Goal: Information Seeking & Learning: Learn about a topic

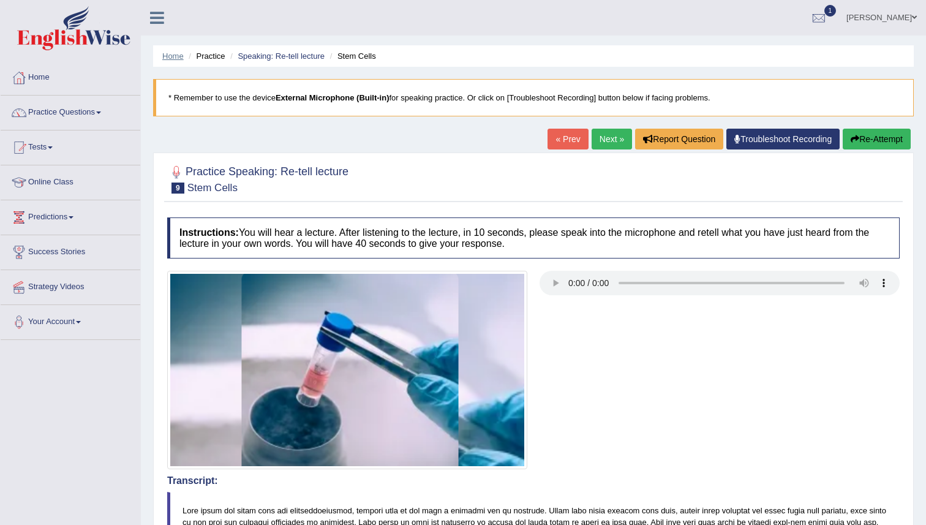
click at [180, 53] on link "Home" at bounding box center [172, 55] width 21 height 9
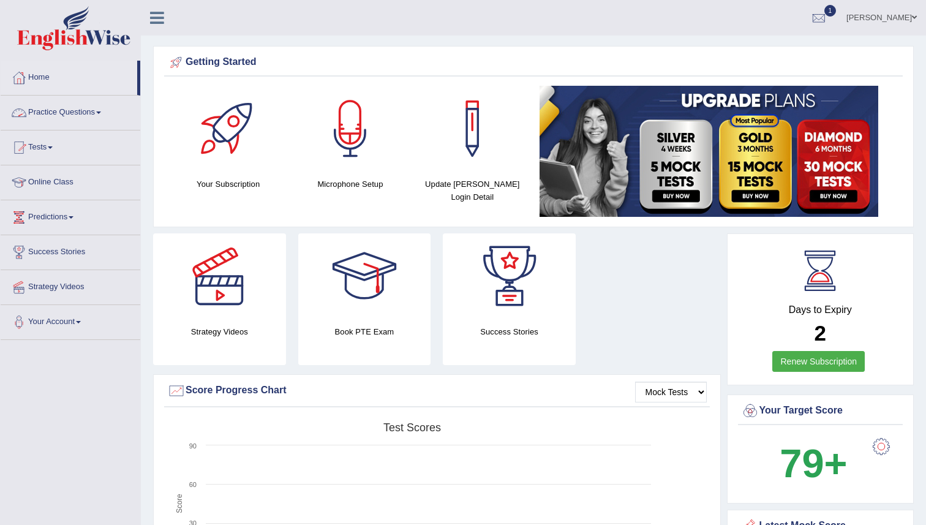
click at [77, 116] on link "Practice Questions" at bounding box center [71, 111] width 140 height 31
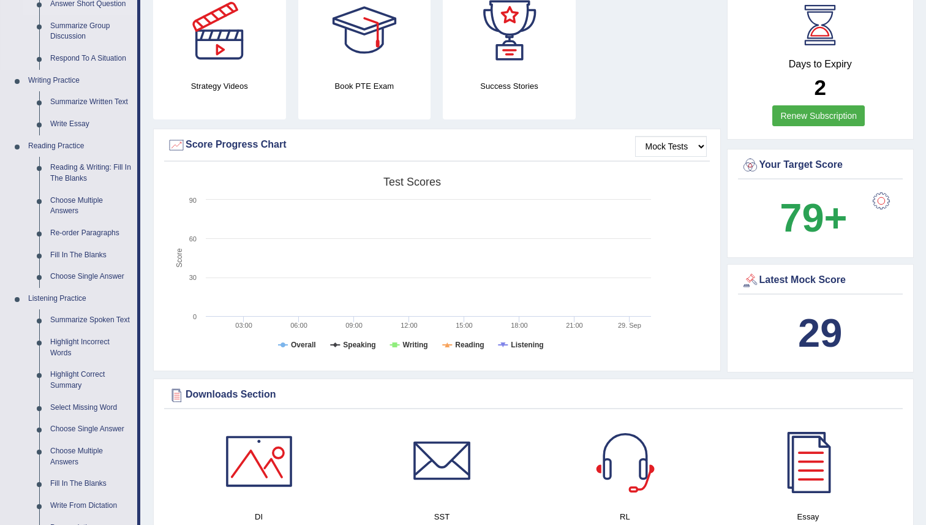
scroll to position [246, 0]
click at [75, 258] on link "Fill In The Blanks" at bounding box center [91, 255] width 92 height 22
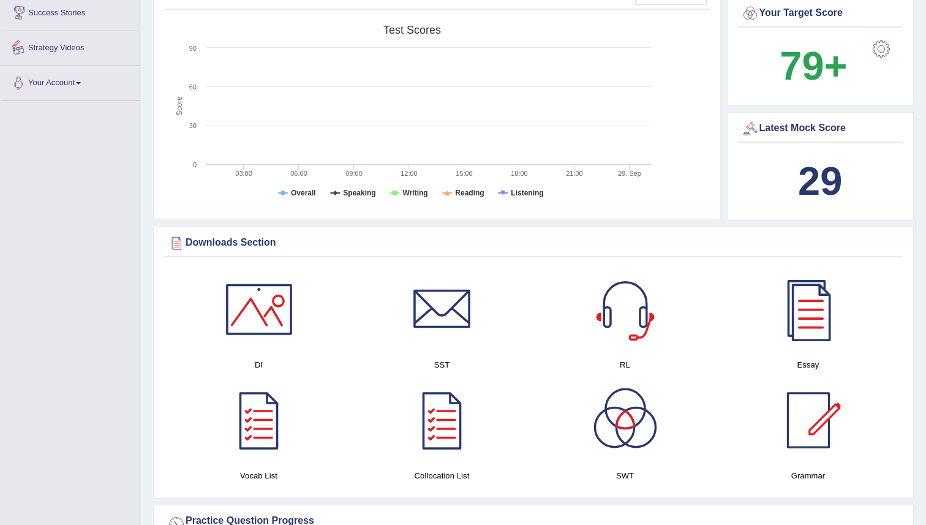
scroll to position [423, 0]
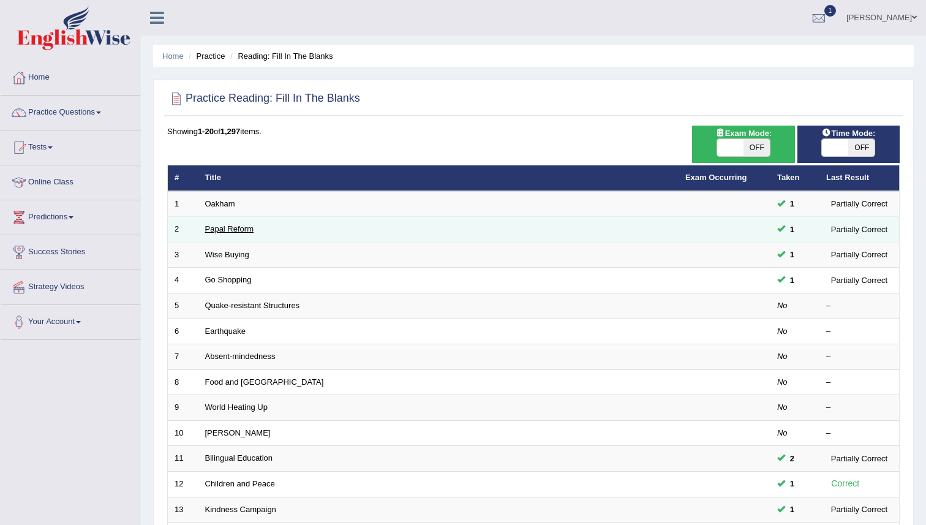
click at [241, 227] on link "Papal Reform" at bounding box center [229, 228] width 48 height 9
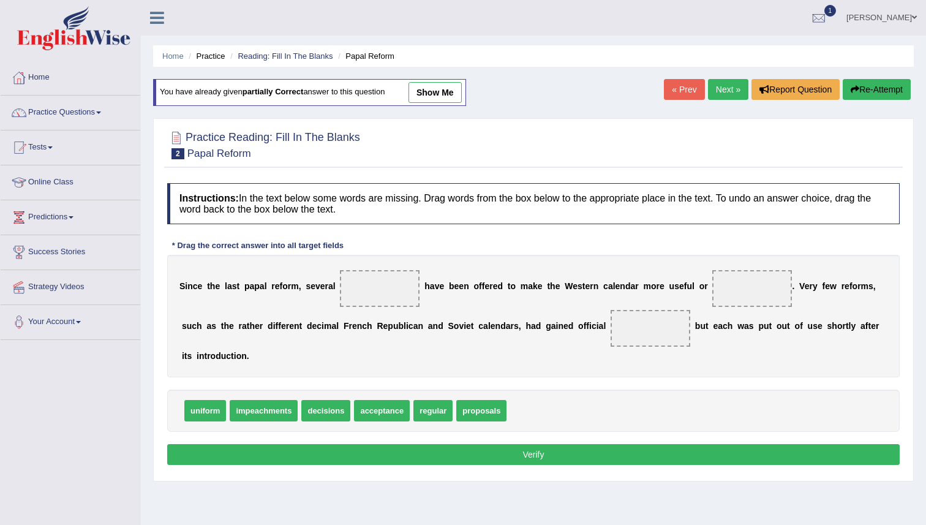
click at [438, 413] on span "regular" at bounding box center [432, 410] width 39 height 21
drag, startPoint x: 438, startPoint y: 413, endPoint x: 386, endPoint y: 298, distance: 126.4
drag, startPoint x: 451, startPoint y: 406, endPoint x: 415, endPoint y: 333, distance: 81.1
click at [415, 344] on span "proposals" at bounding box center [409, 354] width 50 height 21
drag, startPoint x: 440, startPoint y: 411, endPoint x: 411, endPoint y: 361, distance: 58.2
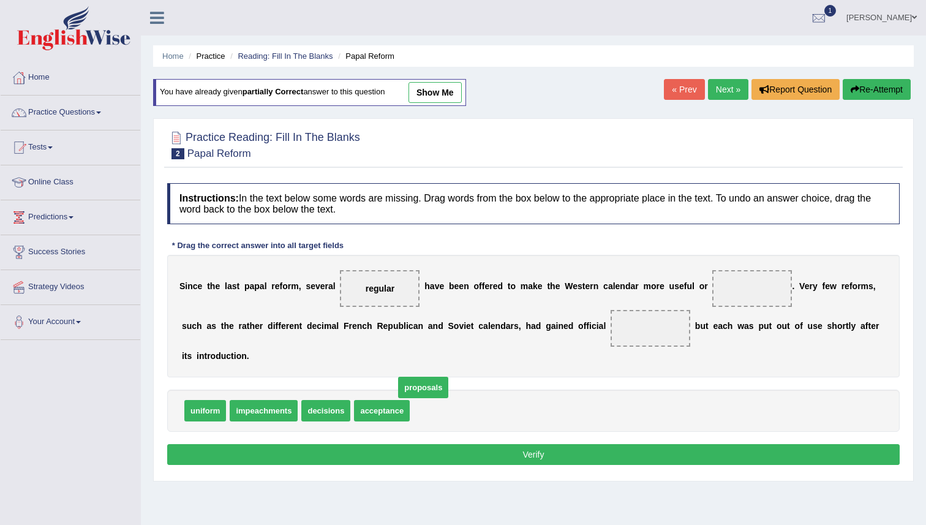
click at [411, 377] on span "proposals" at bounding box center [423, 387] width 50 height 21
drag, startPoint x: 444, startPoint y: 414, endPoint x: 401, endPoint y: 295, distance: 126.9
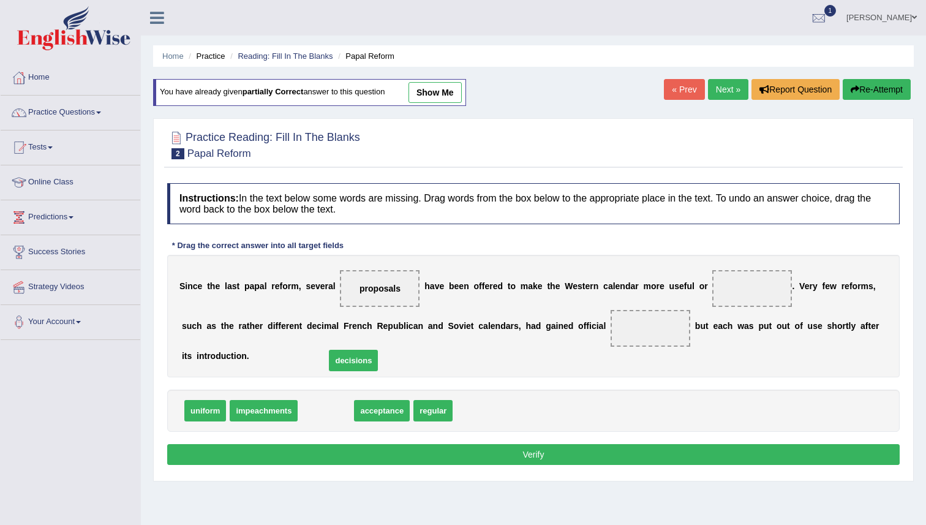
drag, startPoint x: 325, startPoint y: 409, endPoint x: 352, endPoint y: 359, distance: 57.3
click at [352, 359] on span "decisions" at bounding box center [353, 360] width 49 height 21
drag, startPoint x: 328, startPoint y: 427, endPoint x: 339, endPoint y: 388, distance: 40.7
click at [339, 388] on div "Instructions: In the text below some words are missing. Drag words from the box…" at bounding box center [533, 326] width 739 height 298
drag, startPoint x: 332, startPoint y: 409, endPoint x: 756, endPoint y: 289, distance: 440.7
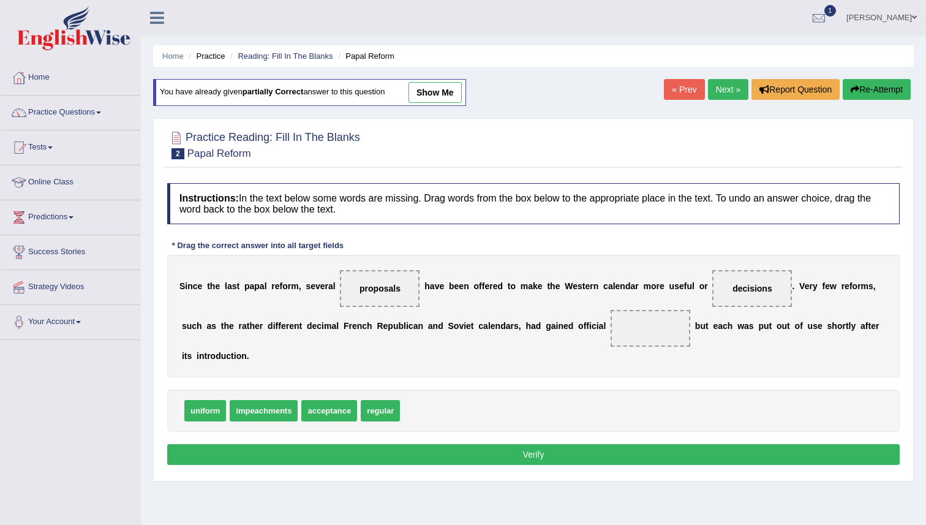
drag, startPoint x: 584, startPoint y: 320, endPoint x: 926, endPoint y: -77, distance: 523.4
click at [926, 0] on html "Toggle navigation Home Practice Questions Speaking Practice Read Aloud Repeat S…" at bounding box center [463, 262] width 926 height 525
drag, startPoint x: 209, startPoint y: 413, endPoint x: 640, endPoint y: 329, distance: 438.7
click at [532, 456] on button "Verify" at bounding box center [533, 454] width 733 height 21
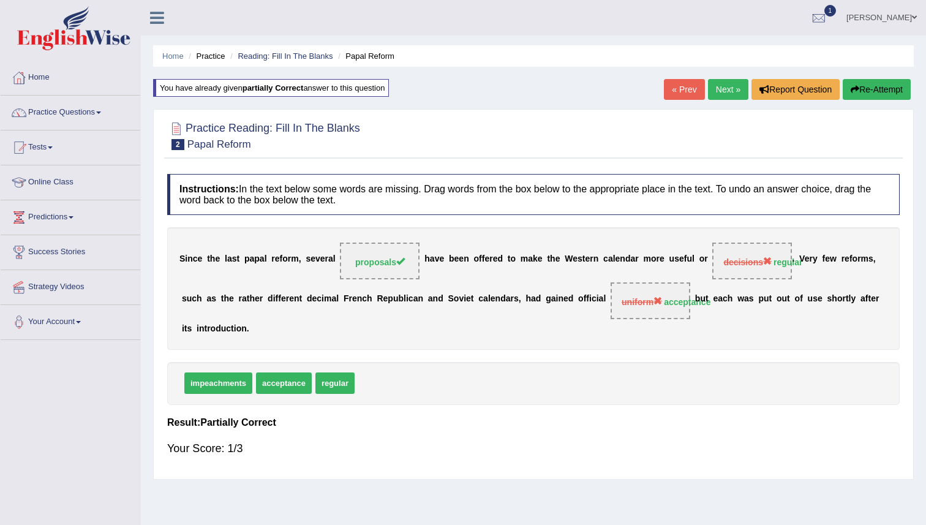
click at [722, 85] on link "Next »" at bounding box center [728, 89] width 40 height 21
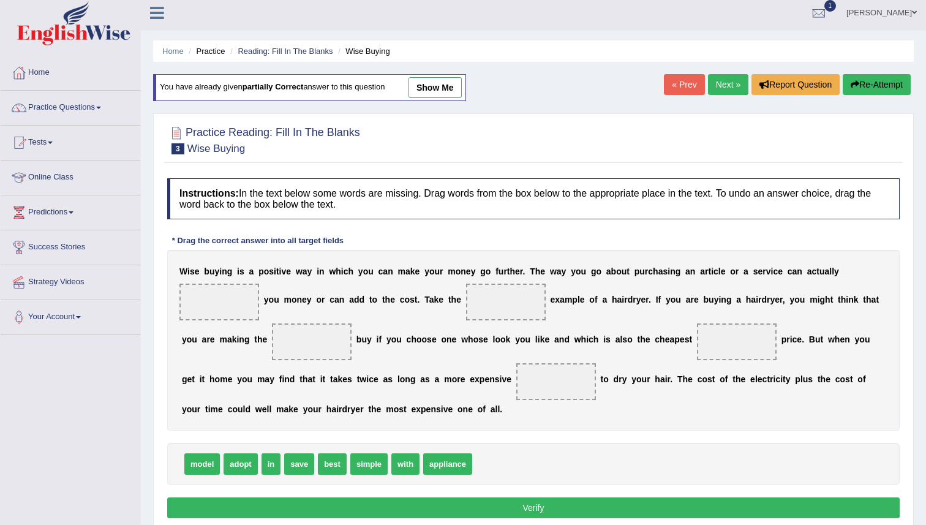
click at [621, 158] on div at bounding box center [533, 139] width 733 height 37
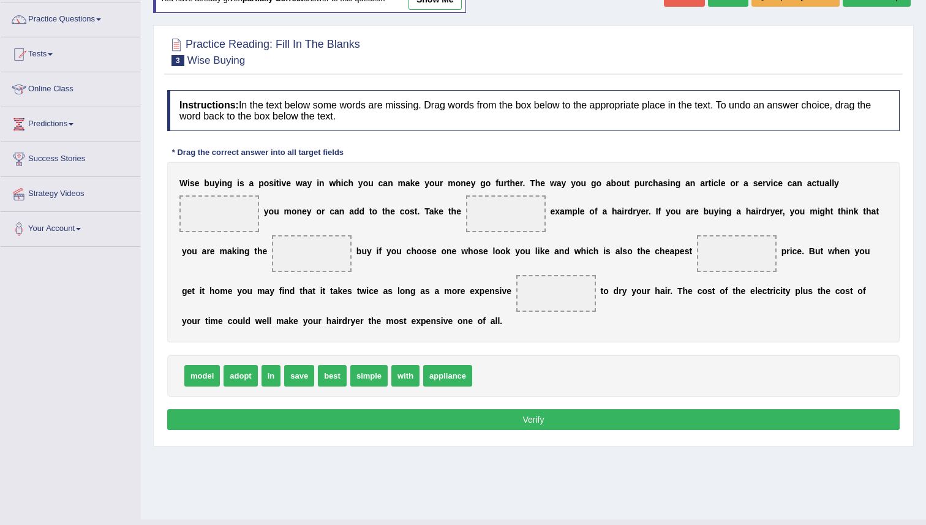
scroll to position [94, 0]
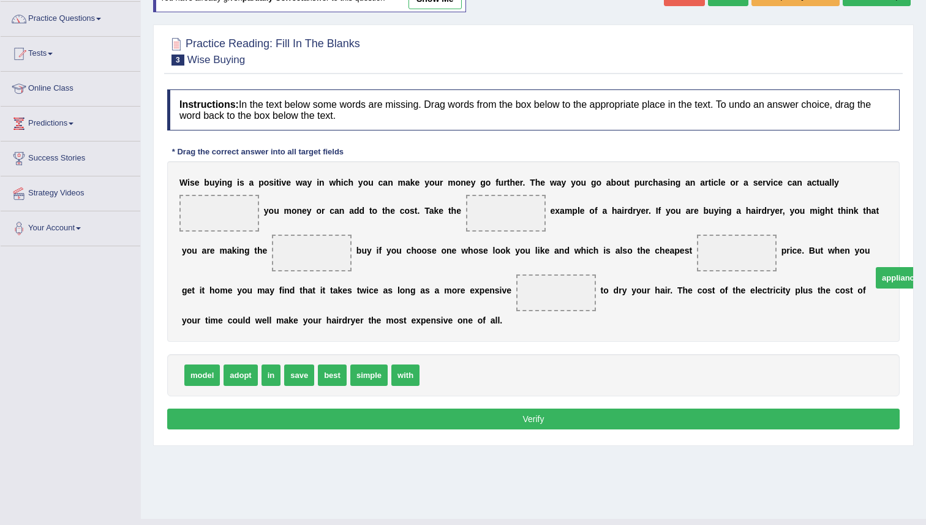
drag, startPoint x: 457, startPoint y: 377, endPoint x: 695, endPoint y: 170, distance: 314.8
click at [899, 267] on span "appliance" at bounding box center [900, 277] width 49 height 21
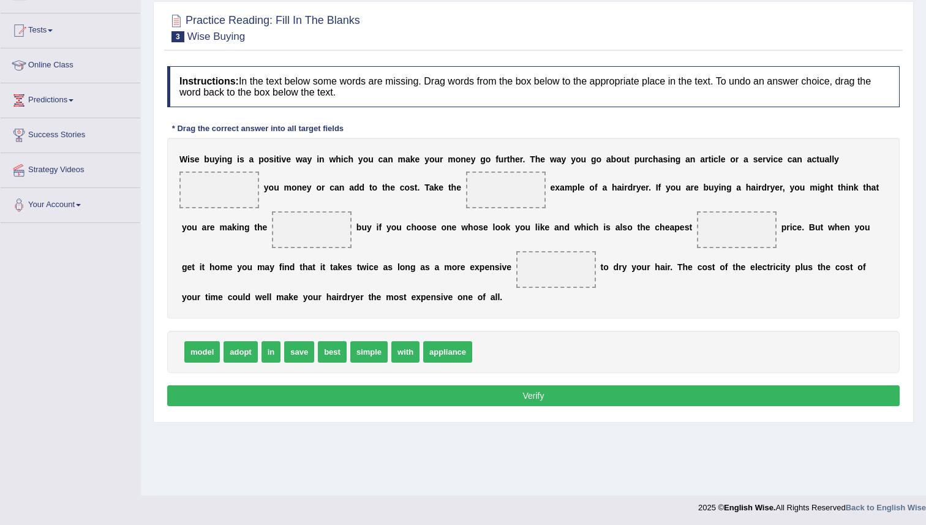
scroll to position [118, 0]
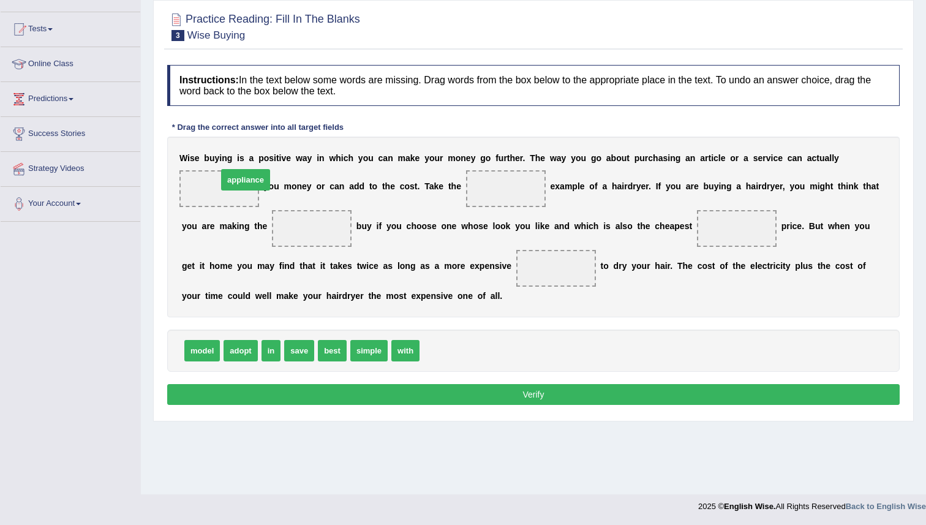
drag, startPoint x: 459, startPoint y: 350, endPoint x: 257, endPoint y: 179, distance: 264.7
drag, startPoint x: 204, startPoint y: 354, endPoint x: 516, endPoint y: 204, distance: 346.6
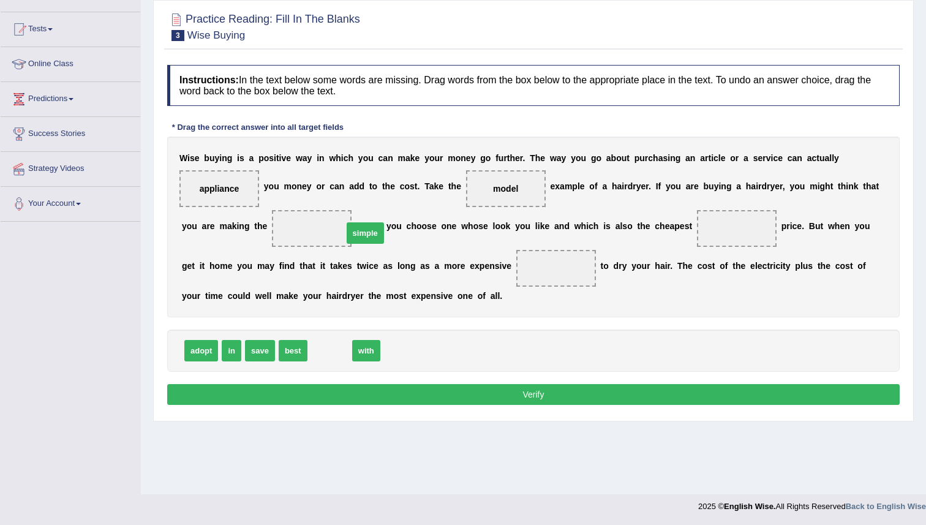
drag, startPoint x: 327, startPoint y: 353, endPoint x: 335, endPoint y: 237, distance: 116.7
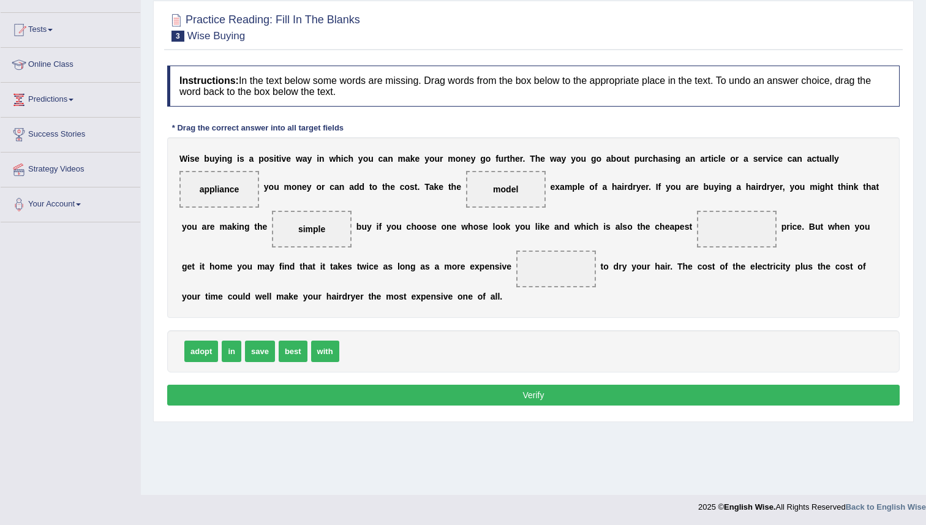
scroll to position [115, 0]
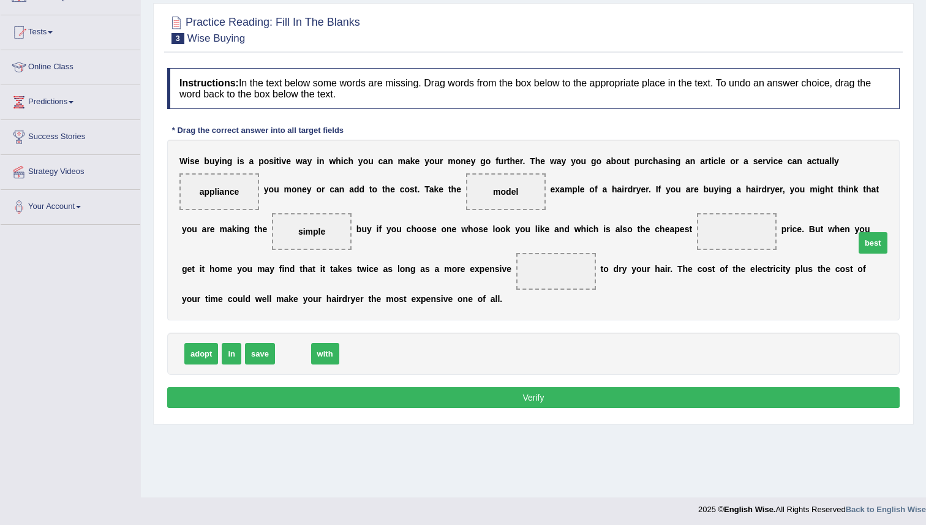
drag, startPoint x: 287, startPoint y: 355, endPoint x: 880, endPoint y: 240, distance: 604.2
click at [880, 240] on span "best" at bounding box center [873, 242] width 29 height 21
drag, startPoint x: 288, startPoint y: 350, endPoint x: 738, endPoint y: 228, distance: 465.7
drag, startPoint x: 254, startPoint y: 353, endPoint x: 565, endPoint y: 296, distance: 315.6
click at [531, 394] on button "Verify" at bounding box center [533, 397] width 733 height 21
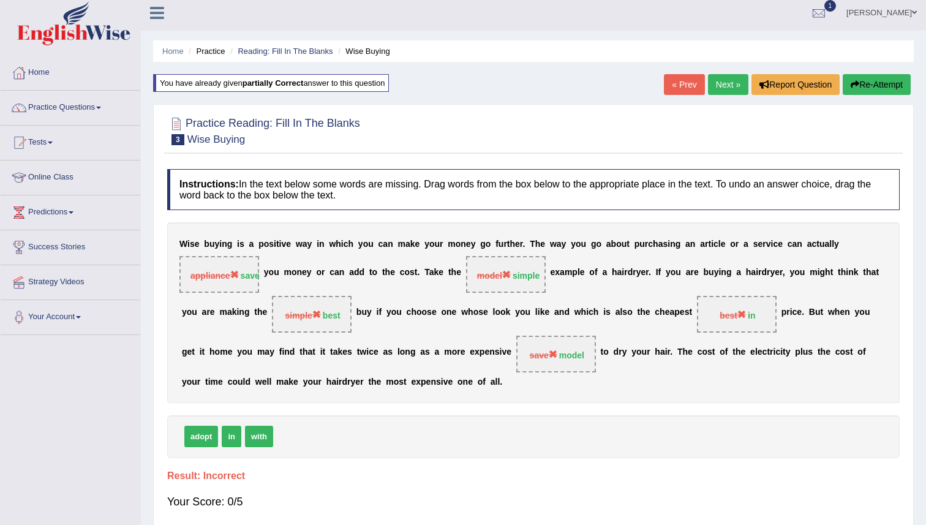
scroll to position [6, 0]
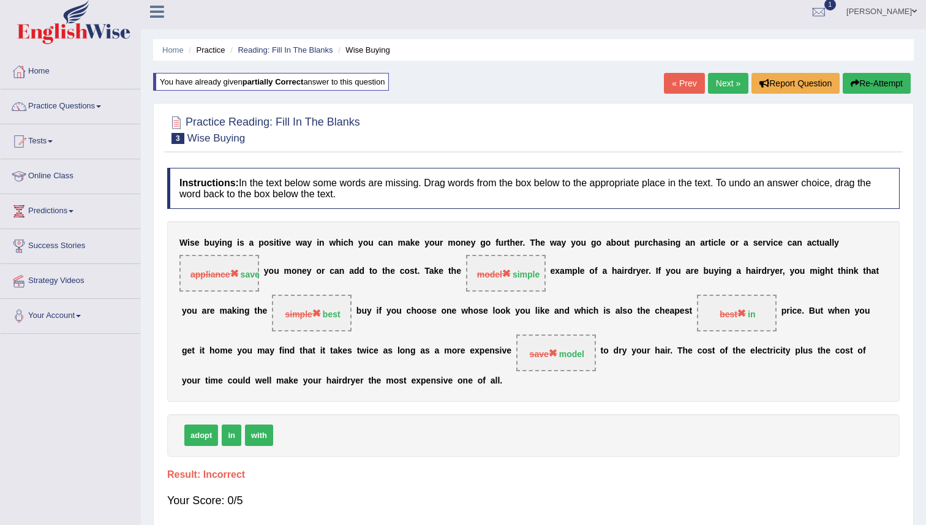
click at [874, 91] on button "Re-Attempt" at bounding box center [877, 83] width 68 height 21
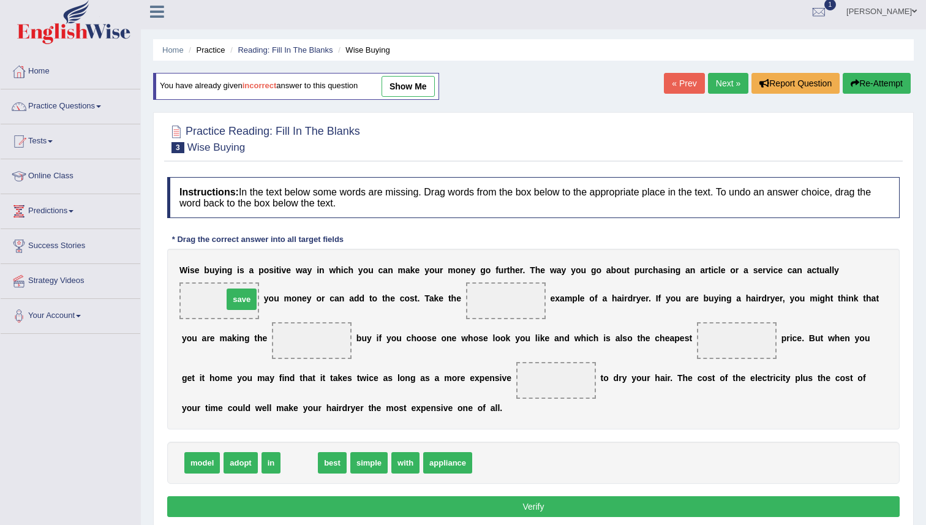
drag, startPoint x: 294, startPoint y: 464, endPoint x: 235, endPoint y: 302, distance: 172.7
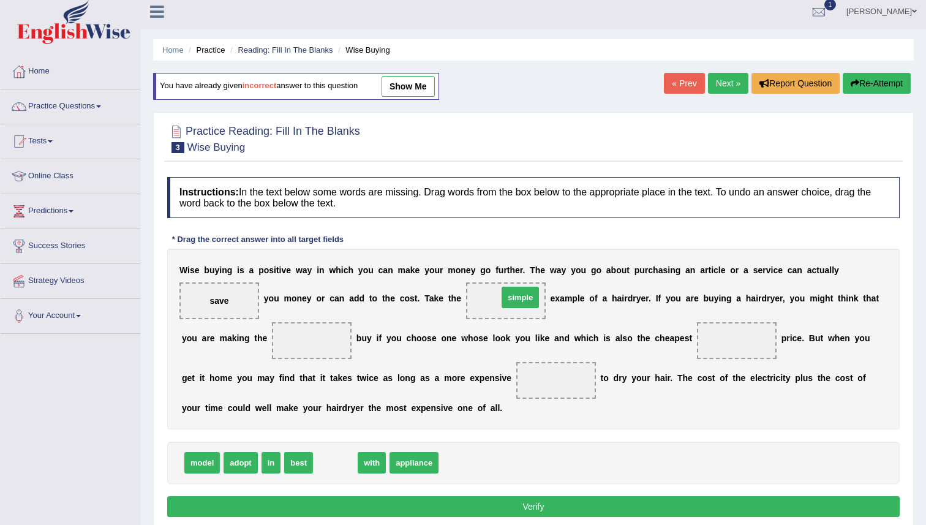
drag, startPoint x: 339, startPoint y: 459, endPoint x: 524, endPoint y: 295, distance: 247.7
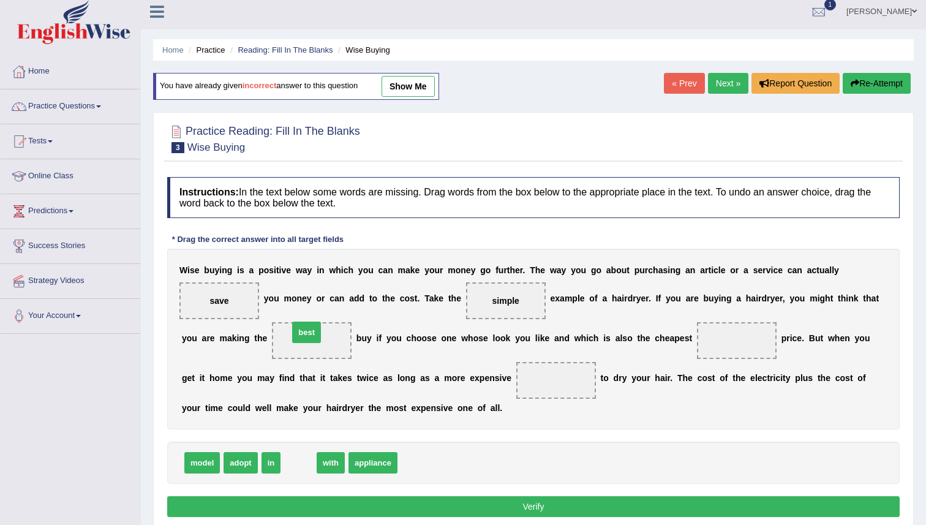
drag, startPoint x: 301, startPoint y: 462, endPoint x: 309, endPoint y: 332, distance: 130.7
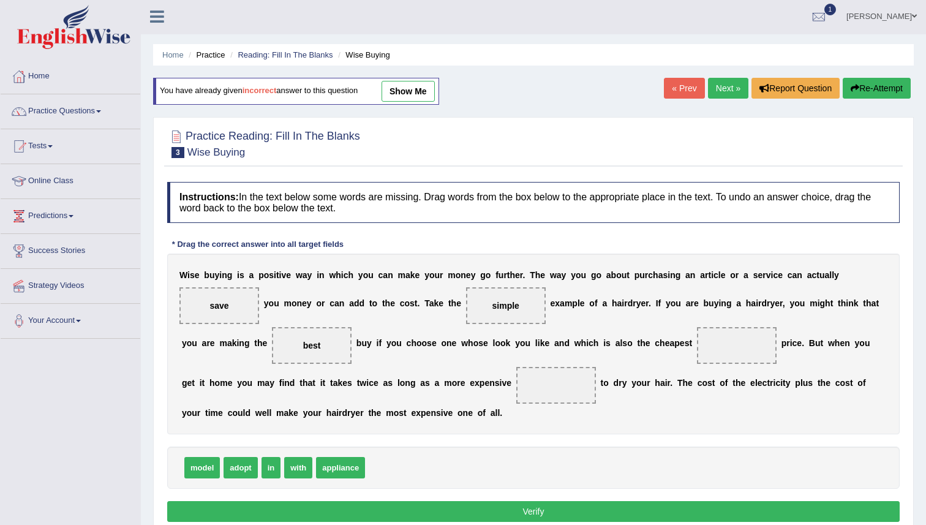
scroll to position [6, 0]
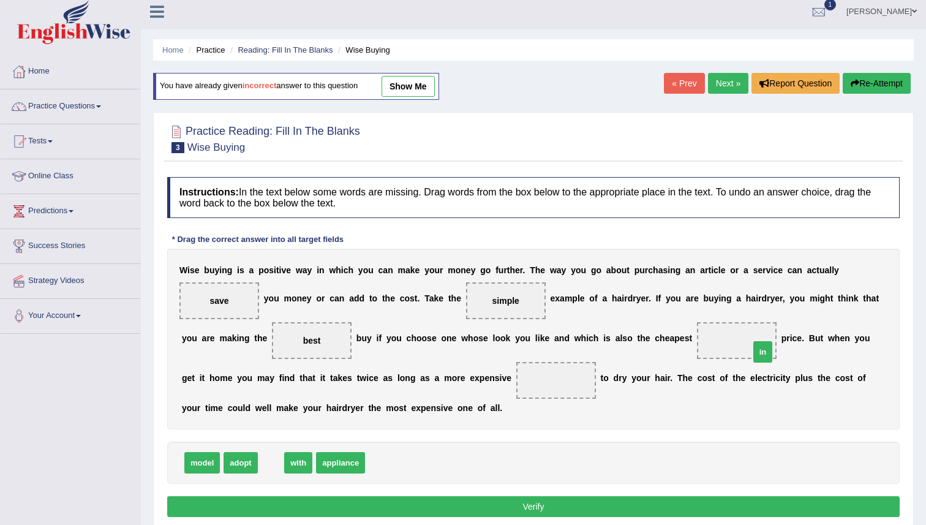
drag, startPoint x: 265, startPoint y: 471, endPoint x: 757, endPoint y: 355, distance: 505.3
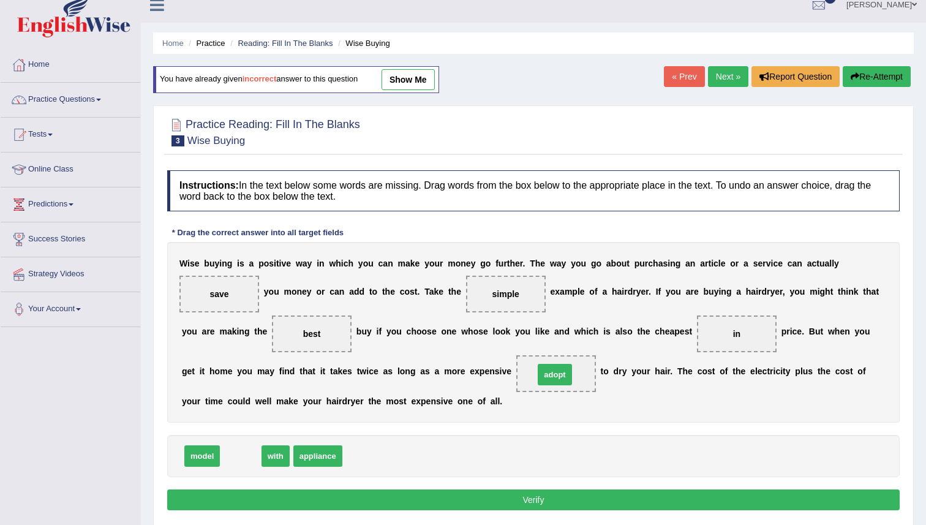
drag, startPoint x: 246, startPoint y: 462, endPoint x: 561, endPoint y: 374, distance: 326.4
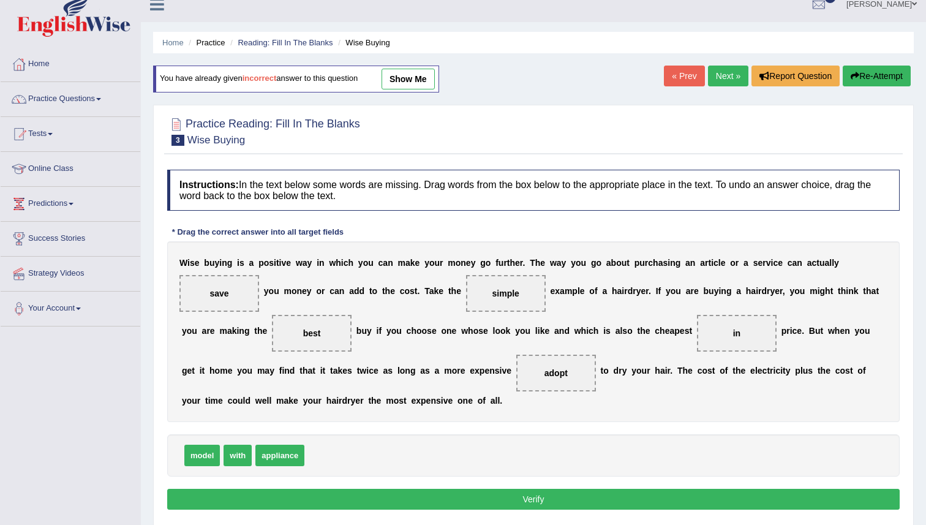
scroll to position [14, 0]
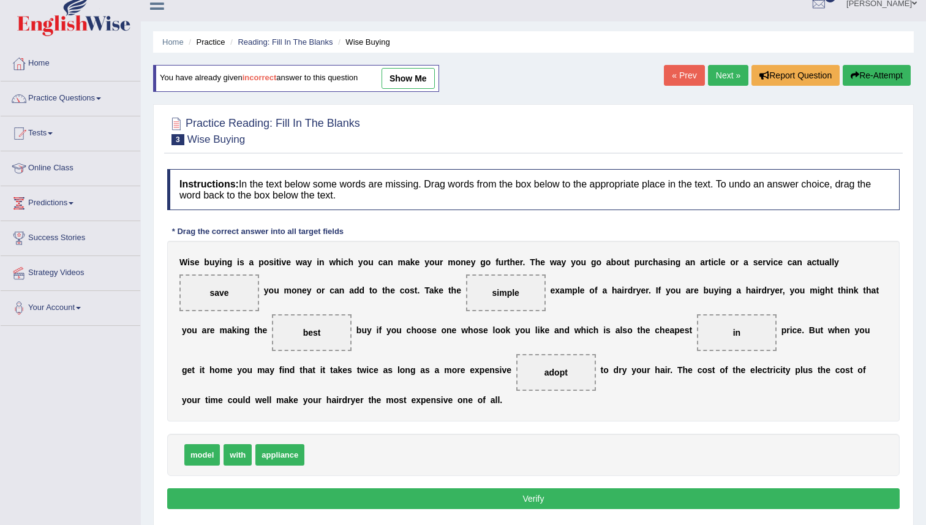
click at [553, 494] on button "Verify" at bounding box center [533, 498] width 733 height 21
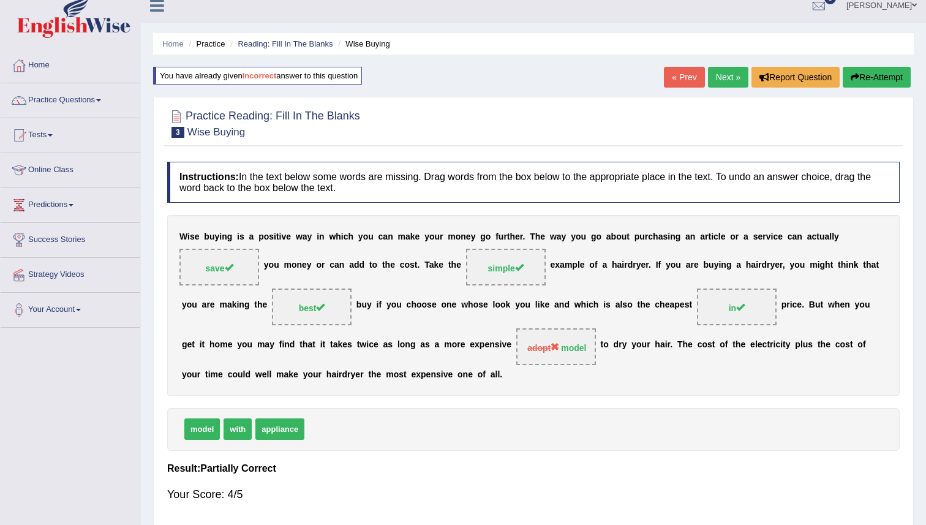
scroll to position [9, 0]
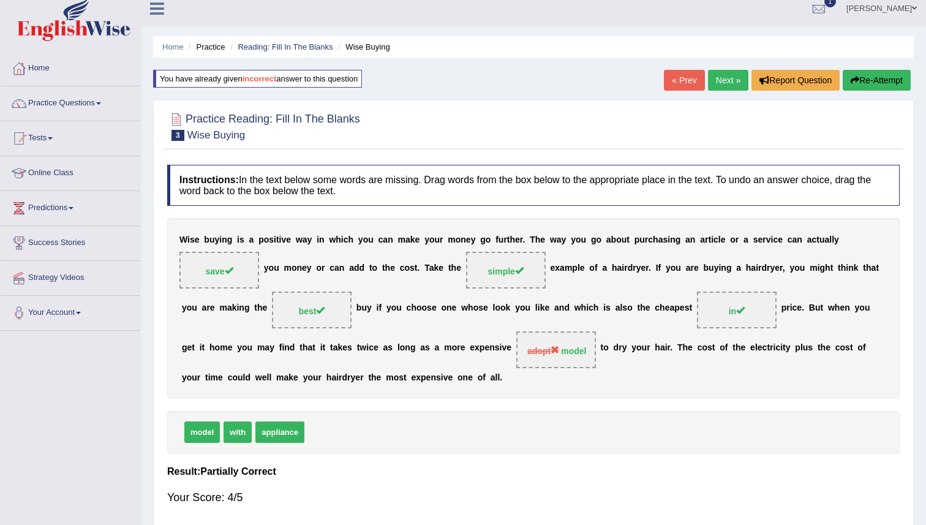
click at [736, 84] on link "Next »" at bounding box center [728, 80] width 40 height 21
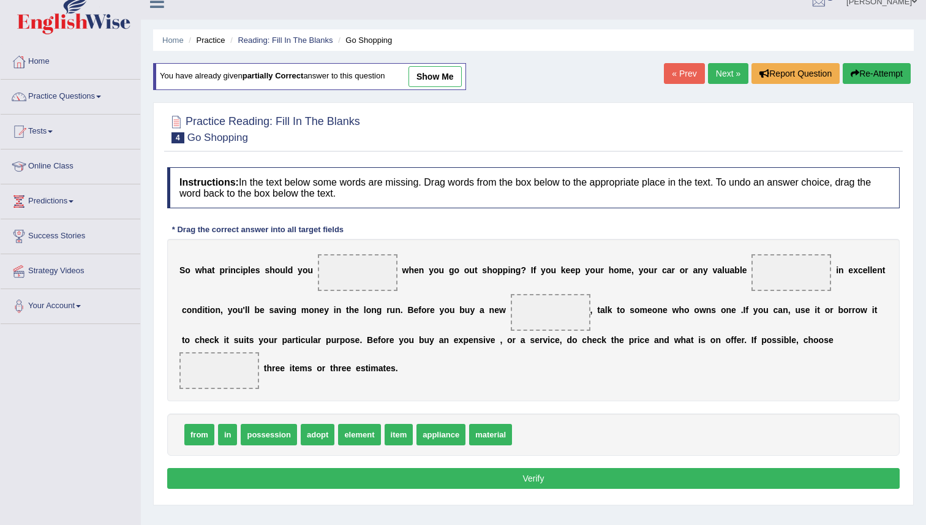
scroll to position [17, 0]
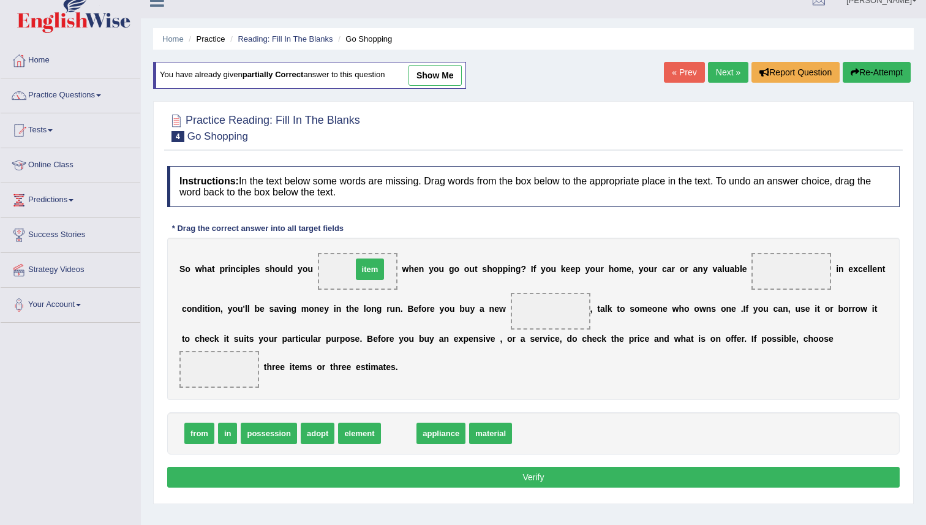
drag, startPoint x: 393, startPoint y: 438, endPoint x: 364, endPoint y: 274, distance: 166.7
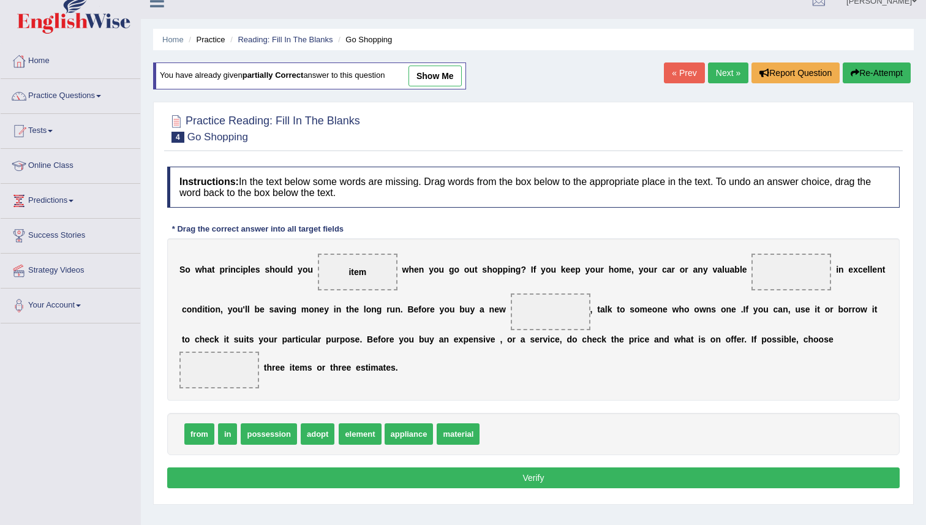
scroll to position [18, 0]
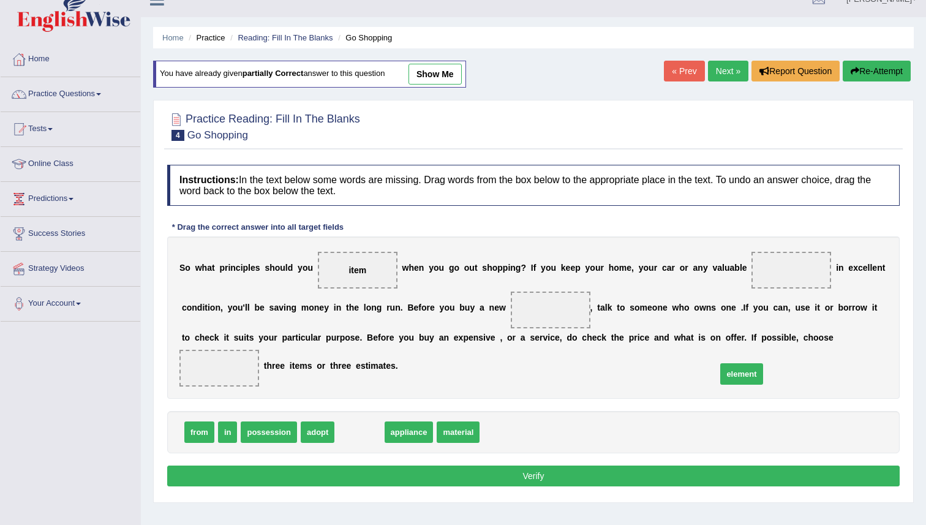
drag, startPoint x: 350, startPoint y: 433, endPoint x: 742, endPoint y: 377, distance: 396.1
click at [742, 377] on span "element" at bounding box center [741, 373] width 42 height 21
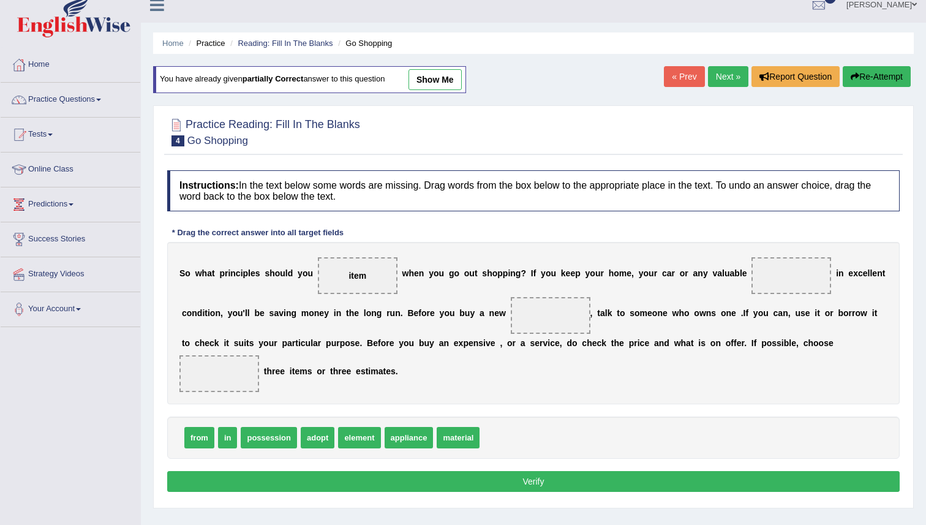
scroll to position [12, 0]
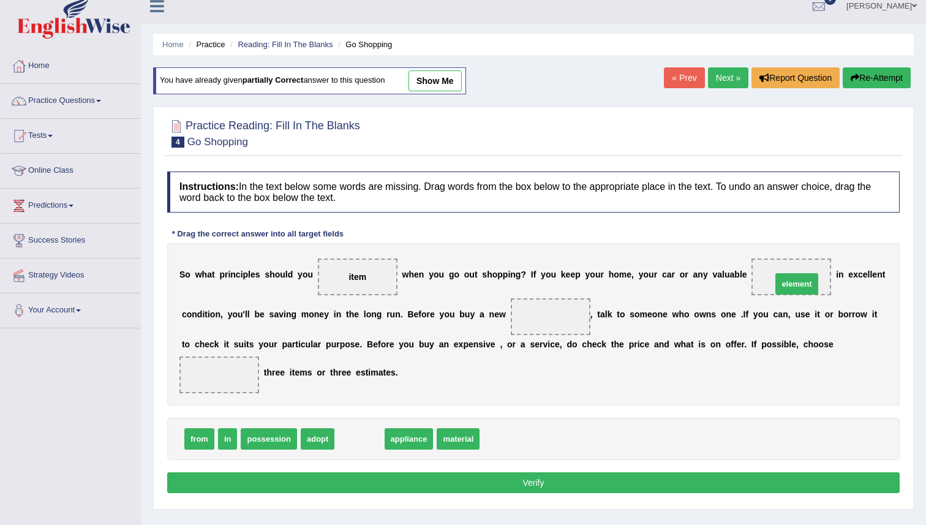
drag, startPoint x: 355, startPoint y: 448, endPoint x: 793, endPoint y: 293, distance: 464.0
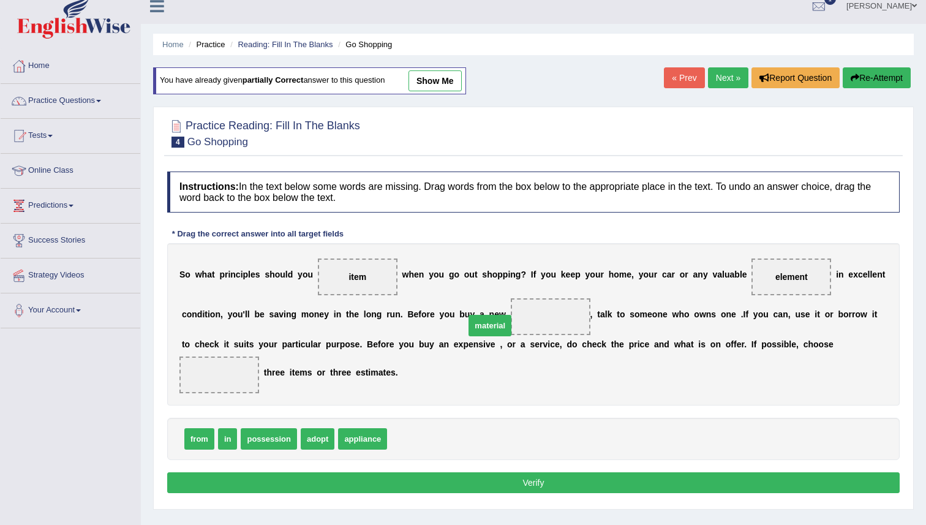
drag, startPoint x: 423, startPoint y: 443, endPoint x: 507, endPoint y: 339, distance: 132.9
drag, startPoint x: 210, startPoint y: 439, endPoint x: 214, endPoint y: 385, distance: 54.1
click at [476, 485] on button "Verify" at bounding box center [533, 482] width 733 height 21
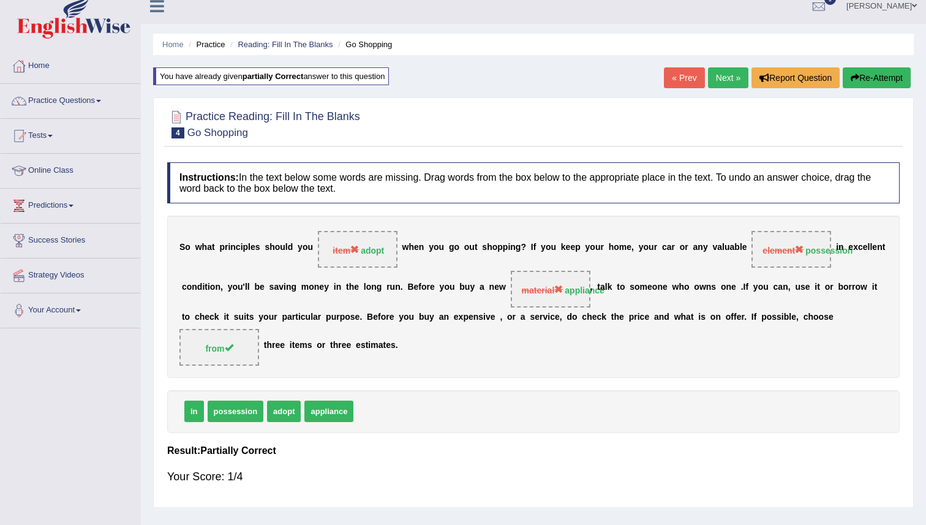
click at [864, 71] on button "Re-Attempt" at bounding box center [877, 77] width 68 height 21
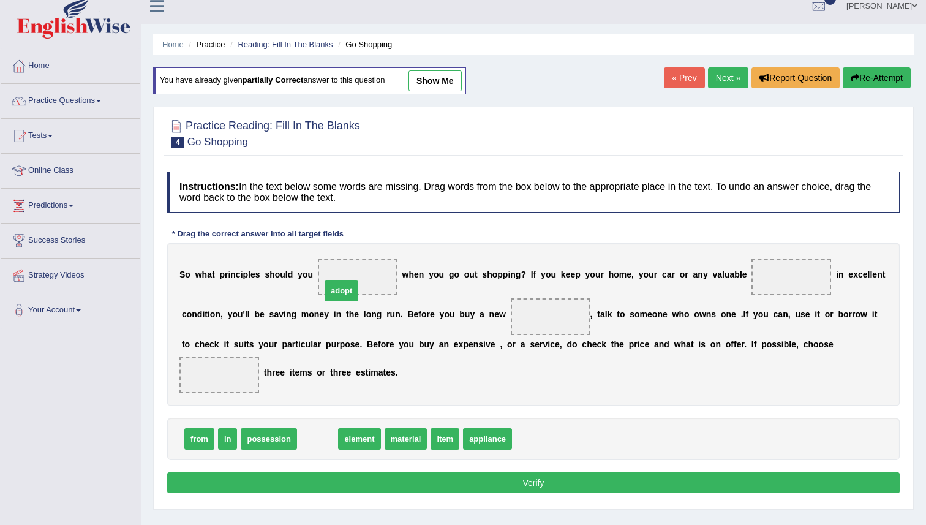
drag, startPoint x: 309, startPoint y: 439, endPoint x: 335, endPoint y: 289, distance: 151.7
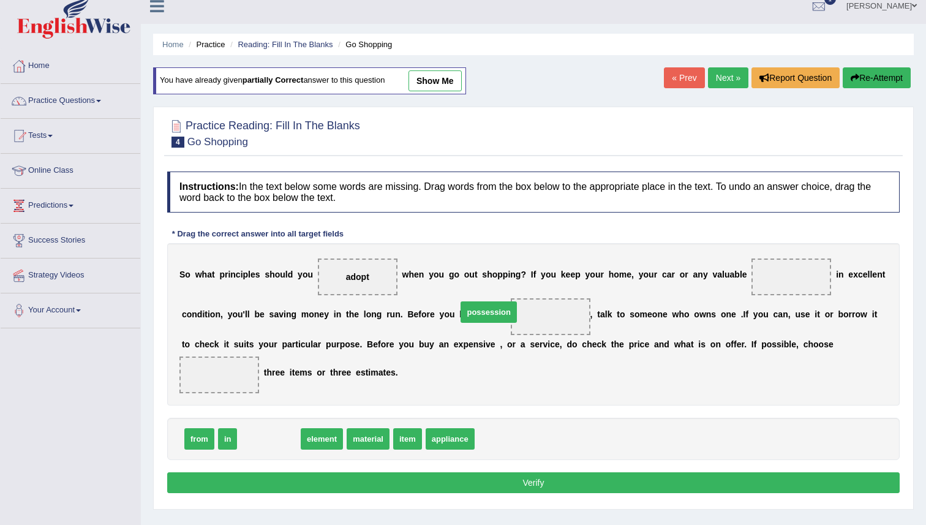
drag, startPoint x: 265, startPoint y: 447, endPoint x: 485, endPoint y: 320, distance: 253.9
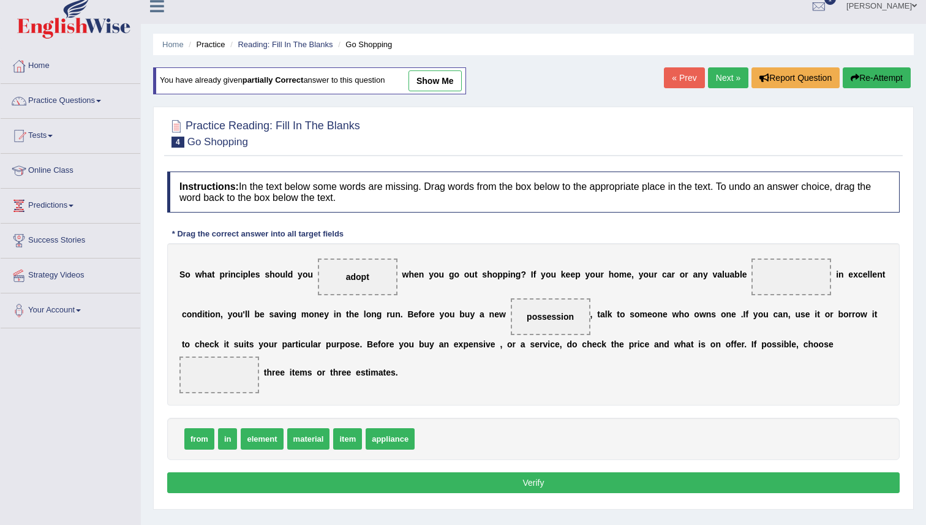
drag, startPoint x: 540, startPoint y: 322, endPoint x: 553, endPoint y: 326, distance: 13.6
click at [570, 317] on span "possession" at bounding box center [551, 316] width 80 height 37
drag, startPoint x: 191, startPoint y: 442, endPoint x: 229, endPoint y: 393, distance: 62.5
drag, startPoint x: 224, startPoint y: 437, endPoint x: 565, endPoint y: 323, distance: 360.3
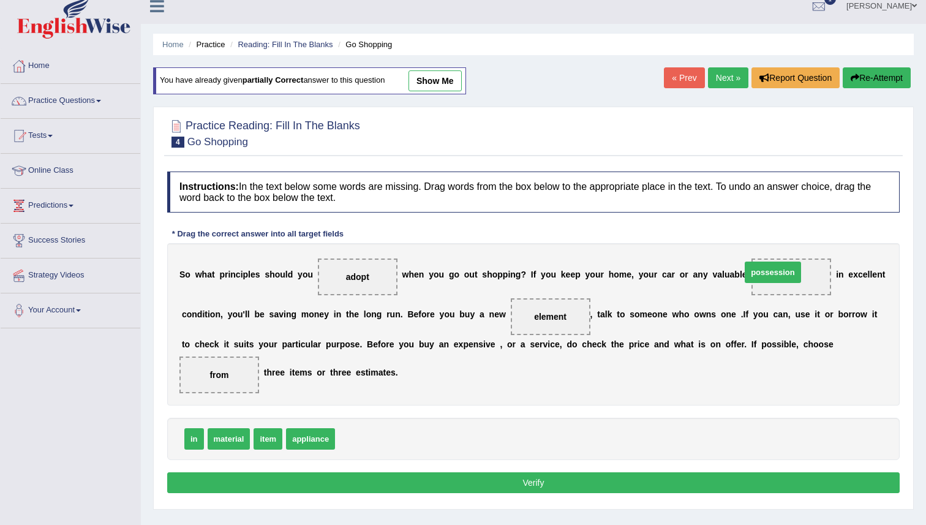
drag, startPoint x: 367, startPoint y: 439, endPoint x: 774, endPoint y: 273, distance: 439.6
click at [597, 478] on button "Verify" at bounding box center [533, 482] width 733 height 21
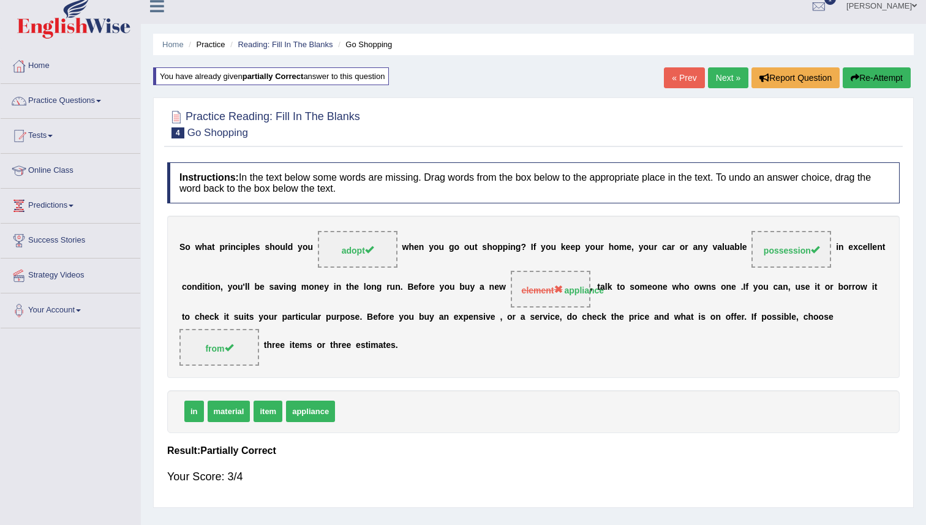
click at [728, 76] on link "Next »" at bounding box center [728, 77] width 40 height 21
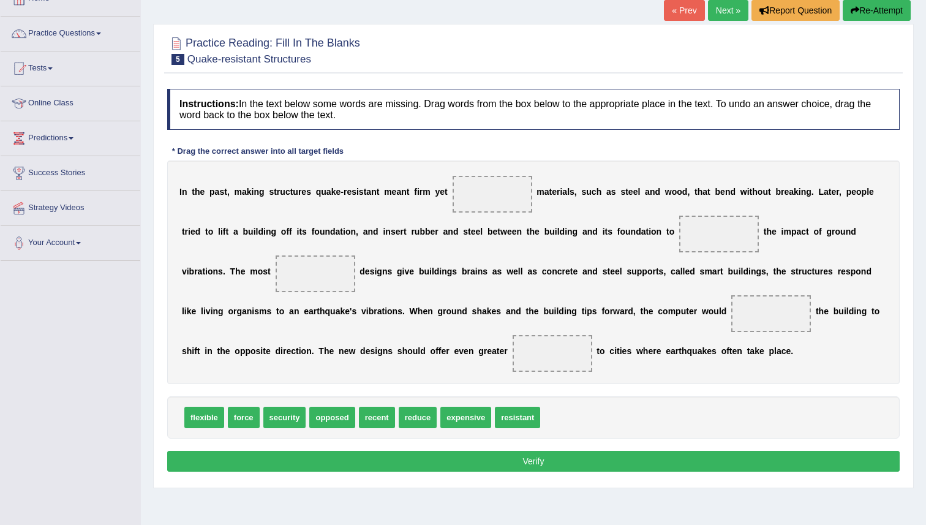
scroll to position [82, 0]
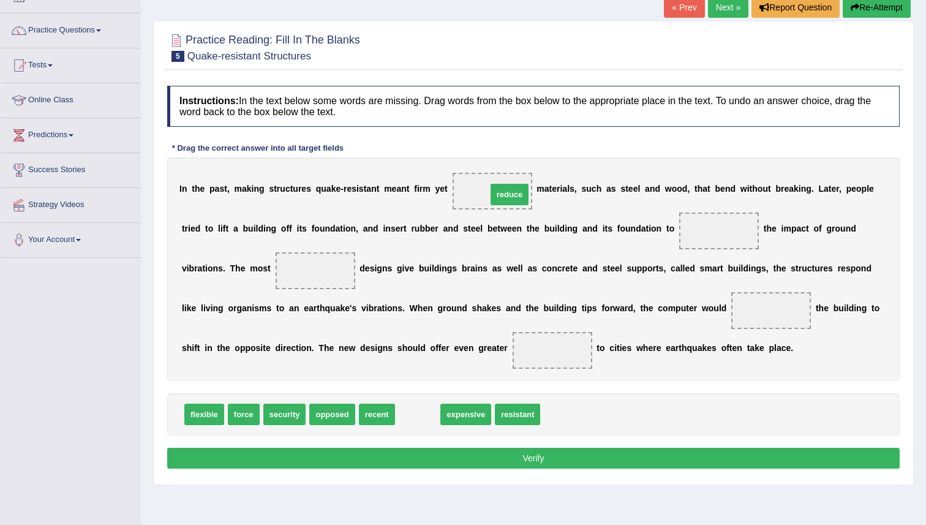
drag, startPoint x: 415, startPoint y: 422, endPoint x: 507, endPoint y: 198, distance: 241.7
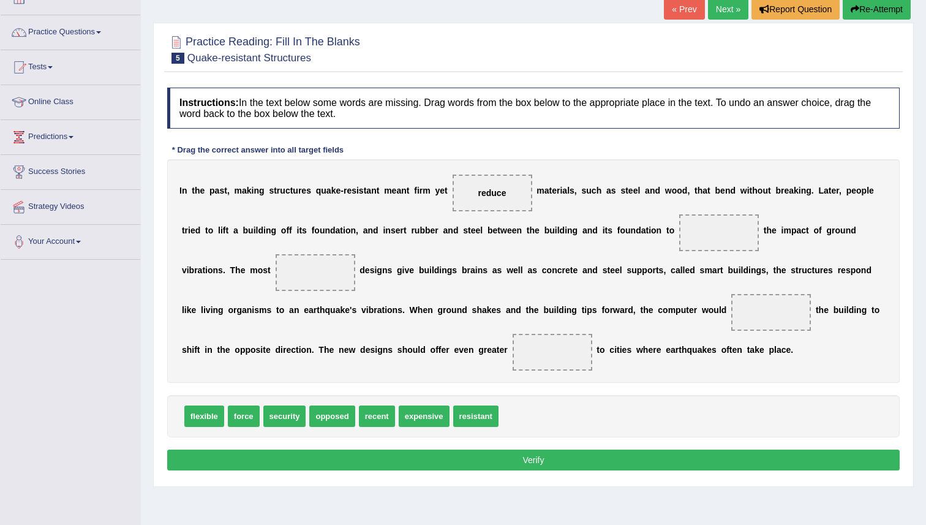
scroll to position [81, 0]
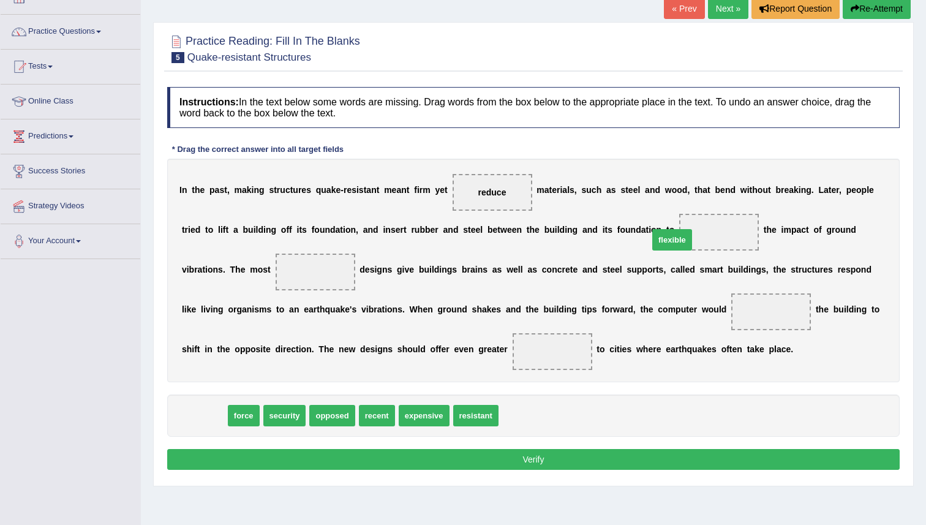
drag, startPoint x: 205, startPoint y: 417, endPoint x: 699, endPoint y: 238, distance: 525.7
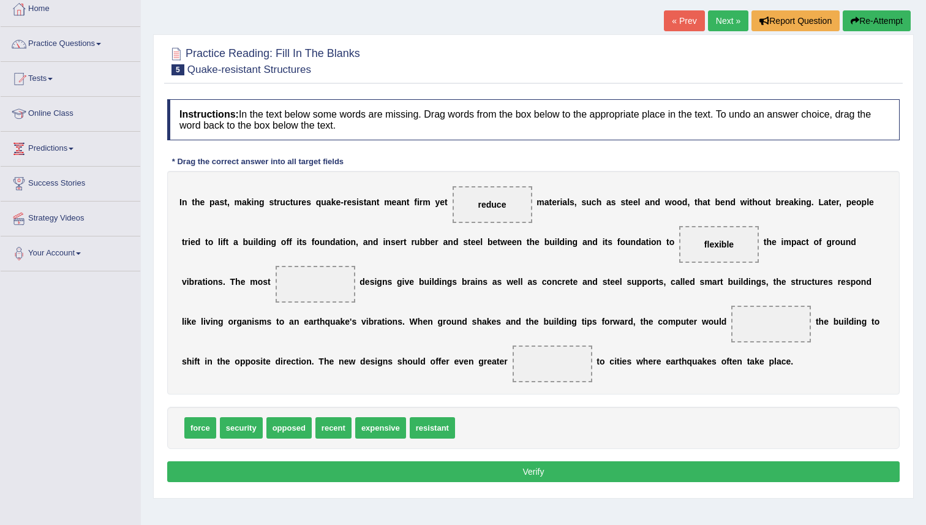
scroll to position [73, 0]
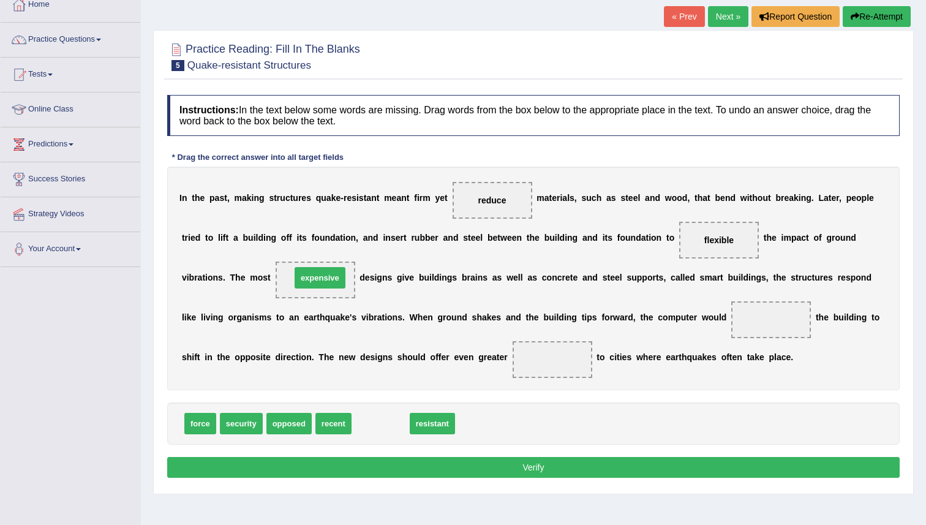
drag, startPoint x: 378, startPoint y: 425, endPoint x: 317, endPoint y: 275, distance: 161.9
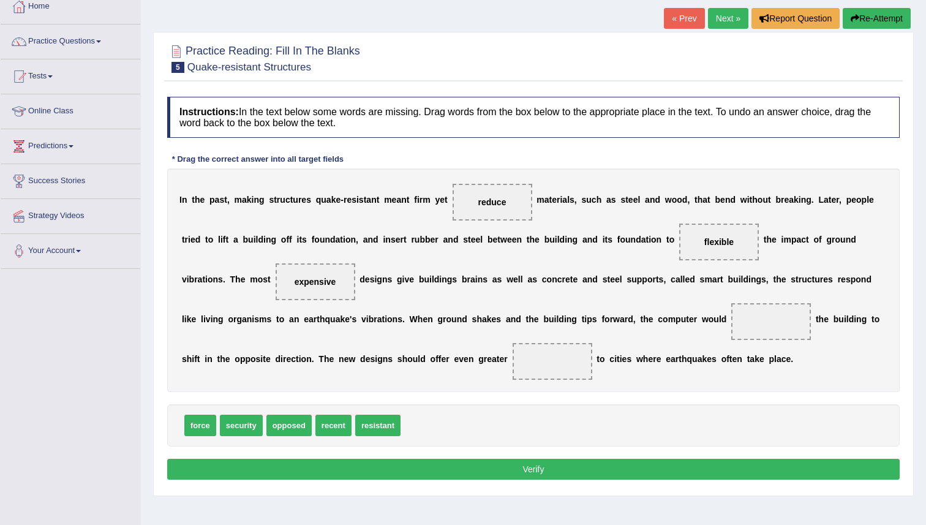
scroll to position [75, 0]
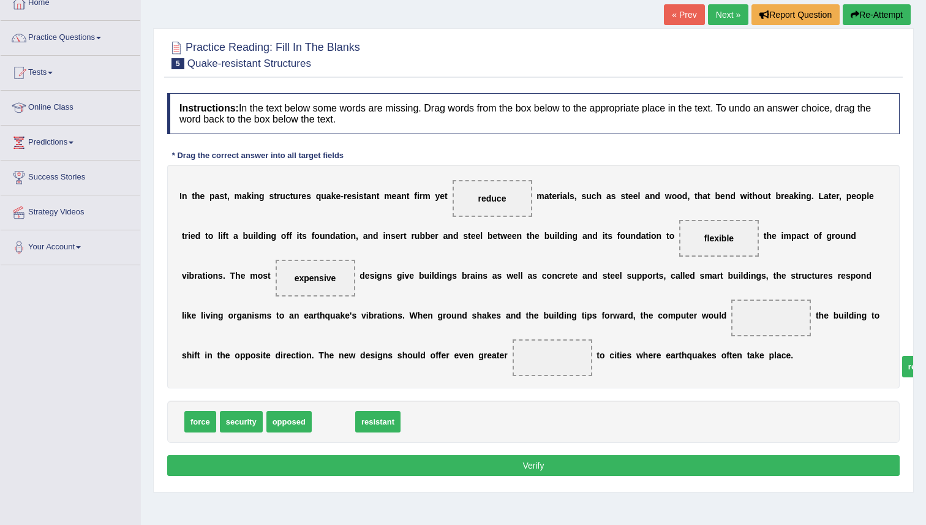
drag, startPoint x: 339, startPoint y: 415, endPoint x: 832, endPoint y: 336, distance: 499.5
click at [902, 356] on span "recent" at bounding box center [920, 366] width 36 height 21
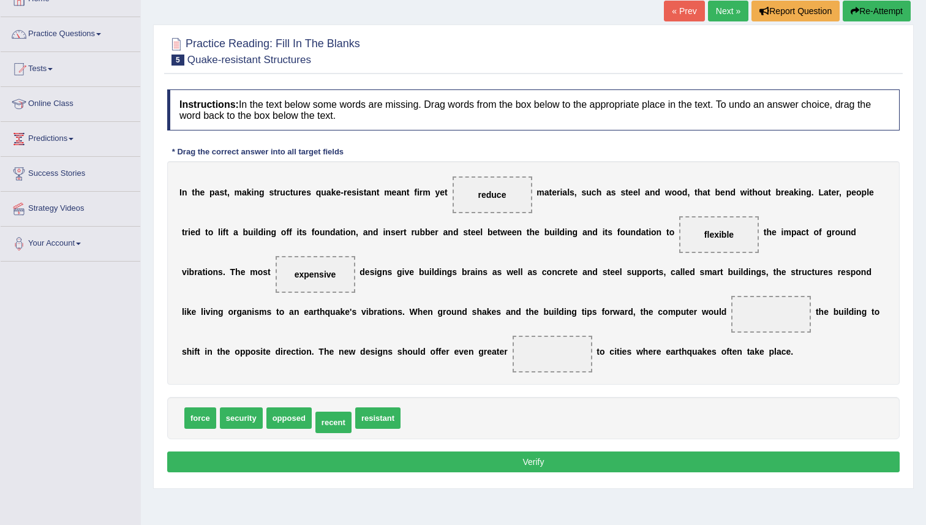
scroll to position [80, 0]
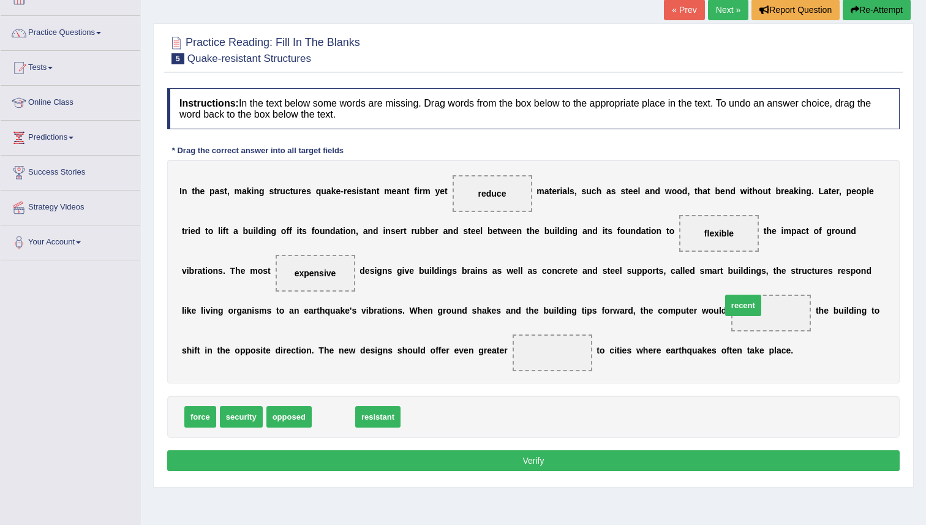
drag, startPoint x: 325, startPoint y: 417, endPoint x: 735, endPoint y: 301, distance: 425.9
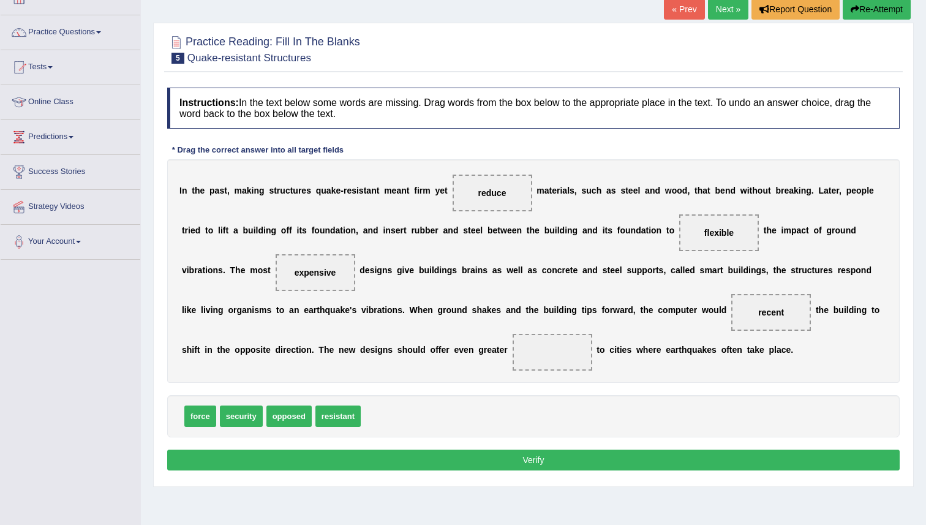
scroll to position [85, 0]
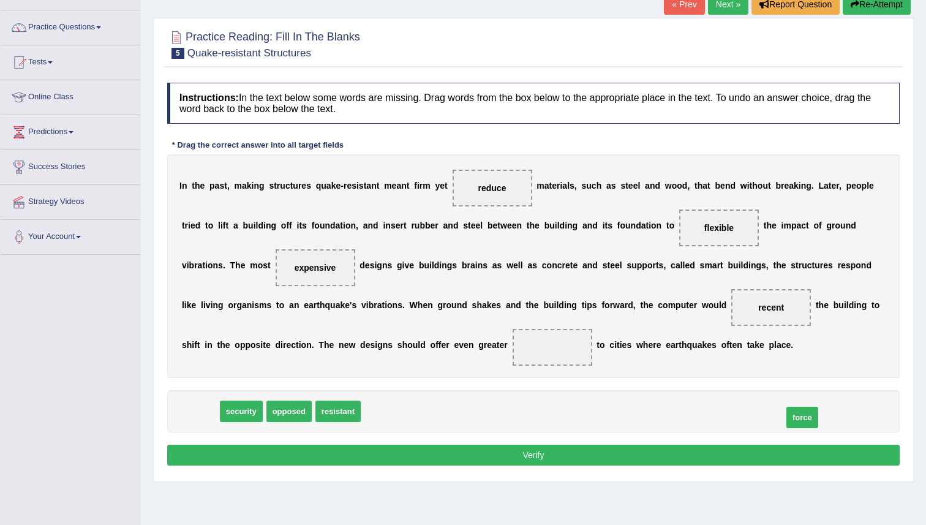
drag, startPoint x: 209, startPoint y: 423, endPoint x: 652, endPoint y: 353, distance: 448.3
click at [787, 407] on span "force" at bounding box center [803, 417] width 32 height 21
drag, startPoint x: 186, startPoint y: 411, endPoint x: 525, endPoint y: 347, distance: 344.7
click at [567, 461] on button "Verify" at bounding box center [533, 455] width 733 height 21
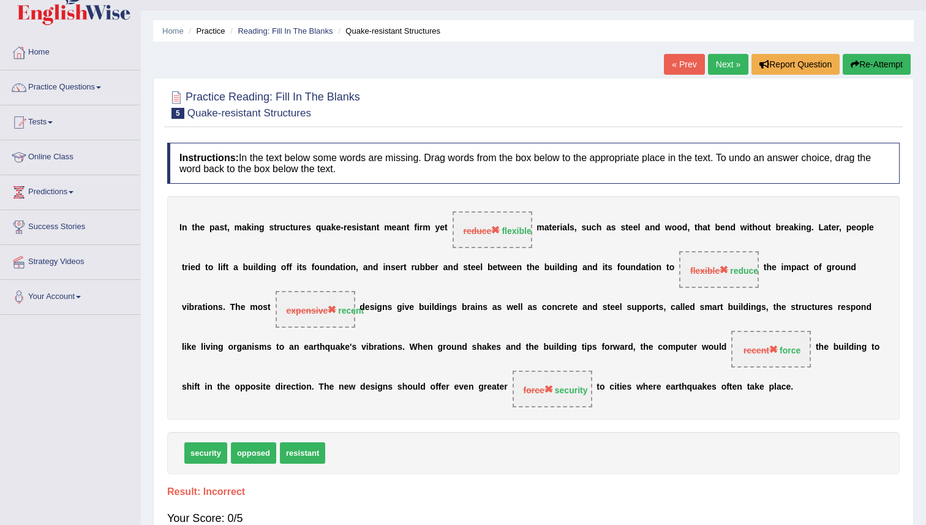
scroll to position [0, 0]
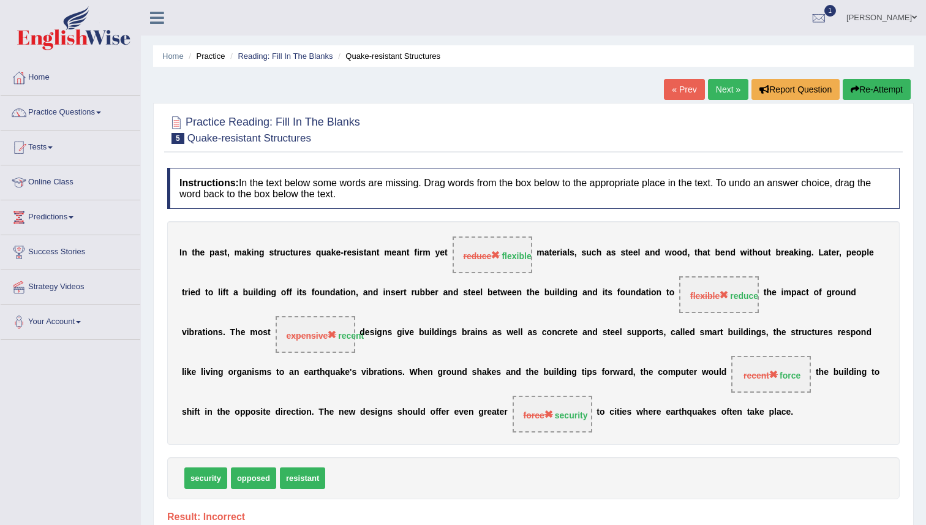
click at [896, 83] on button "Re-Attempt" at bounding box center [877, 89] width 68 height 21
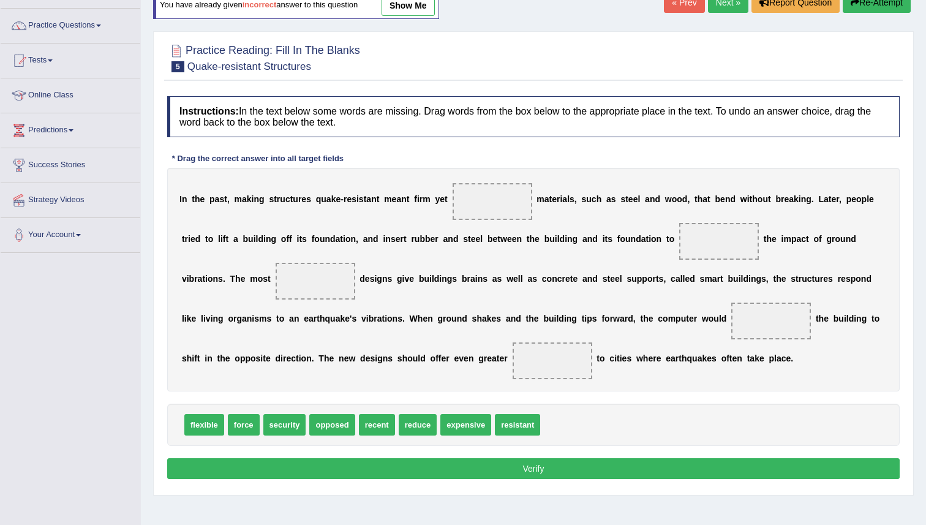
scroll to position [118, 0]
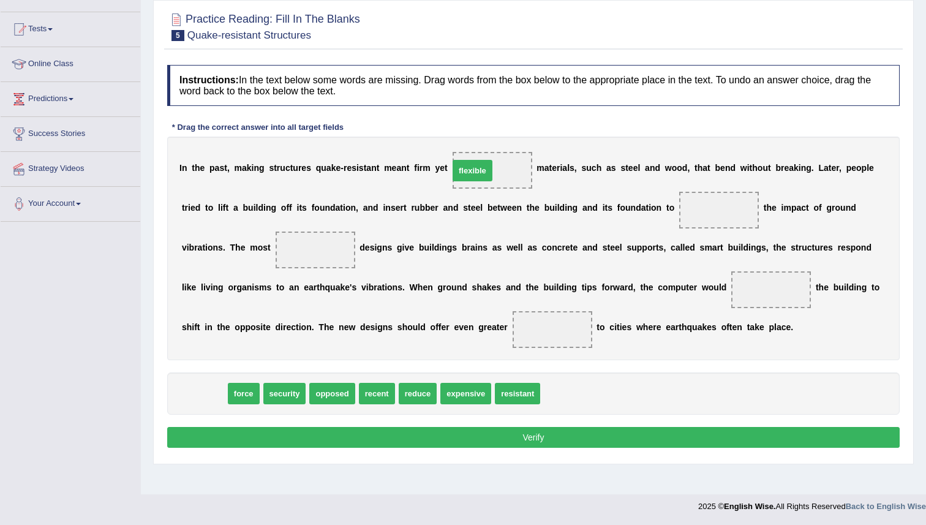
drag, startPoint x: 214, startPoint y: 396, endPoint x: 482, endPoint y: 173, distance: 348.9
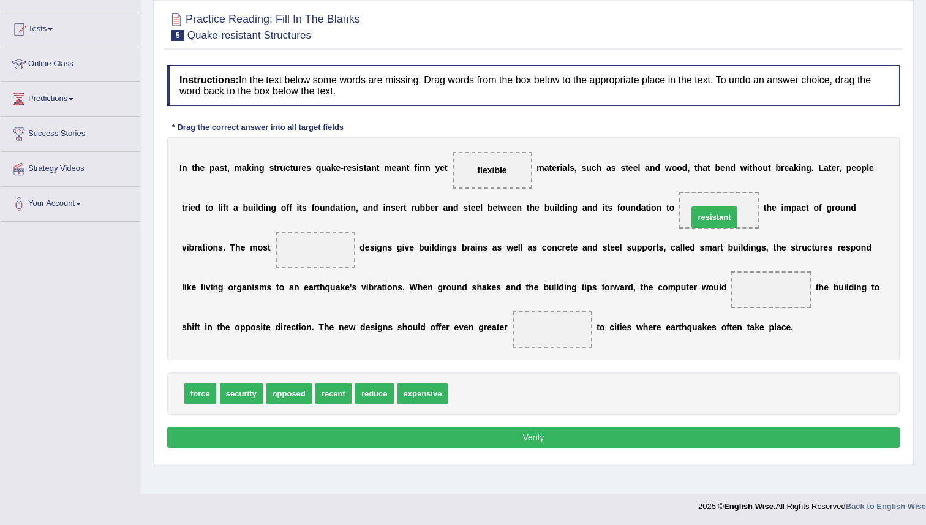
drag, startPoint x: 464, startPoint y: 393, endPoint x: 704, endPoint y: 217, distance: 298.0
drag, startPoint x: 199, startPoint y: 396, endPoint x: 341, endPoint y: 255, distance: 199.3
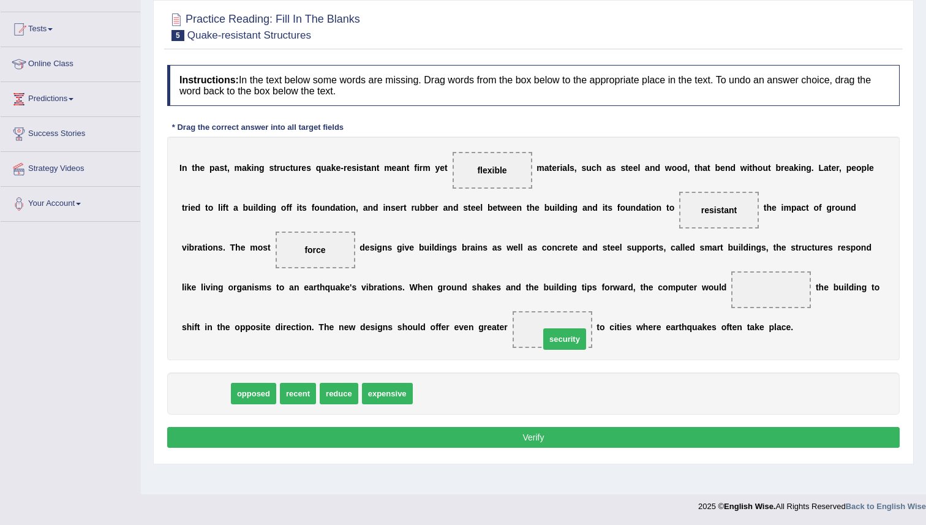
drag, startPoint x: 202, startPoint y: 394, endPoint x: 839, endPoint y: 271, distance: 649.0
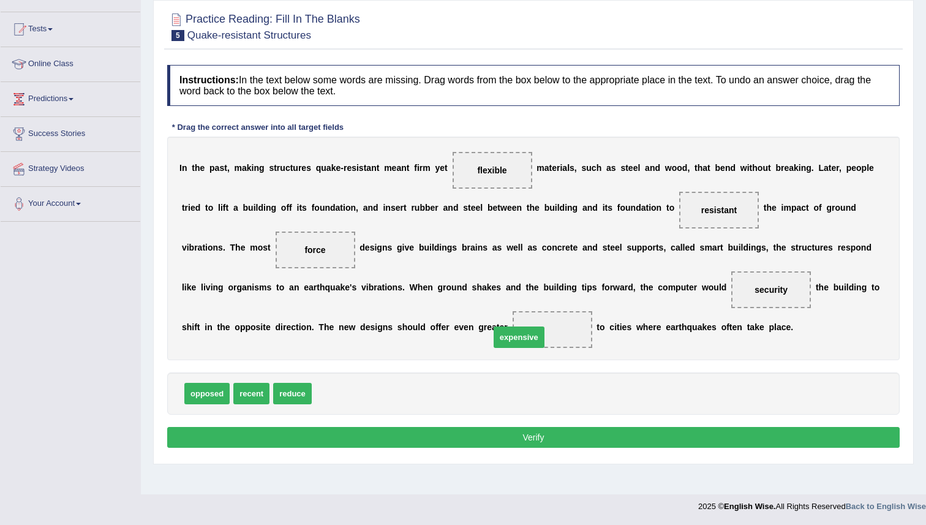
drag, startPoint x: 347, startPoint y: 396, endPoint x: 526, endPoint y: 338, distance: 188.1
click at [534, 431] on button "Verify" at bounding box center [533, 438] width 733 height 21
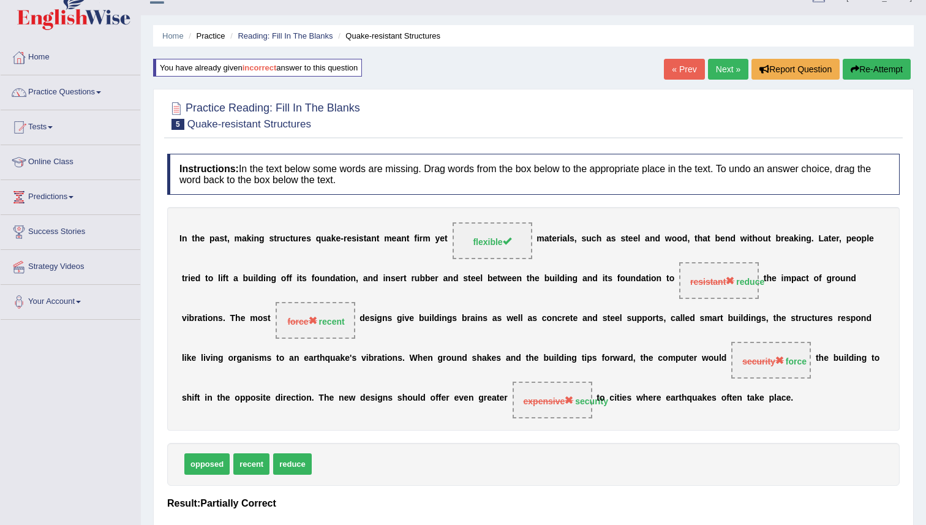
scroll to position [10, 0]
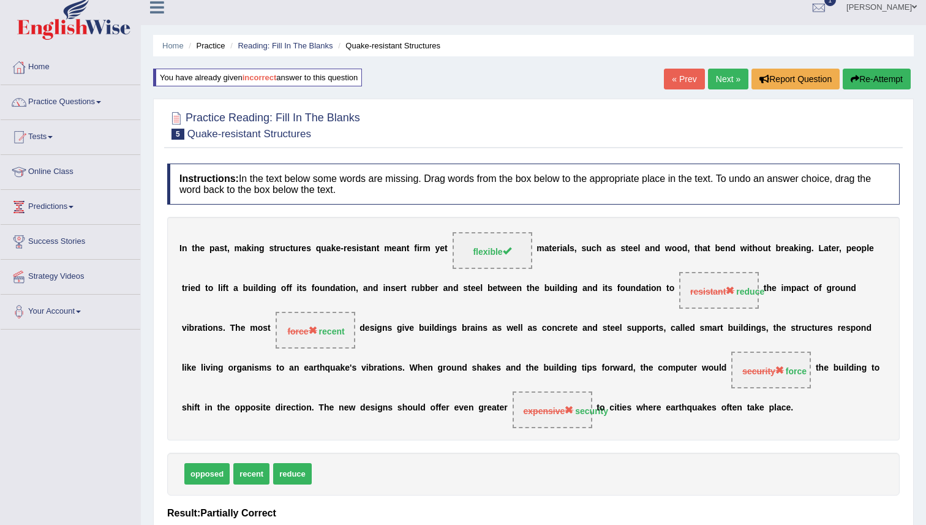
click at [720, 75] on link "Next »" at bounding box center [728, 79] width 40 height 21
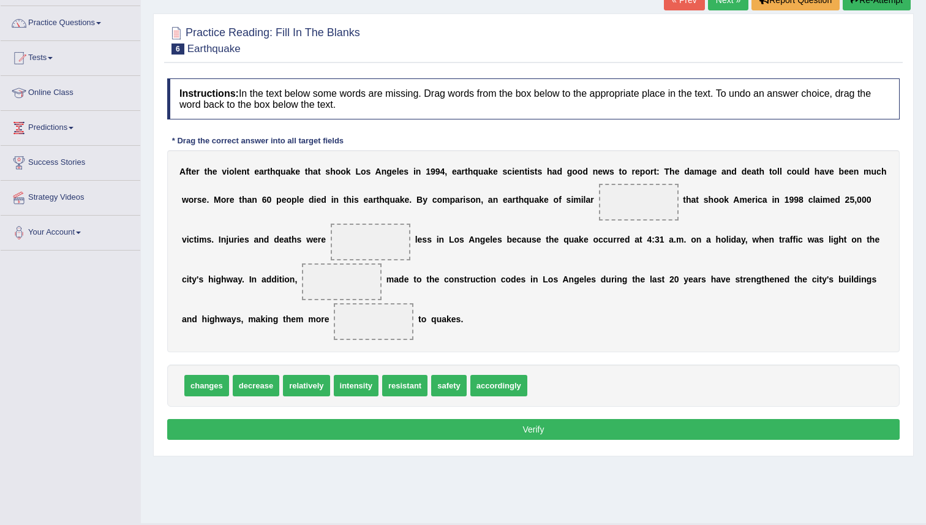
scroll to position [94, 0]
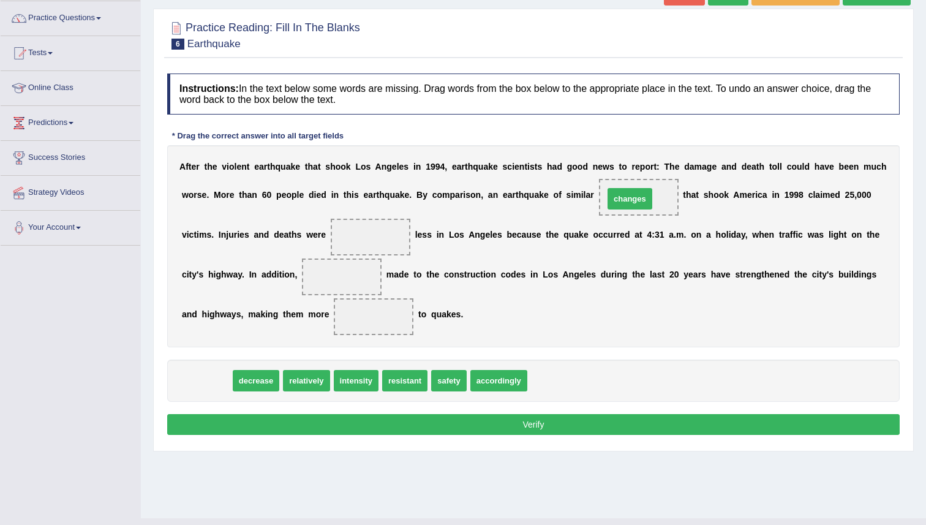
drag, startPoint x: 208, startPoint y: 383, endPoint x: 631, endPoint y: 202, distance: 460.5
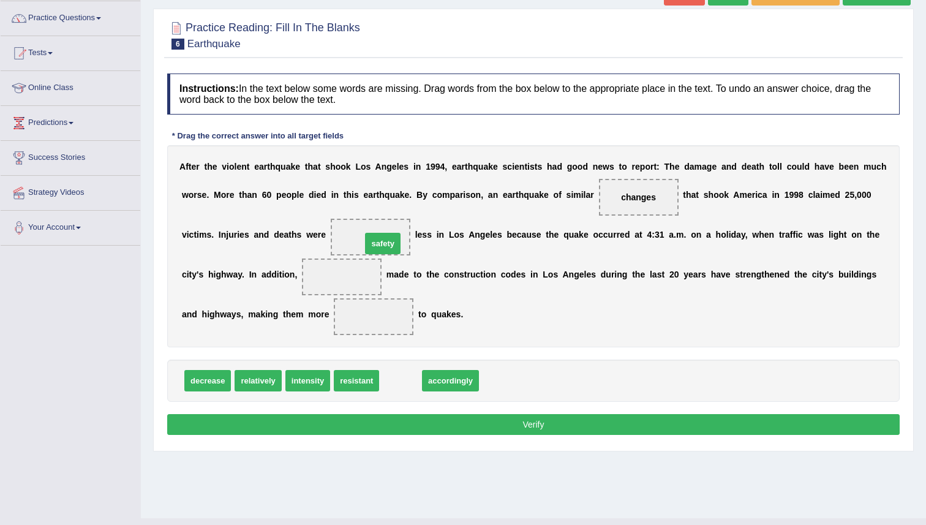
drag, startPoint x: 401, startPoint y: 385, endPoint x: 383, endPoint y: 247, distance: 139.6
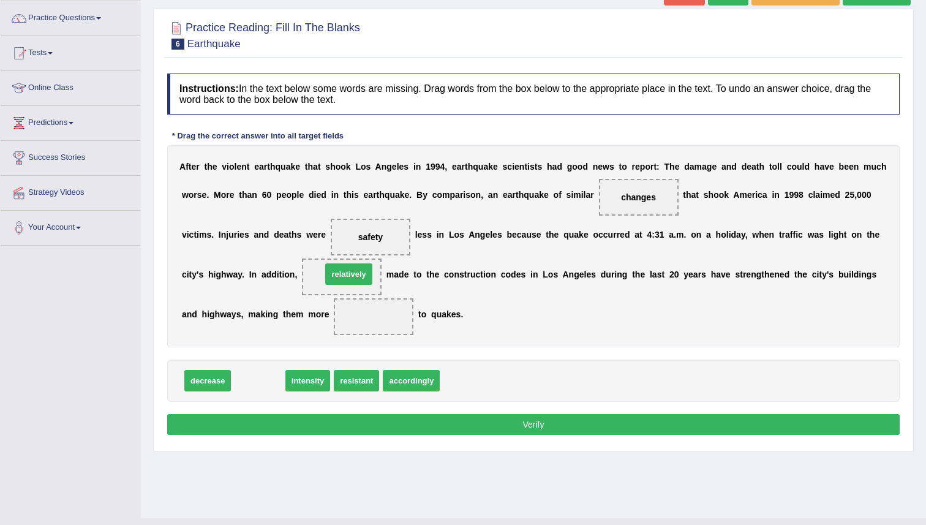
drag, startPoint x: 267, startPoint y: 379, endPoint x: 358, endPoint y: 273, distance: 139.0
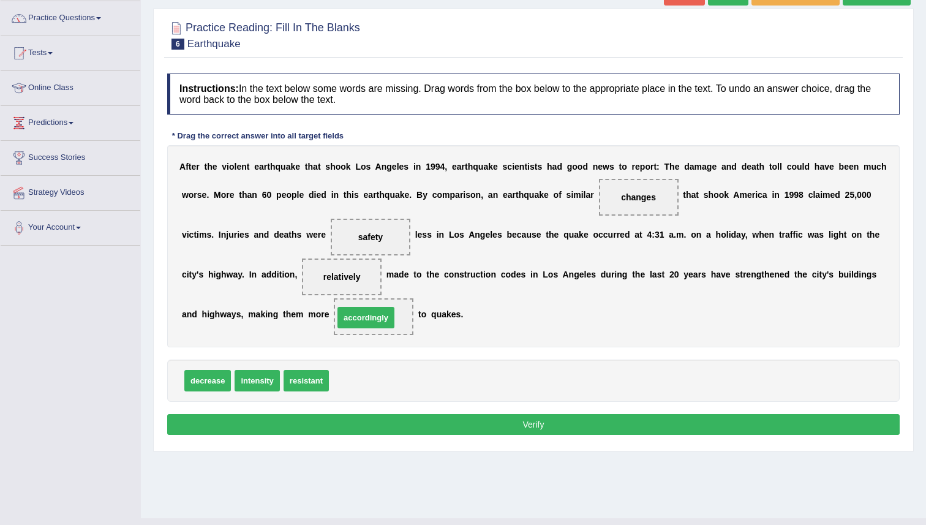
drag, startPoint x: 345, startPoint y: 385, endPoint x: 350, endPoint y: 319, distance: 65.8
click at [521, 424] on button "Verify" at bounding box center [533, 424] width 733 height 21
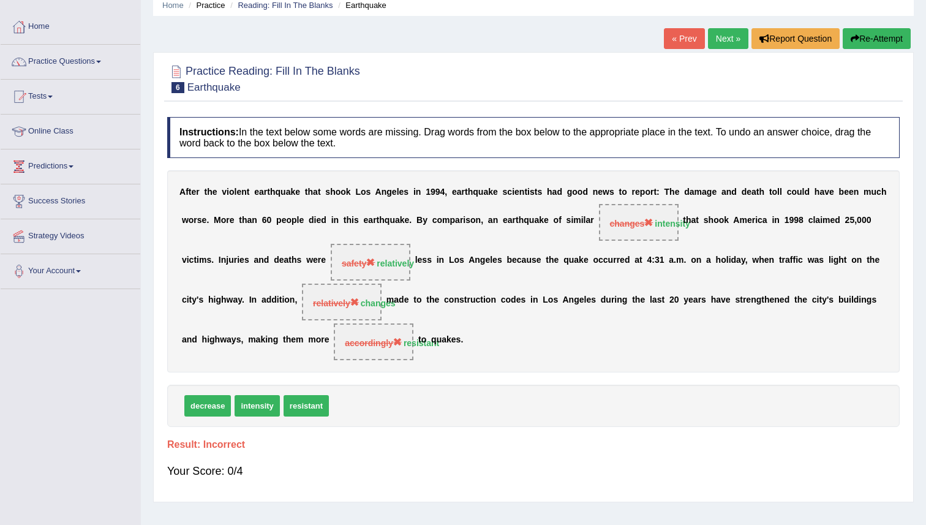
scroll to position [23, 0]
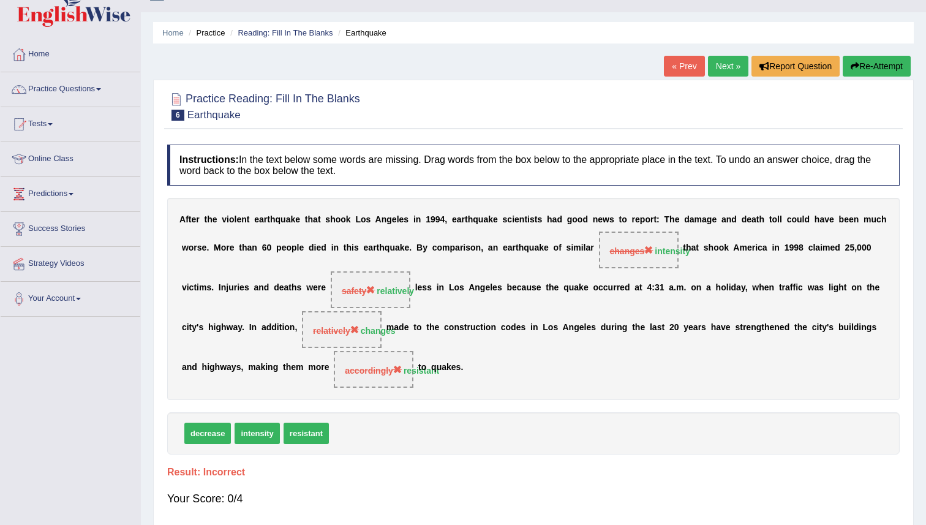
click at [883, 67] on button "Re-Attempt" at bounding box center [877, 66] width 68 height 21
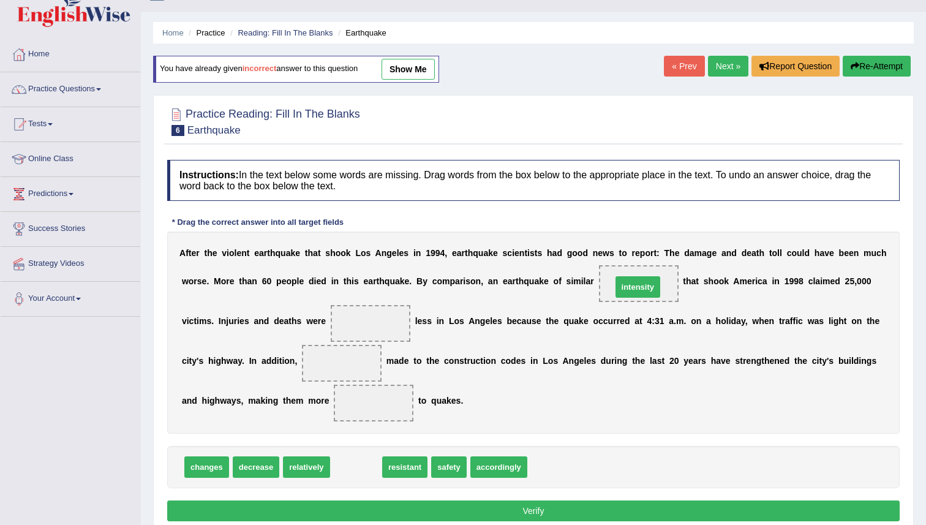
drag, startPoint x: 351, startPoint y: 471, endPoint x: 633, endPoint y: 290, distance: 334.8
drag, startPoint x: 356, startPoint y: 467, endPoint x: 360, endPoint y: 318, distance: 148.9
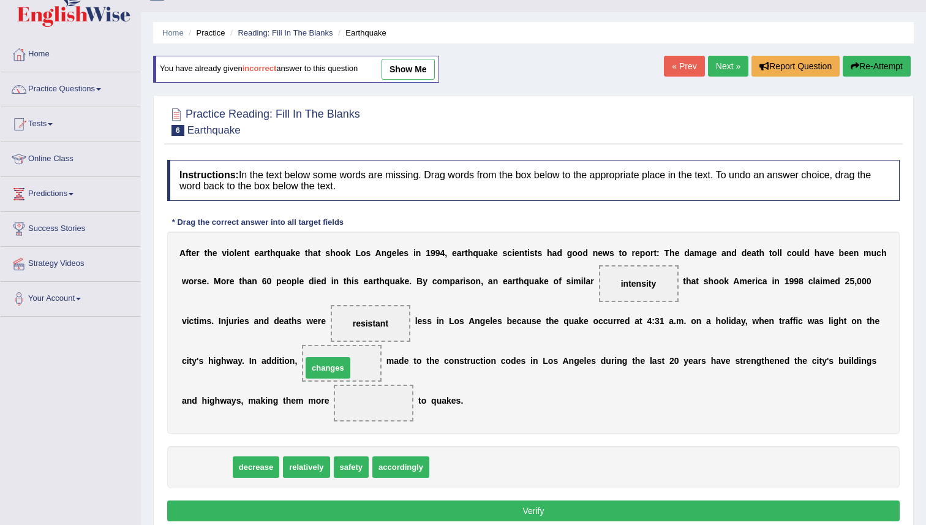
drag, startPoint x: 204, startPoint y: 467, endPoint x: 329, endPoint y: 366, distance: 160.3
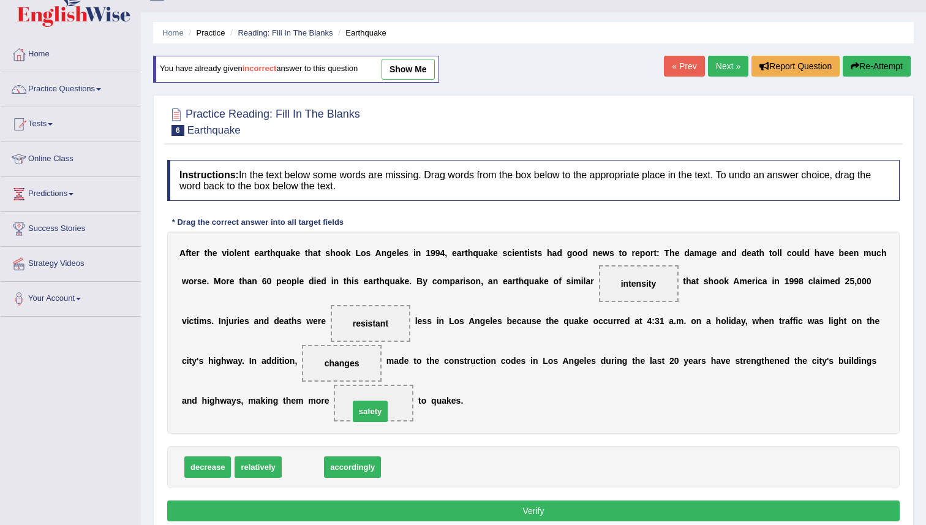
drag, startPoint x: 303, startPoint y: 467, endPoint x: 370, endPoint y: 411, distance: 87.5
click at [635, 515] on button "Verify" at bounding box center [533, 510] width 733 height 21
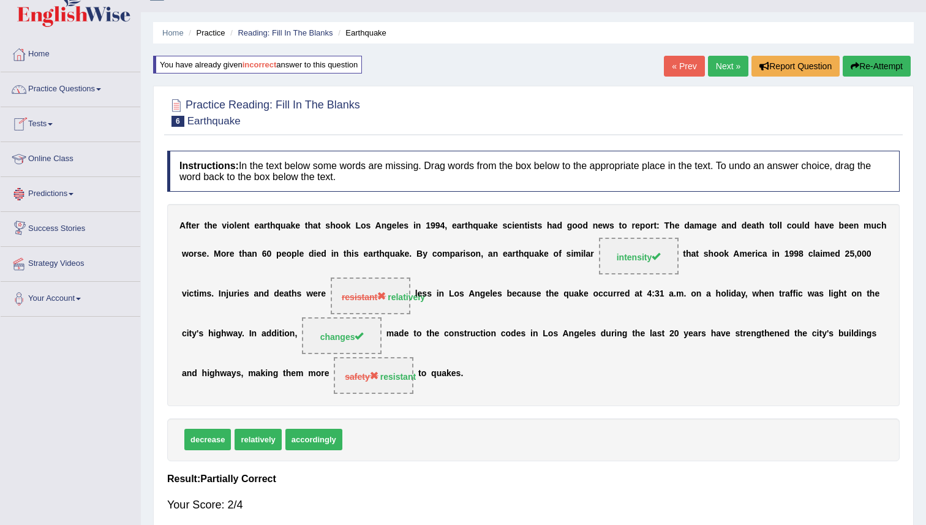
click at [376, 375] on span "safety" at bounding box center [361, 377] width 33 height 10
click at [376, 376] on span "safety" at bounding box center [361, 377] width 33 height 10
click at [716, 64] on link "Next »" at bounding box center [728, 66] width 40 height 21
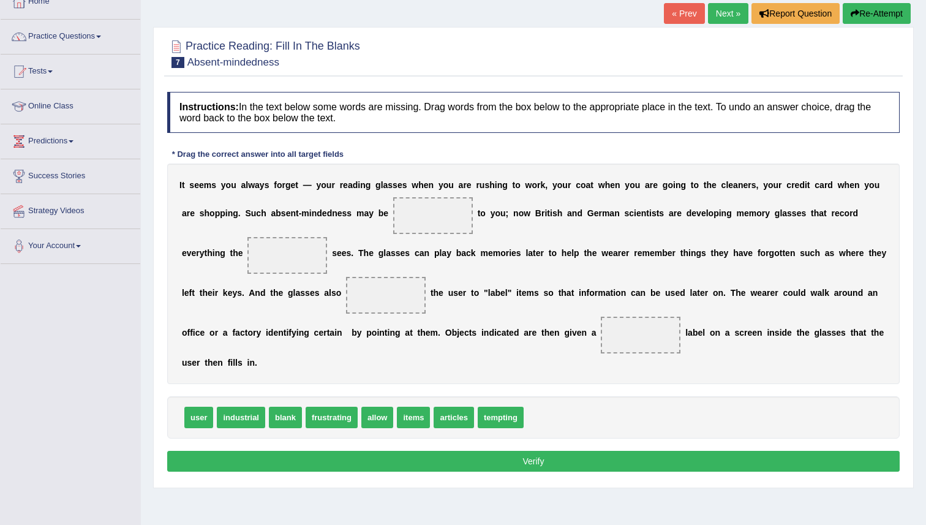
scroll to position [84, 0]
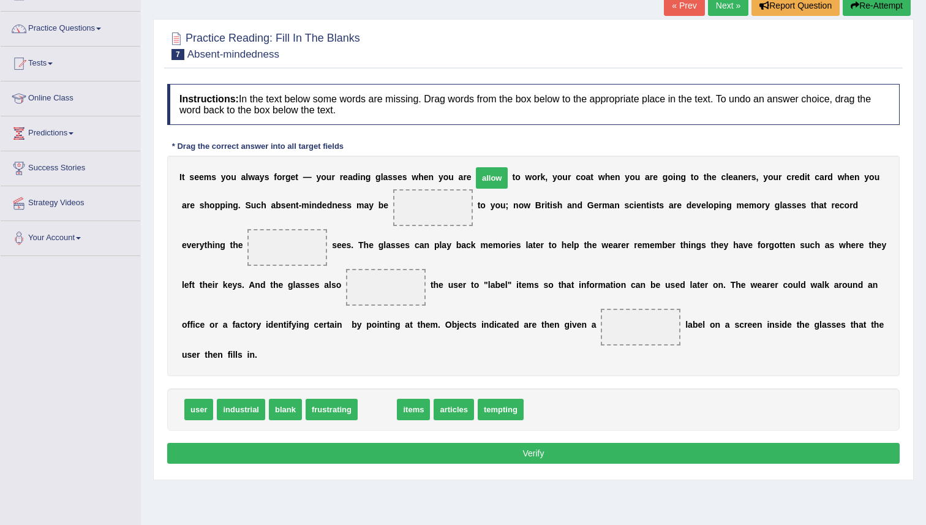
drag, startPoint x: 370, startPoint y: 403, endPoint x: 445, endPoint y: 183, distance: 232.8
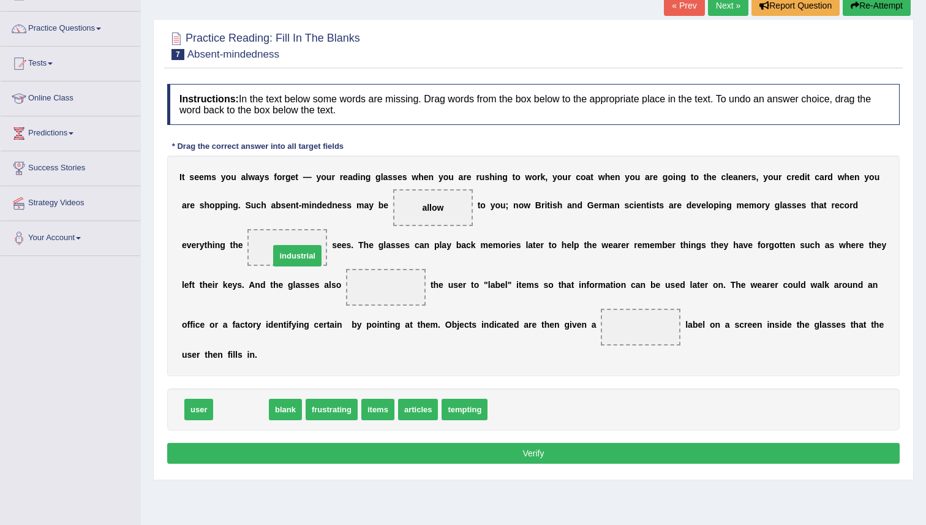
drag, startPoint x: 245, startPoint y: 417, endPoint x: 301, endPoint y: 263, distance: 163.8
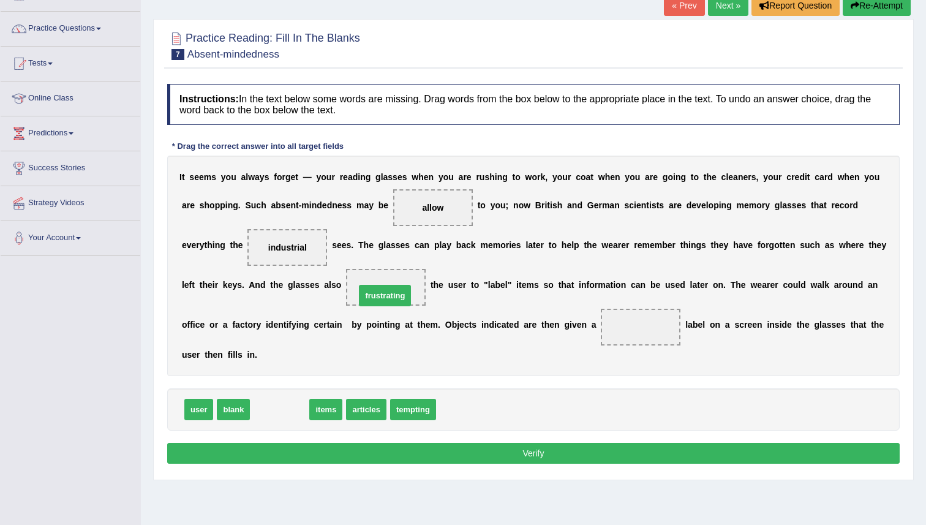
drag, startPoint x: 268, startPoint y: 415, endPoint x: 371, endPoint y: 302, distance: 153.1
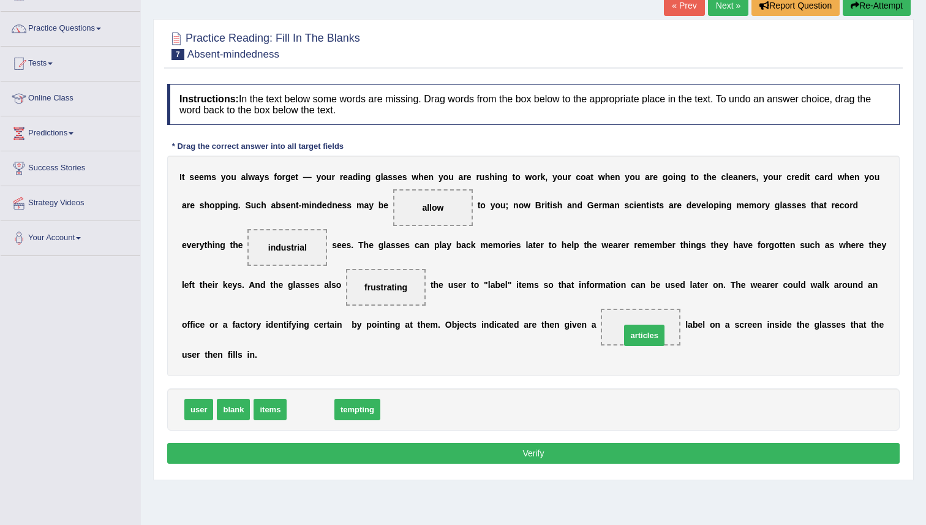
drag, startPoint x: 310, startPoint y: 410, endPoint x: 644, endPoint y: 336, distance: 342.0
click at [578, 463] on button "Verify" at bounding box center [533, 453] width 733 height 21
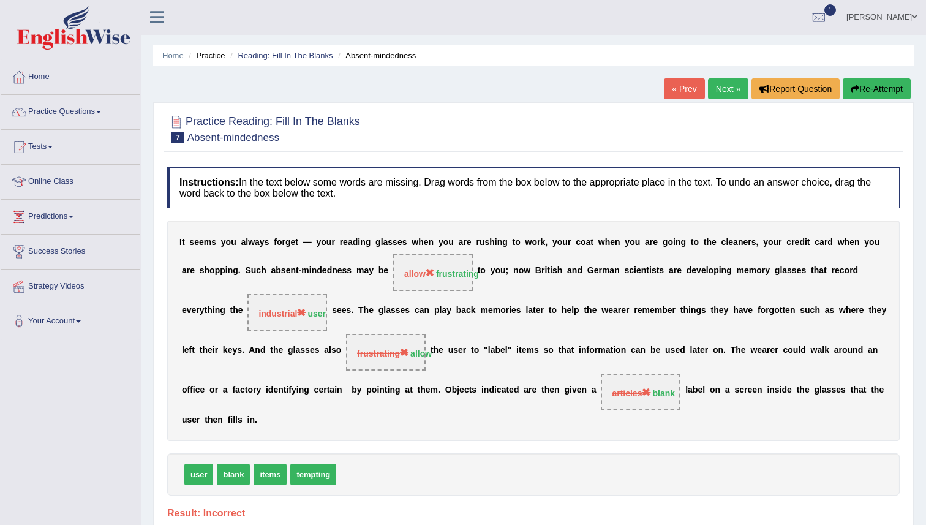
scroll to position [0, 0]
click at [847, 83] on button "Re-Attempt" at bounding box center [877, 88] width 68 height 21
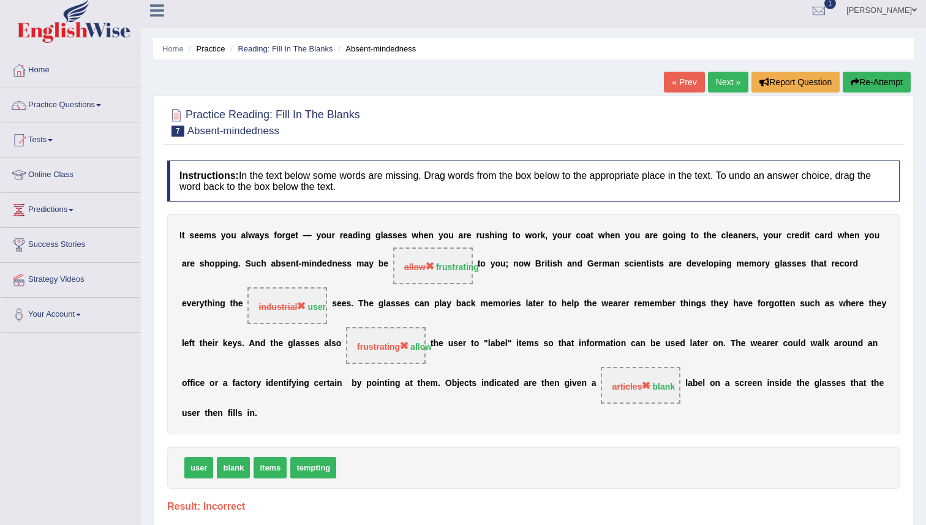
scroll to position [10, 0]
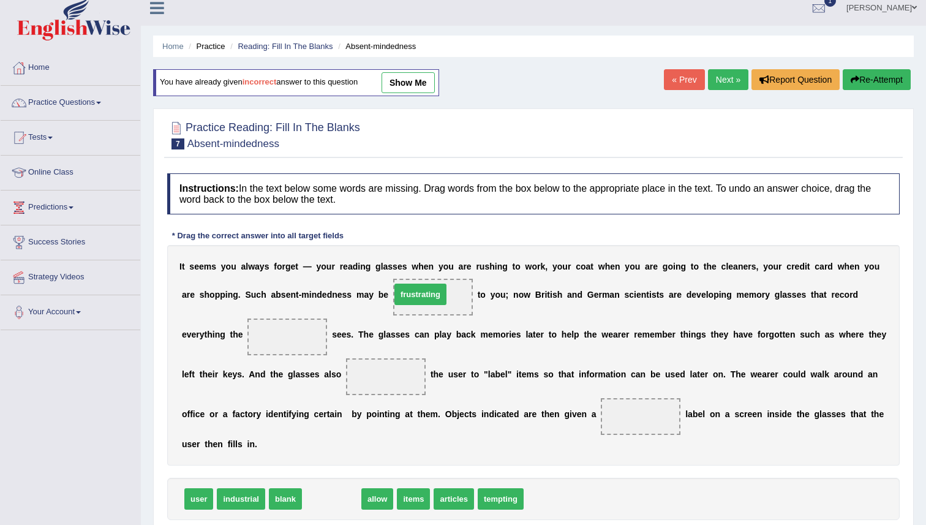
drag, startPoint x: 326, startPoint y: 501, endPoint x: 415, endPoint y: 296, distance: 223.0
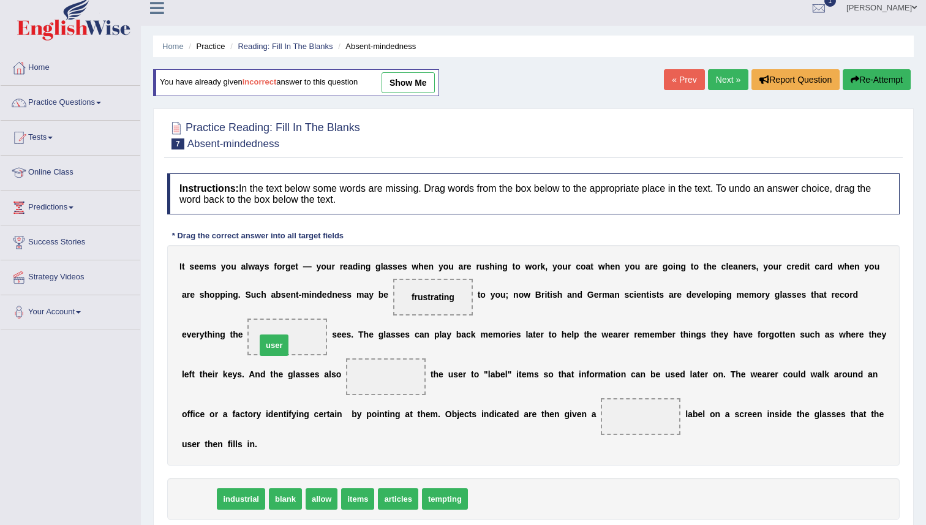
drag, startPoint x: 200, startPoint y: 500, endPoint x: 275, endPoint y: 347, distance: 171.2
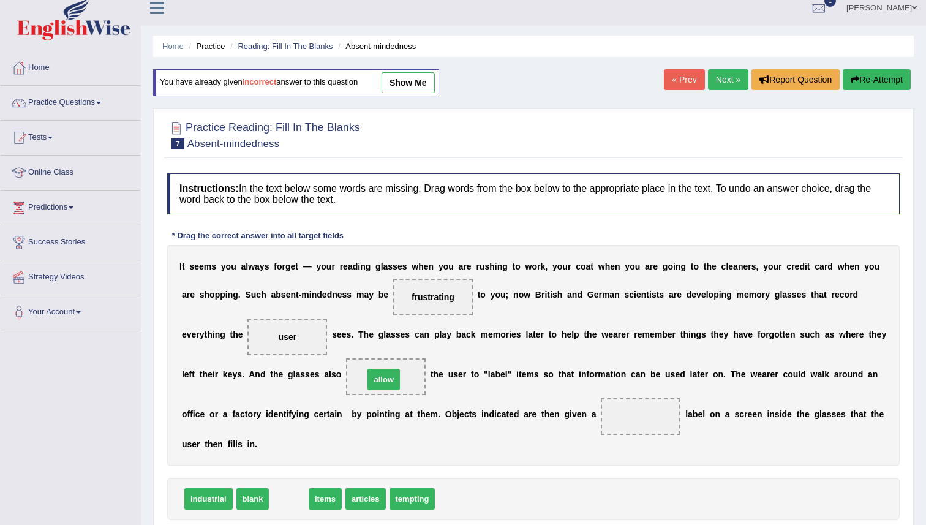
drag, startPoint x: 287, startPoint y: 493, endPoint x: 377, endPoint y: 378, distance: 145.7
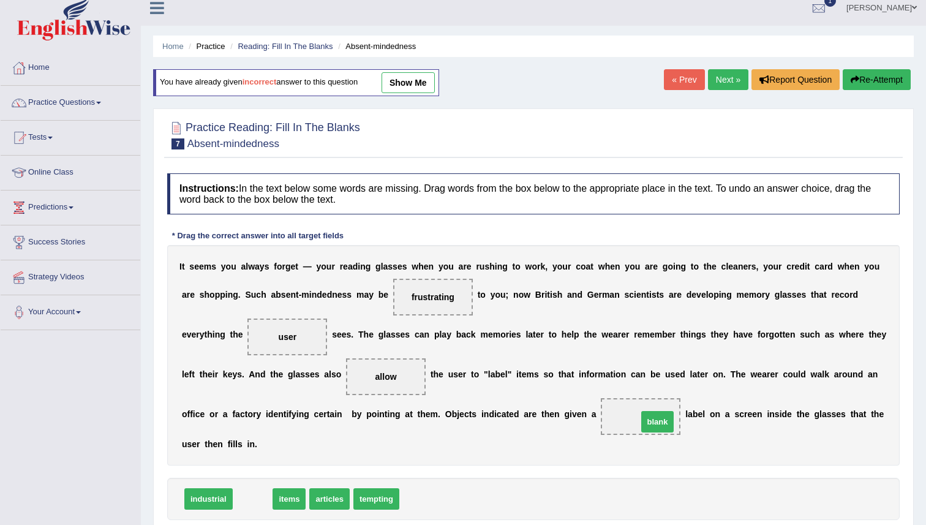
drag, startPoint x: 247, startPoint y: 497, endPoint x: 652, endPoint y: 420, distance: 412.3
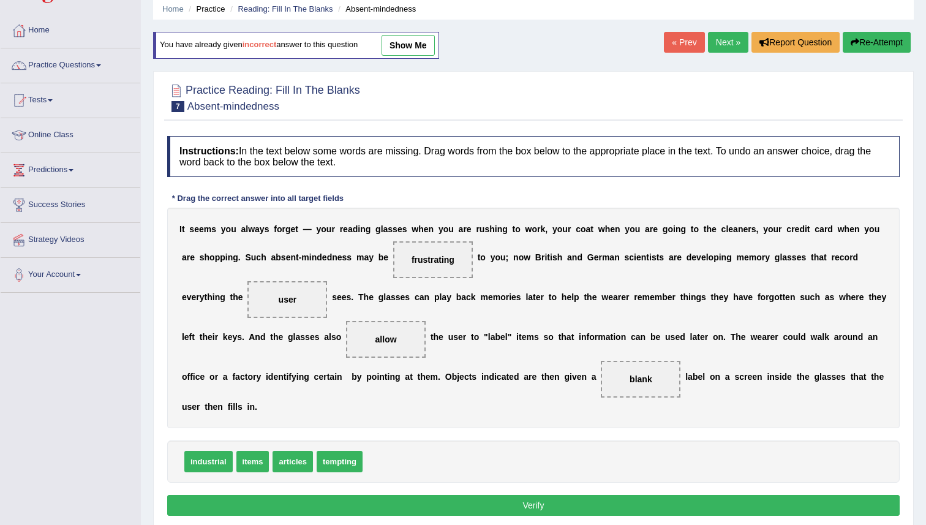
scroll to position [118, 0]
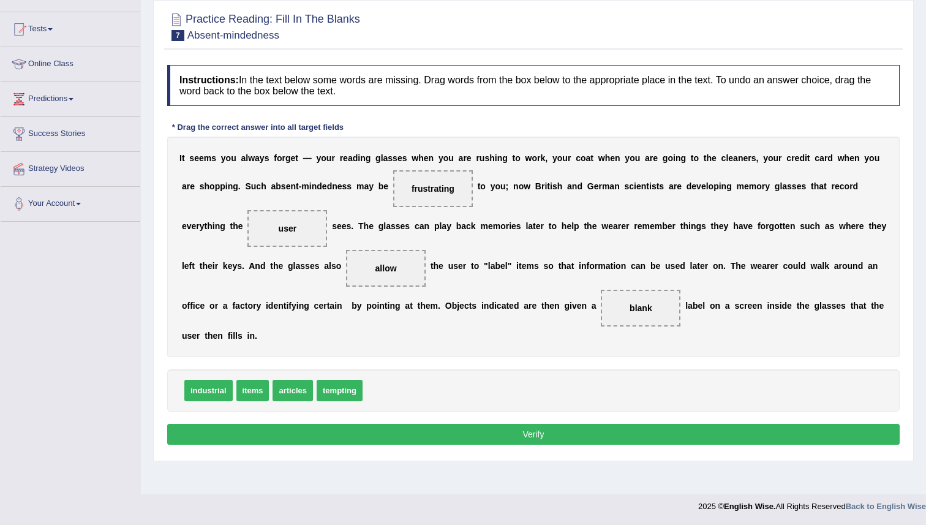
click at [587, 431] on button "Verify" at bounding box center [533, 434] width 733 height 21
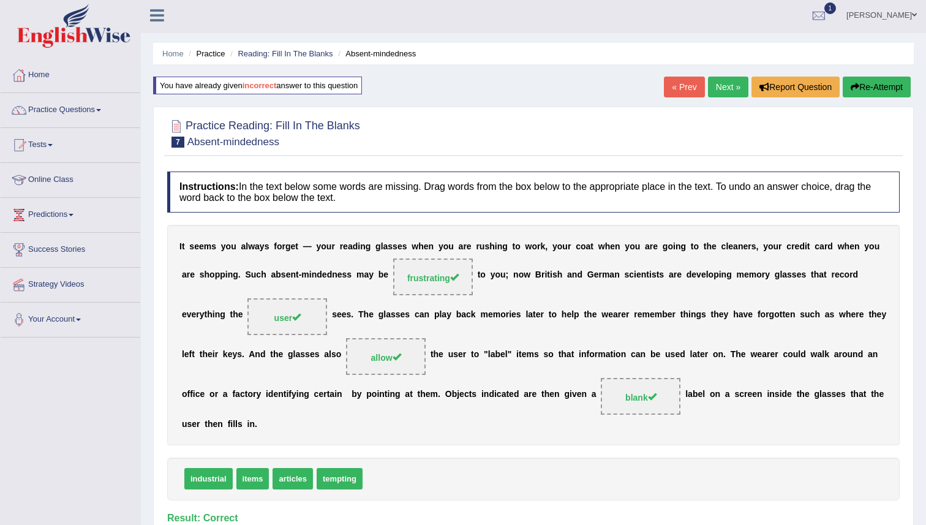
scroll to position [0, 0]
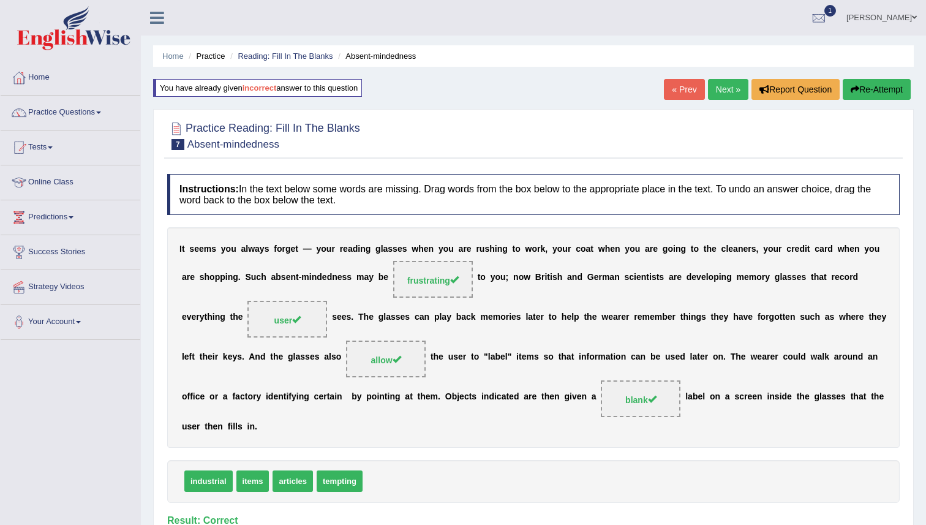
click at [715, 87] on link "Next »" at bounding box center [728, 89] width 40 height 21
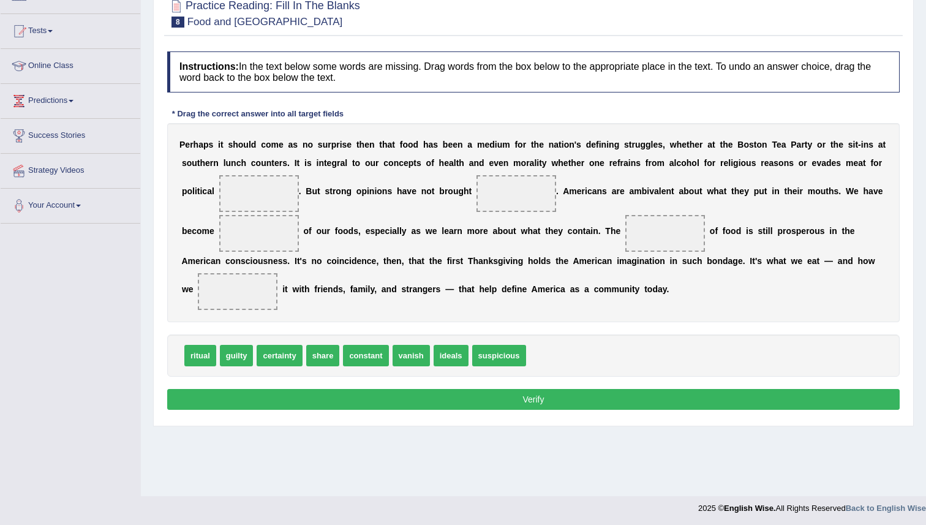
scroll to position [118, 0]
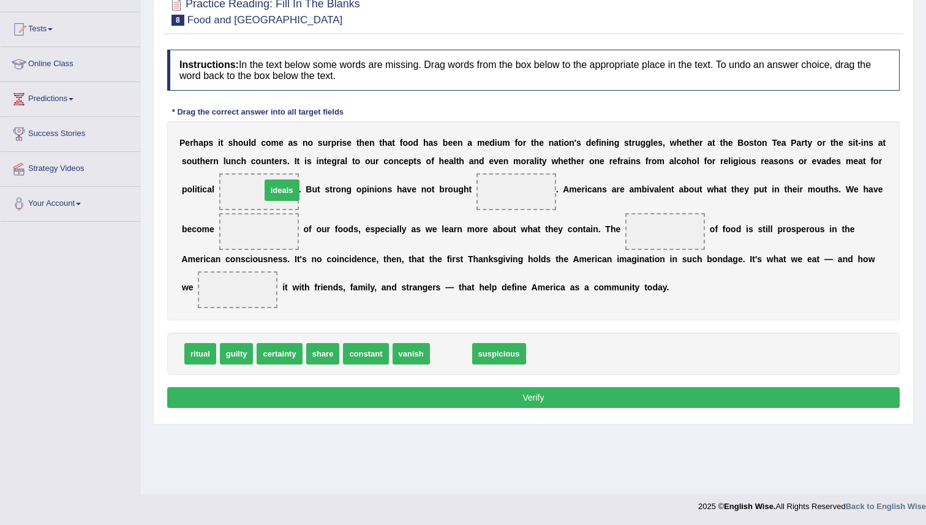
drag, startPoint x: 450, startPoint y: 361, endPoint x: 281, endPoint y: 198, distance: 235.2
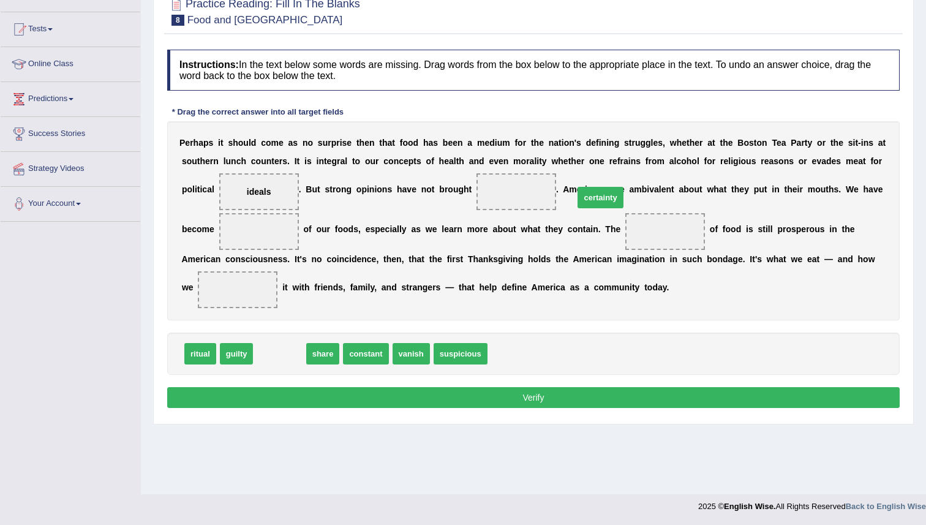
scroll to position [118, 0]
drag, startPoint x: 263, startPoint y: 353, endPoint x: 497, endPoint y: 189, distance: 285.8
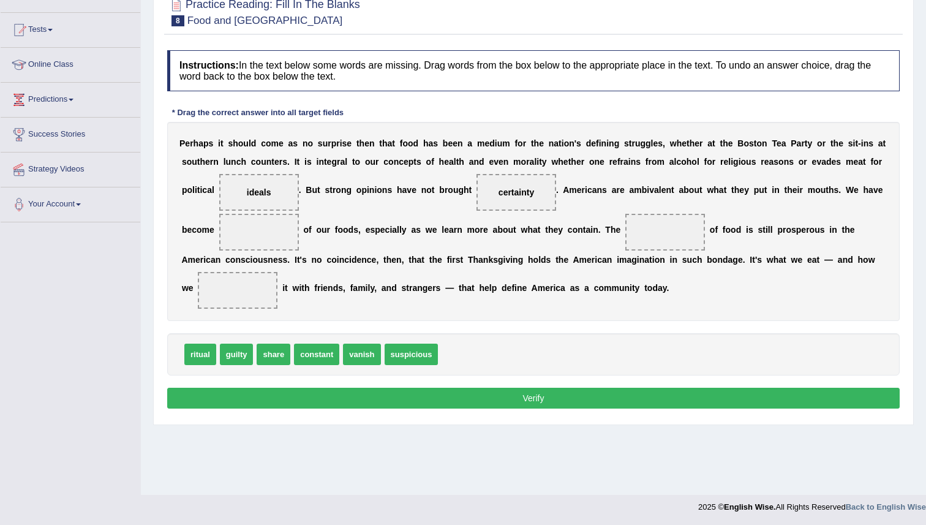
scroll to position [118, 0]
drag, startPoint x: 207, startPoint y: 357, endPoint x: 289, endPoint y: 243, distance: 140.4
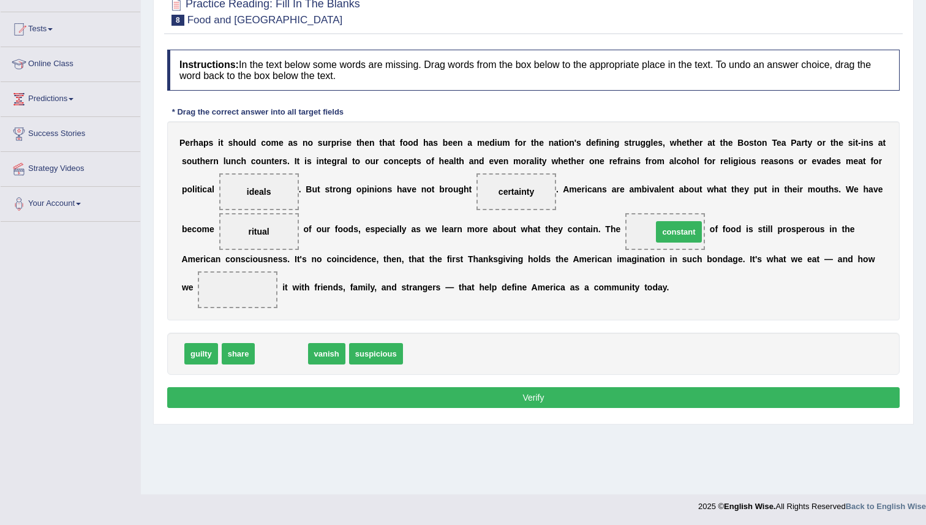
drag, startPoint x: 304, startPoint y: 353, endPoint x: 684, endPoint y: 235, distance: 397.6
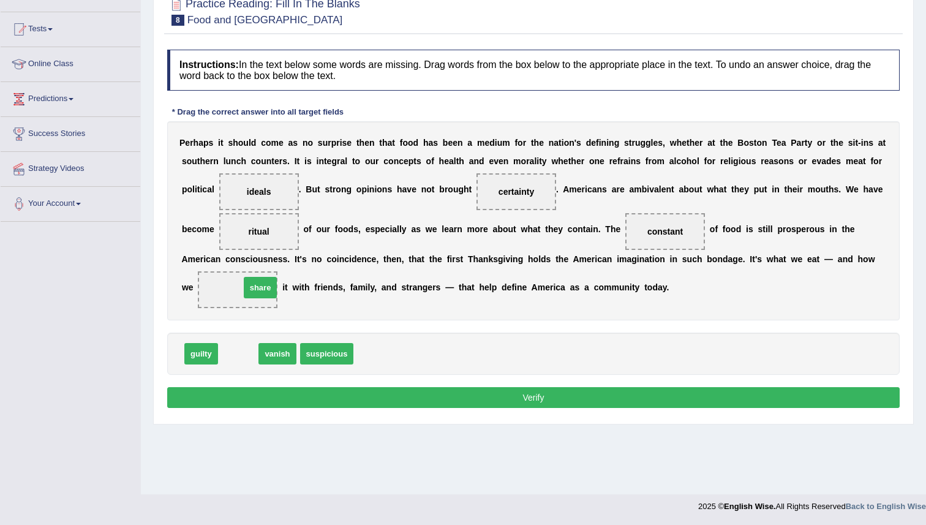
drag, startPoint x: 248, startPoint y: 340, endPoint x: 265, endPoint y: 281, distance: 61.3
click at [501, 400] on button "Verify" at bounding box center [533, 397] width 733 height 21
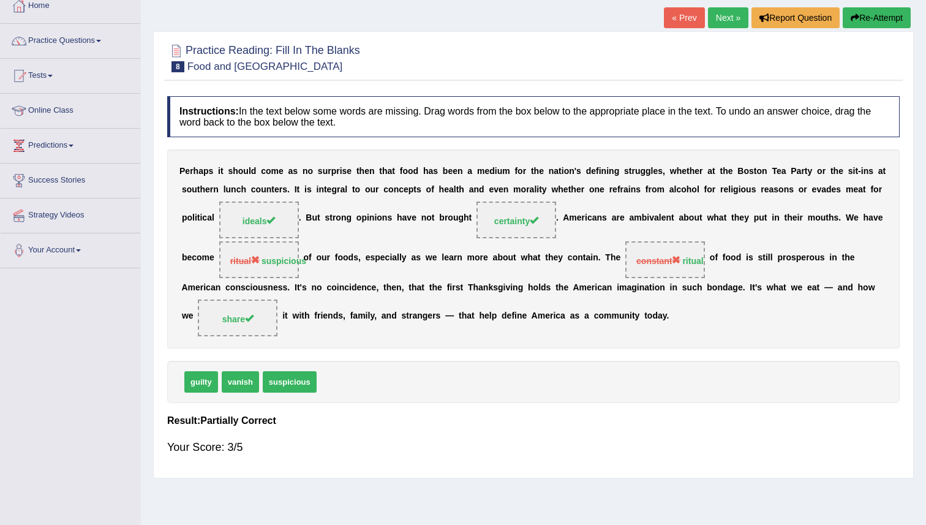
scroll to position [0, 0]
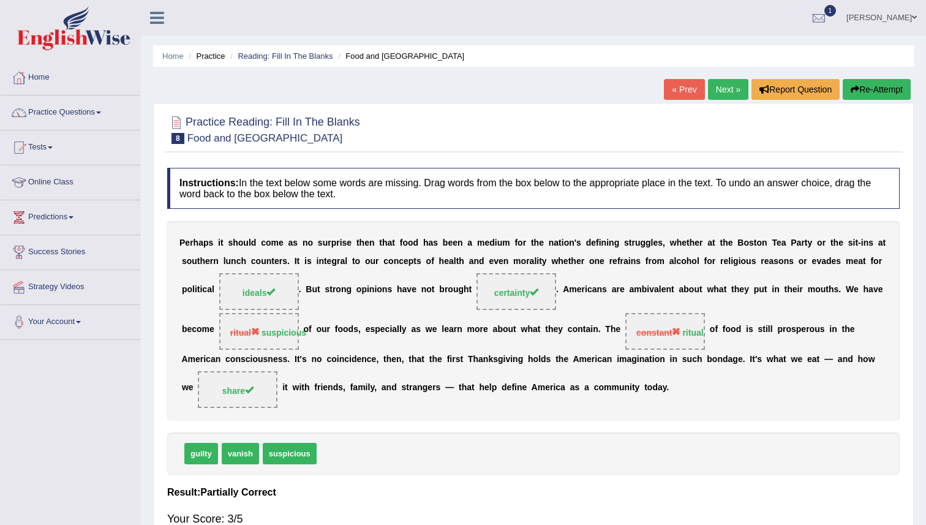
click at [727, 92] on link "Next »" at bounding box center [728, 89] width 40 height 21
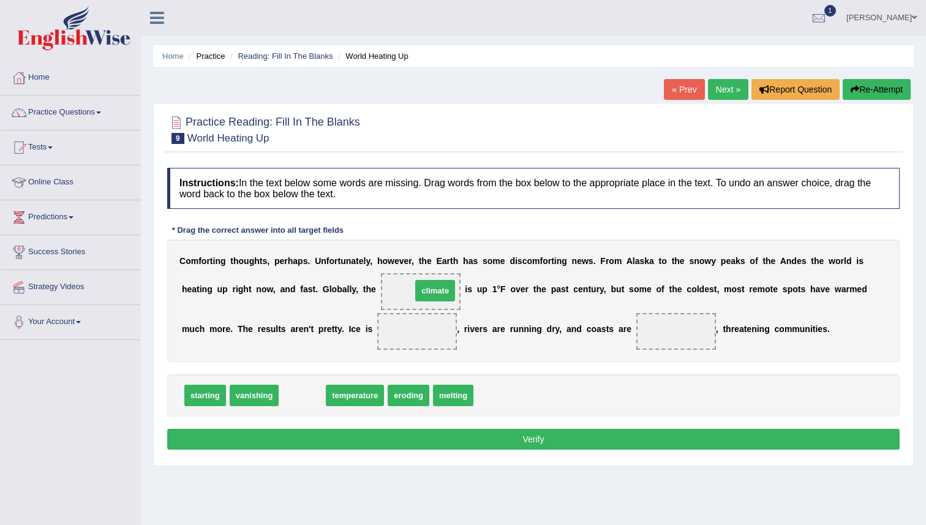
drag, startPoint x: 312, startPoint y: 398, endPoint x: 445, endPoint y: 293, distance: 169.2
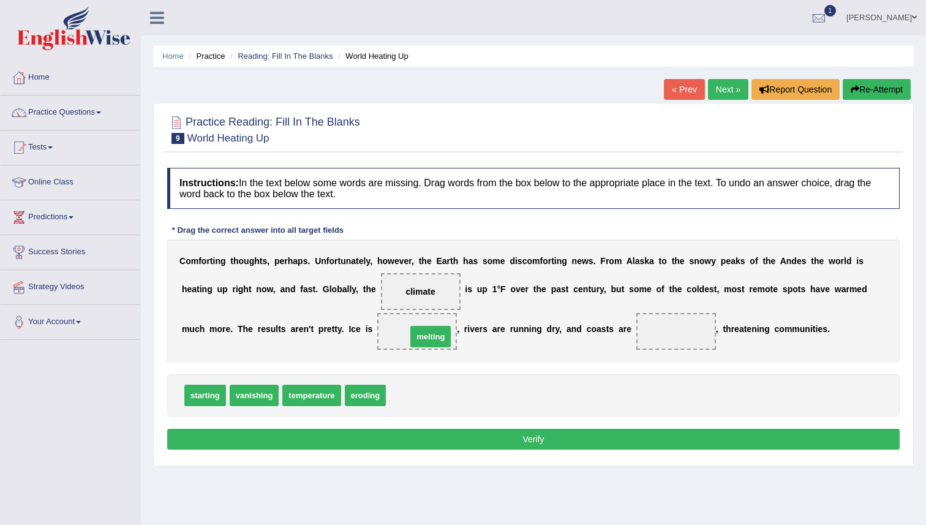
drag, startPoint x: 410, startPoint y: 400, endPoint x: 429, endPoint y: 344, distance: 59.7
drag, startPoint x: 197, startPoint y: 393, endPoint x: 682, endPoint y: 340, distance: 487.4
click at [646, 437] on button "Verify" at bounding box center [533, 439] width 733 height 21
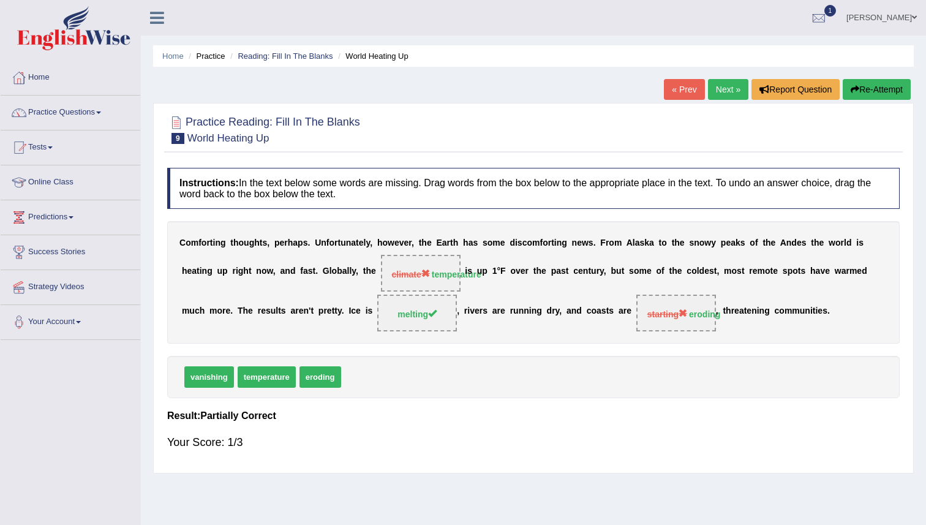
click at [885, 92] on button "Re-Attempt" at bounding box center [877, 89] width 68 height 21
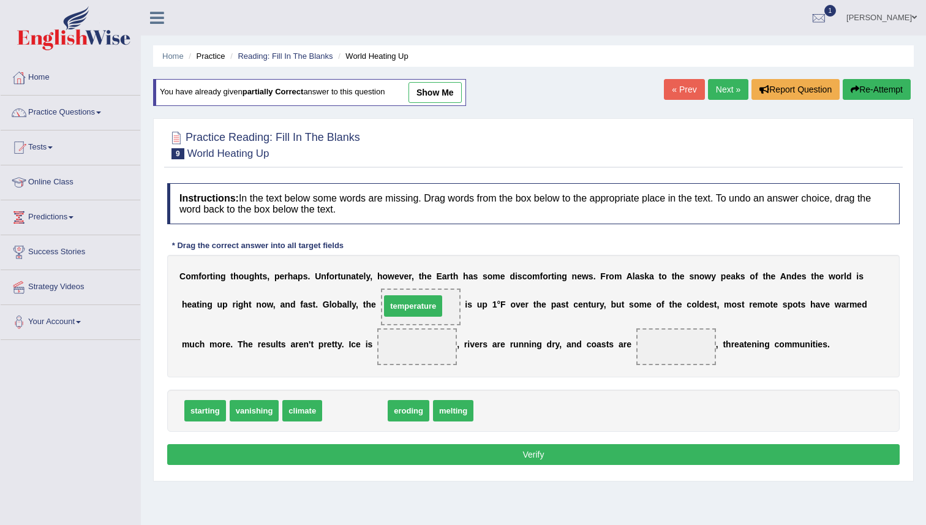
drag, startPoint x: 342, startPoint y: 410, endPoint x: 401, endPoint y: 306, distance: 119.8
drag, startPoint x: 349, startPoint y: 415, endPoint x: 682, endPoint y: 349, distance: 340.3
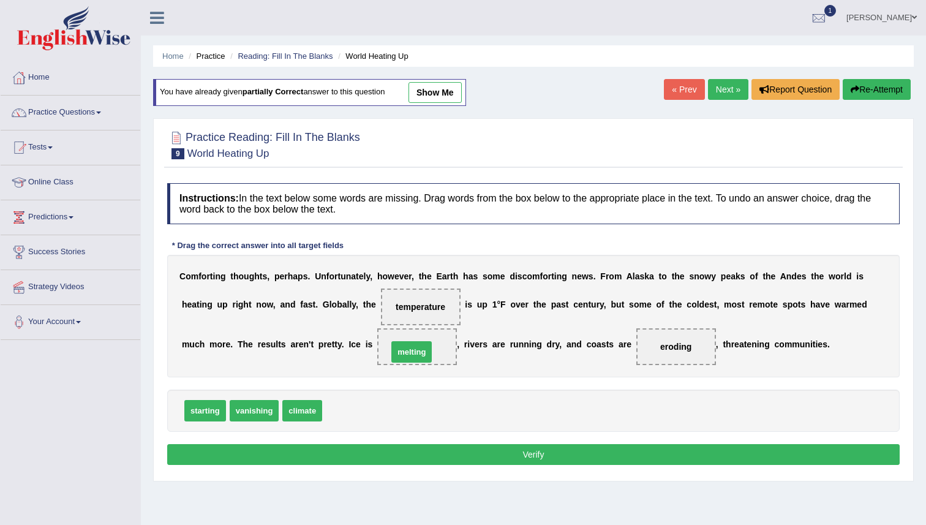
drag, startPoint x: 348, startPoint y: 414, endPoint x: 413, endPoint y: 355, distance: 88.1
click at [506, 454] on button "Verify" at bounding box center [533, 454] width 733 height 21
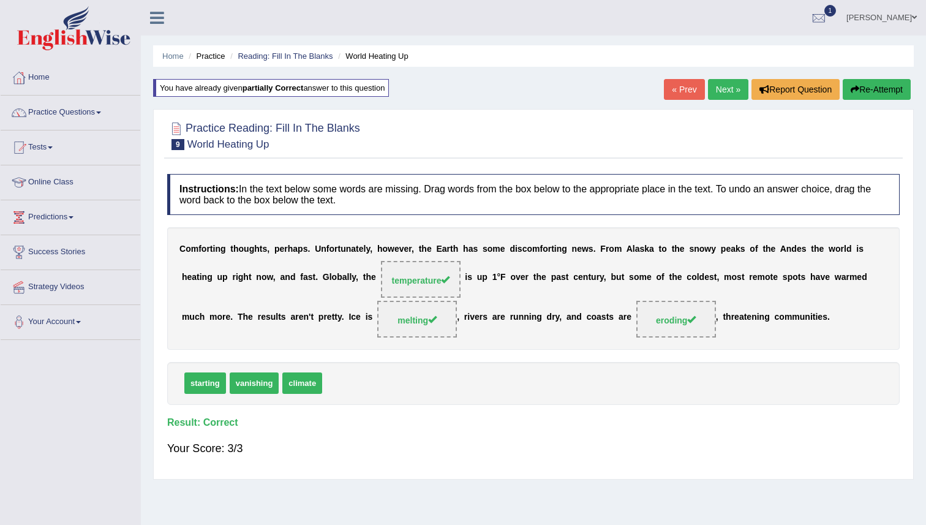
click at [726, 89] on link "Next »" at bounding box center [728, 89] width 40 height 21
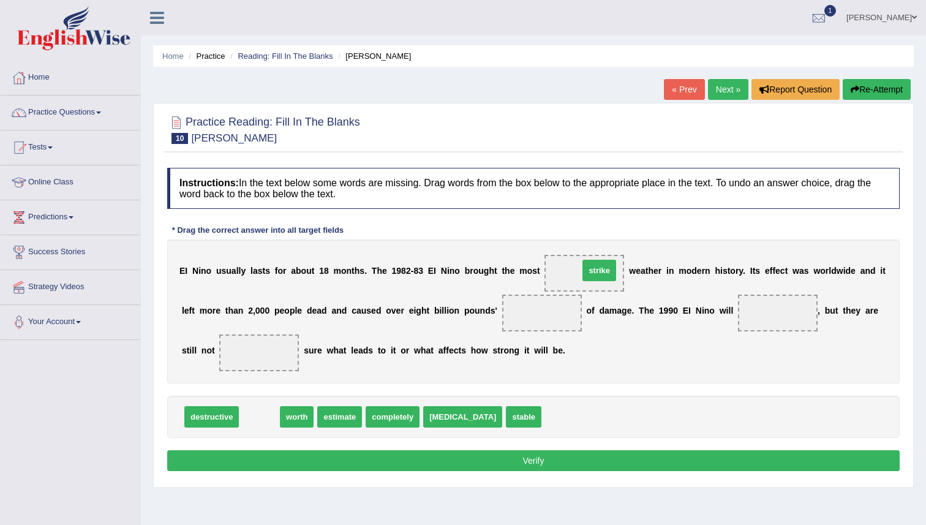
drag, startPoint x: 268, startPoint y: 416, endPoint x: 607, endPoint y: 270, distance: 369.6
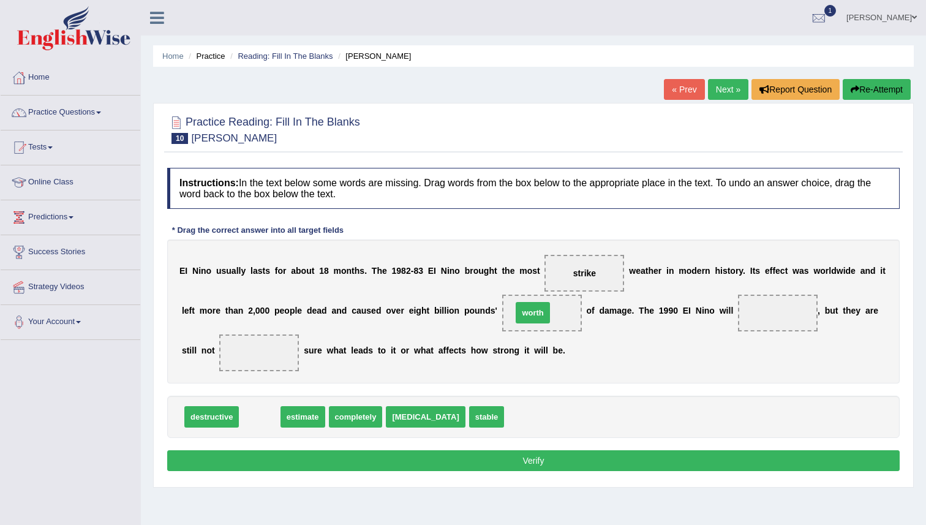
drag, startPoint x: 251, startPoint y: 421, endPoint x: 524, endPoint y: 317, distance: 292.4
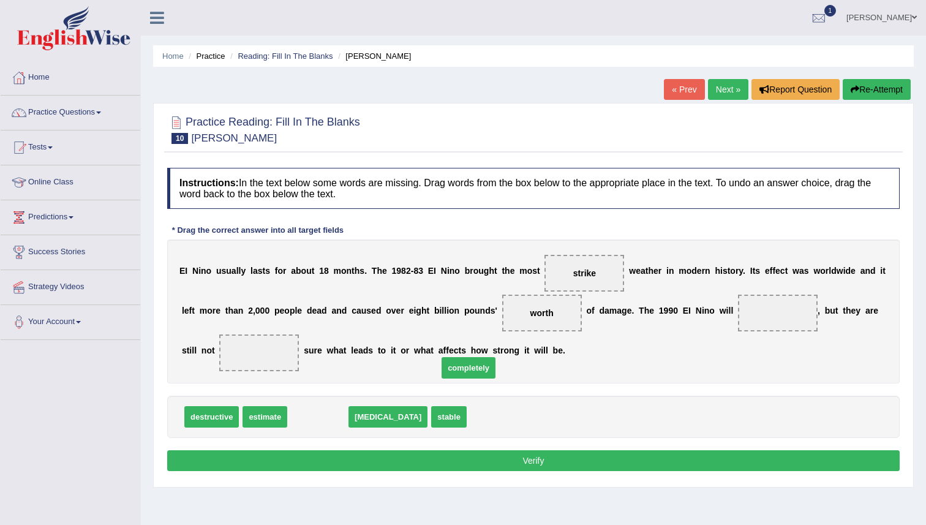
drag, startPoint x: 313, startPoint y: 418, endPoint x: 464, endPoint y: 369, distance: 158.5
click at [464, 369] on span "completely" at bounding box center [469, 367] width 54 height 21
drag, startPoint x: 316, startPoint y: 413, endPoint x: 788, endPoint y: 319, distance: 480.9
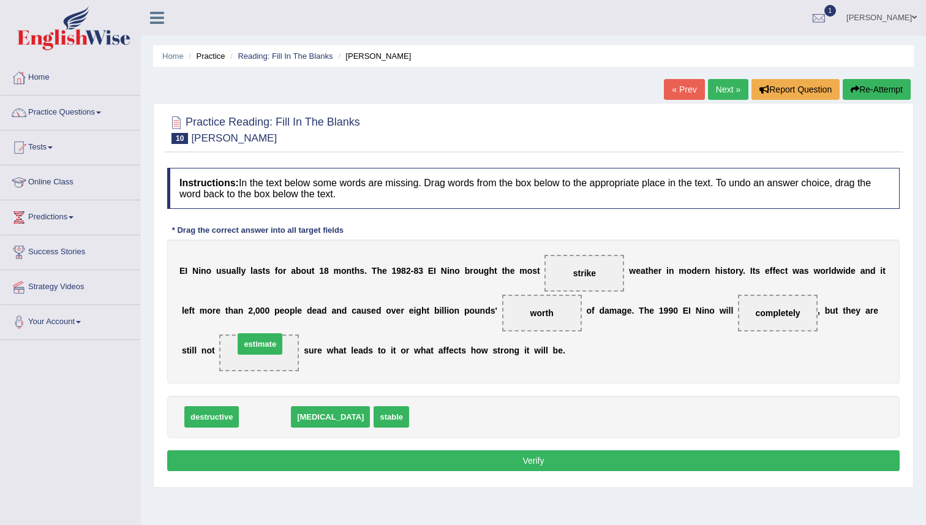
drag, startPoint x: 265, startPoint y: 415, endPoint x: 278, endPoint y: 360, distance: 56.6
click at [575, 460] on button "Verify" at bounding box center [533, 460] width 733 height 21
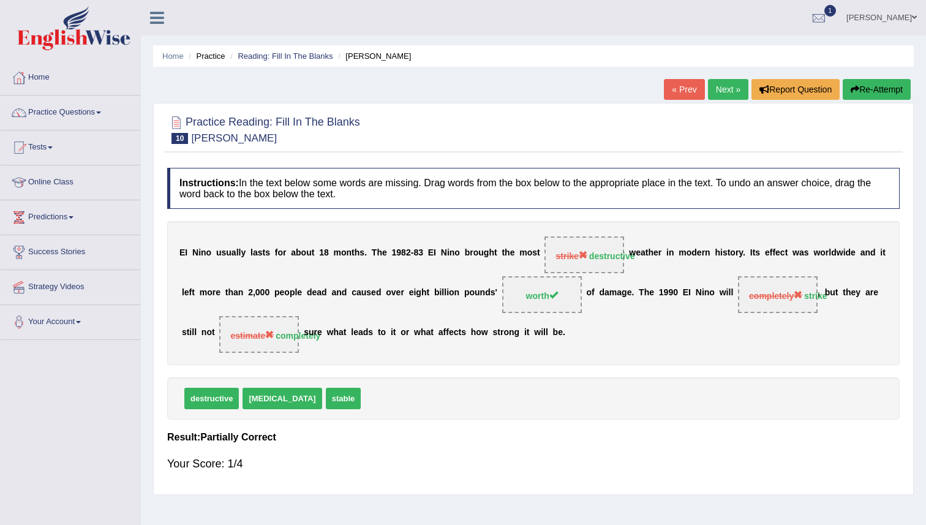
click at [861, 89] on button "Re-Attempt" at bounding box center [877, 89] width 68 height 21
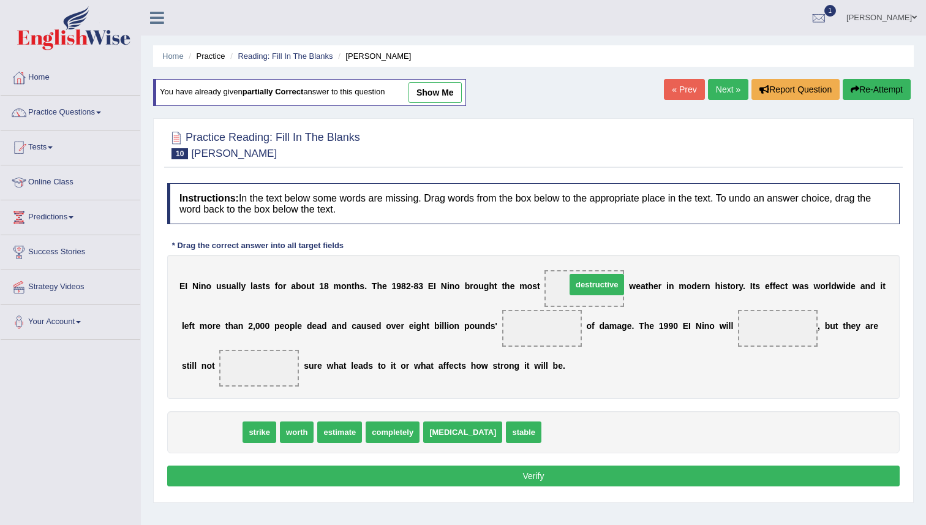
drag, startPoint x: 221, startPoint y: 435, endPoint x: 606, endPoint y: 287, distance: 412.6
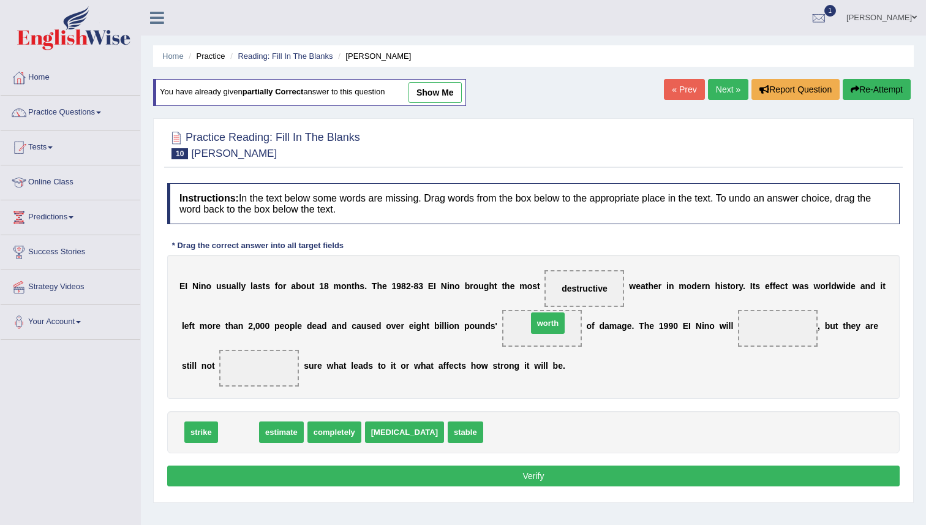
drag, startPoint x: 246, startPoint y: 433, endPoint x: 555, endPoint y: 324, distance: 327.4
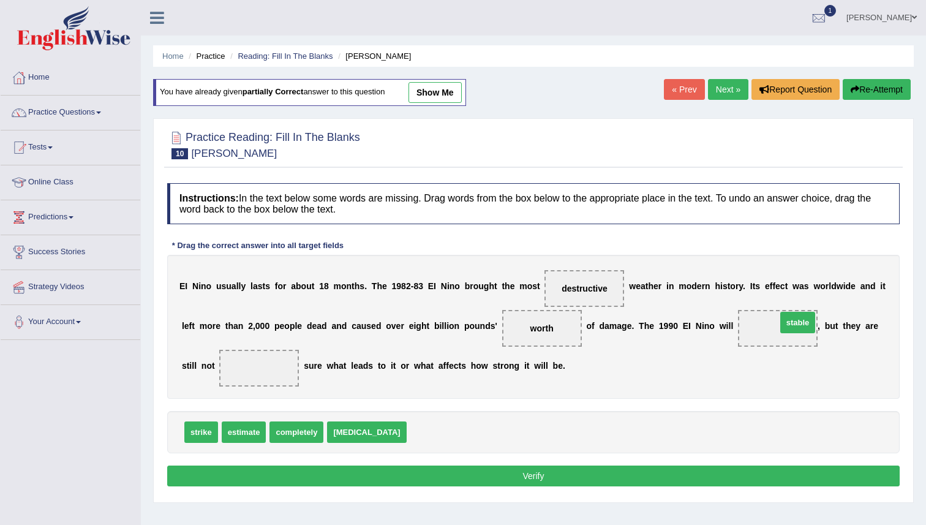
drag, startPoint x: 394, startPoint y: 431, endPoint x: 765, endPoint y: 322, distance: 386.5
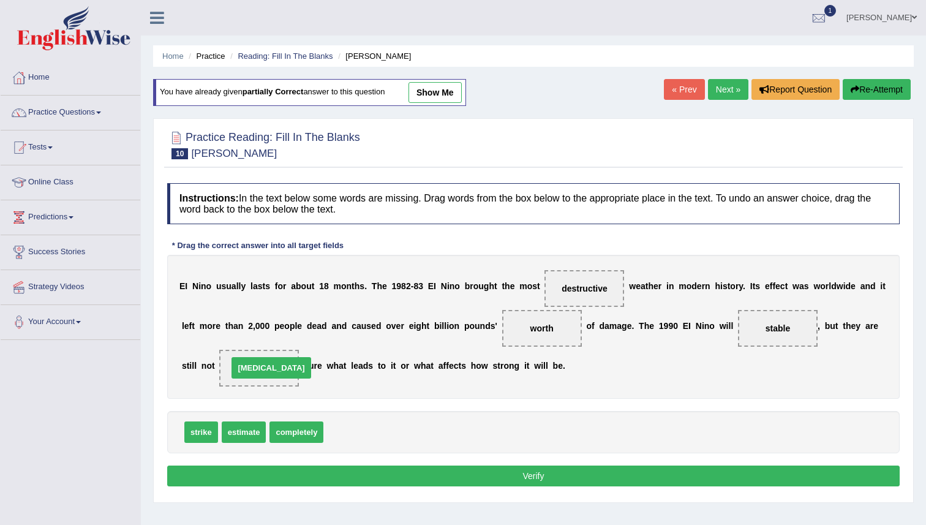
drag, startPoint x: 351, startPoint y: 431, endPoint x: 255, endPoint y: 366, distance: 115.2
click at [522, 475] on button "Verify" at bounding box center [533, 476] width 733 height 21
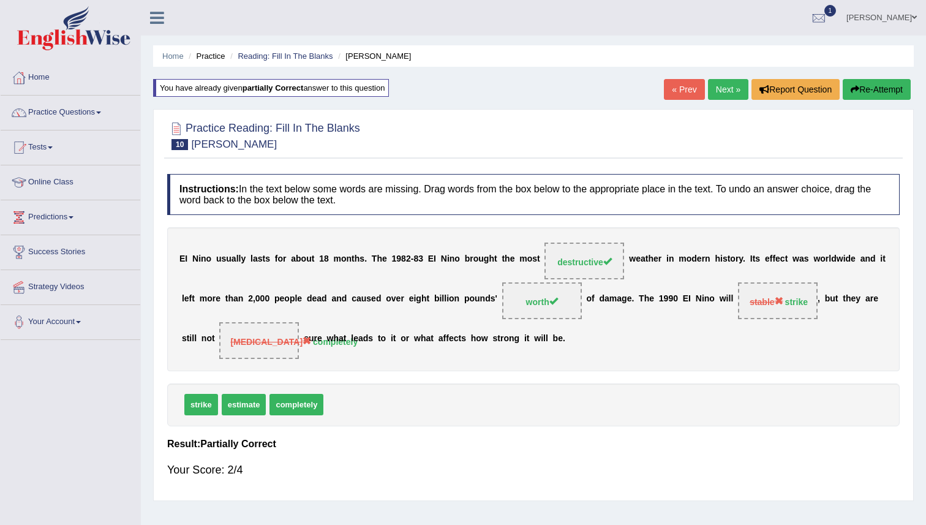
scroll to position [1, 0]
click at [717, 94] on link "Next »" at bounding box center [728, 88] width 40 height 21
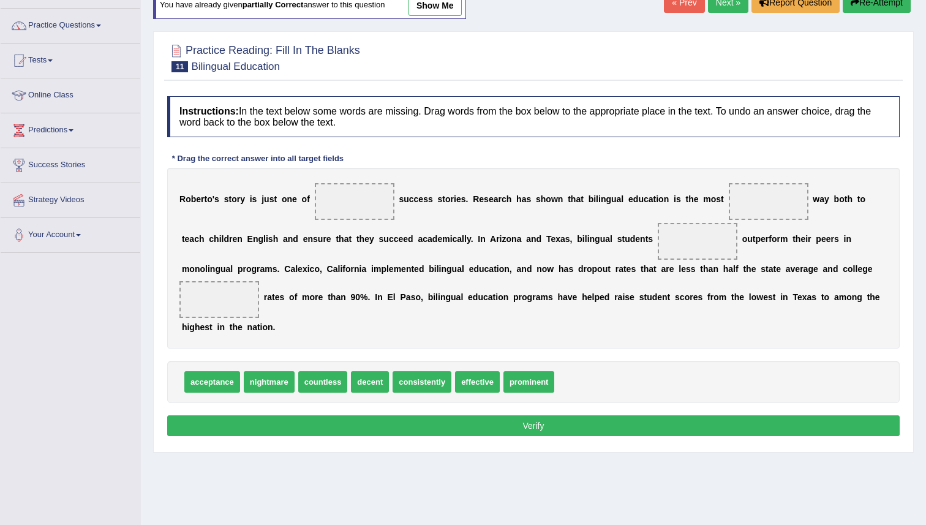
scroll to position [118, 0]
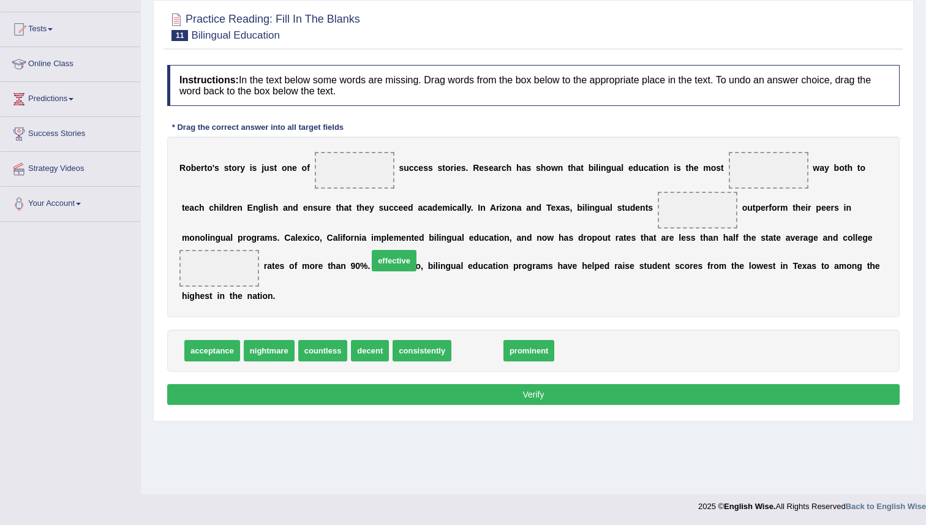
drag, startPoint x: 483, startPoint y: 353, endPoint x: 389, endPoint y: 243, distance: 144.7
click at [387, 250] on span "effective" at bounding box center [394, 260] width 45 height 21
drag, startPoint x: 472, startPoint y: 349, endPoint x: 358, endPoint y: 168, distance: 214.5
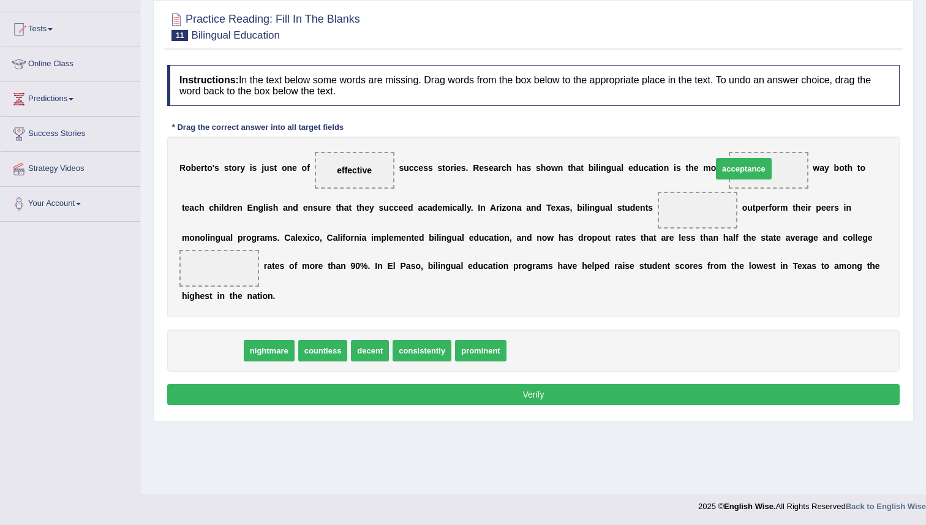
drag, startPoint x: 201, startPoint y: 350, endPoint x: 731, endPoint y: 169, distance: 560.4
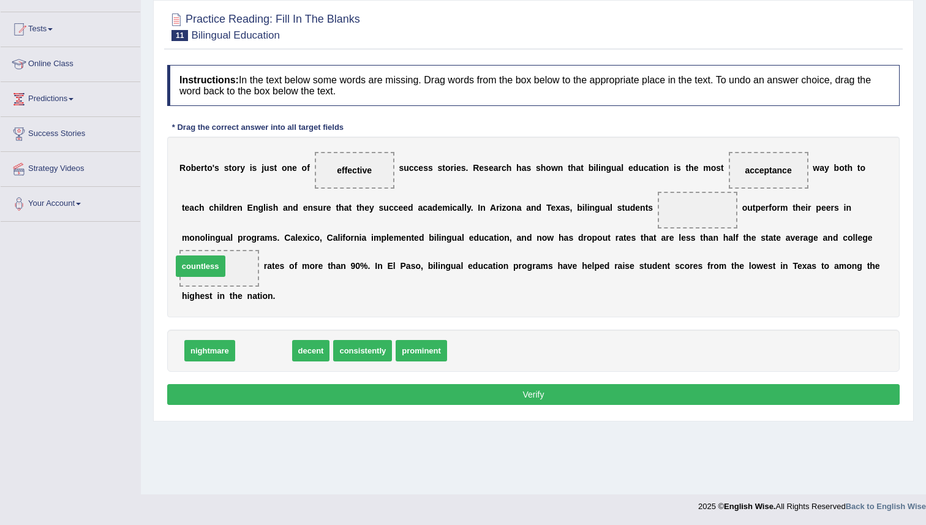
drag, startPoint x: 261, startPoint y: 347, endPoint x: 196, endPoint y: 266, distance: 103.7
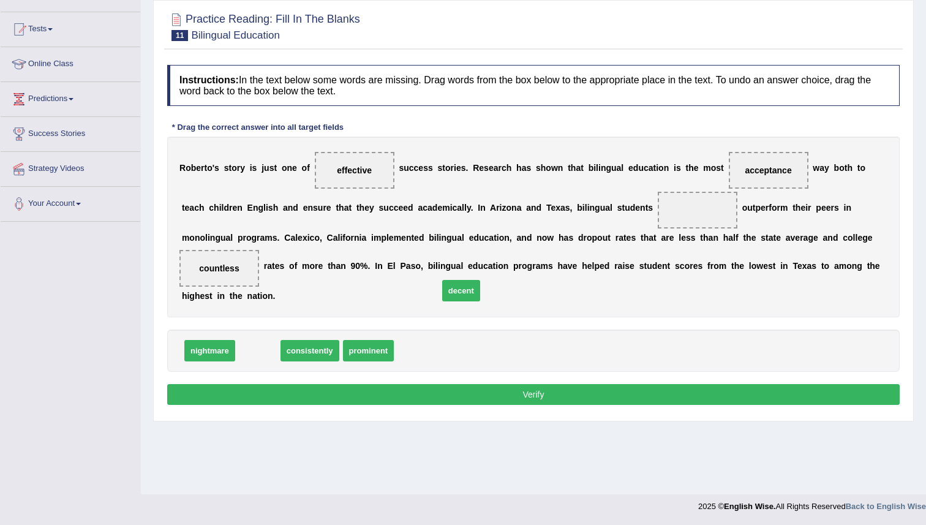
drag, startPoint x: 270, startPoint y: 337, endPoint x: 458, endPoint y: 284, distance: 195.9
click at [458, 285] on span "decent" at bounding box center [461, 290] width 38 height 21
drag, startPoint x: 249, startPoint y: 347, endPoint x: 333, endPoint y: 303, distance: 94.3
click at [333, 304] on span "decent" at bounding box center [342, 306] width 38 height 21
drag, startPoint x: 258, startPoint y: 348, endPoint x: 273, endPoint y: 518, distance: 170.3
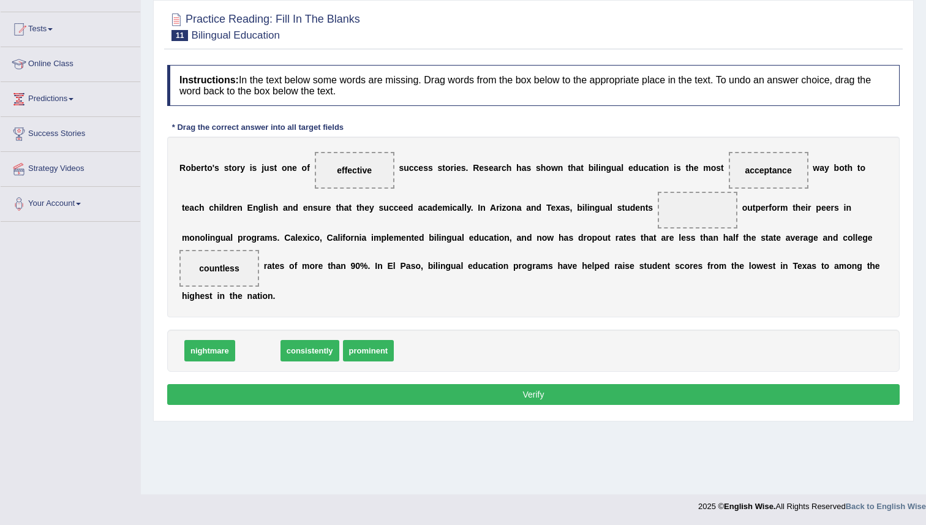
click at [274, 407] on body "Toggle navigation Home Practice Questions Speaking Practice Read Aloud Repeat S…" at bounding box center [463, 144] width 926 height 525
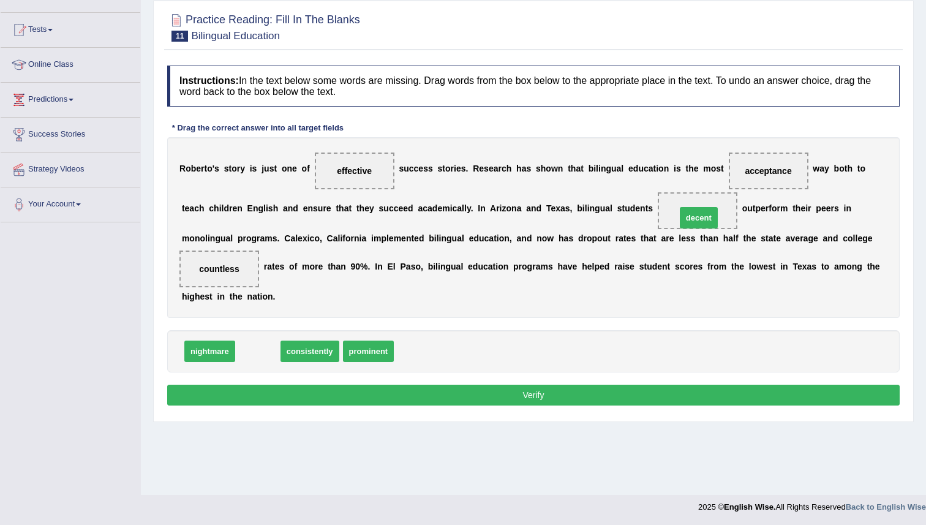
drag, startPoint x: 273, startPoint y: 358, endPoint x: 714, endPoint y: 225, distance: 461.2
click at [649, 396] on button "Verify" at bounding box center [533, 395] width 733 height 21
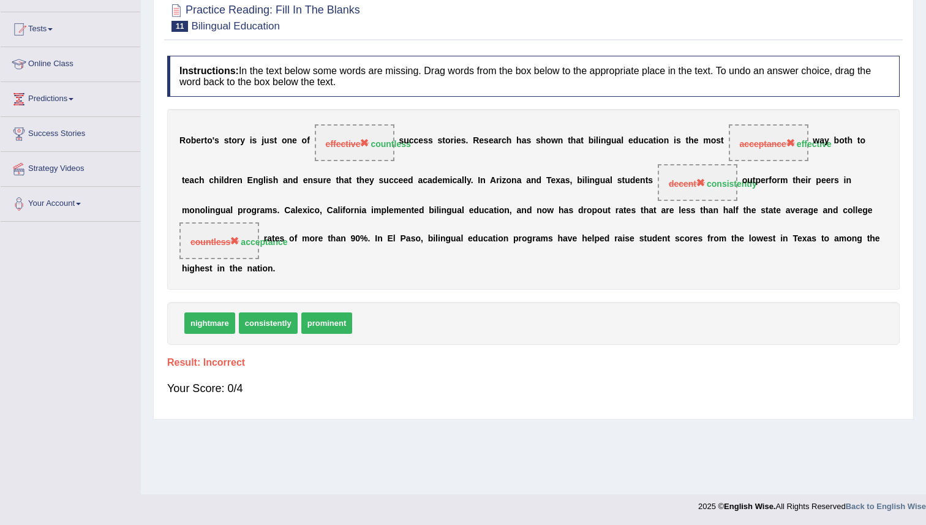
scroll to position [0, 0]
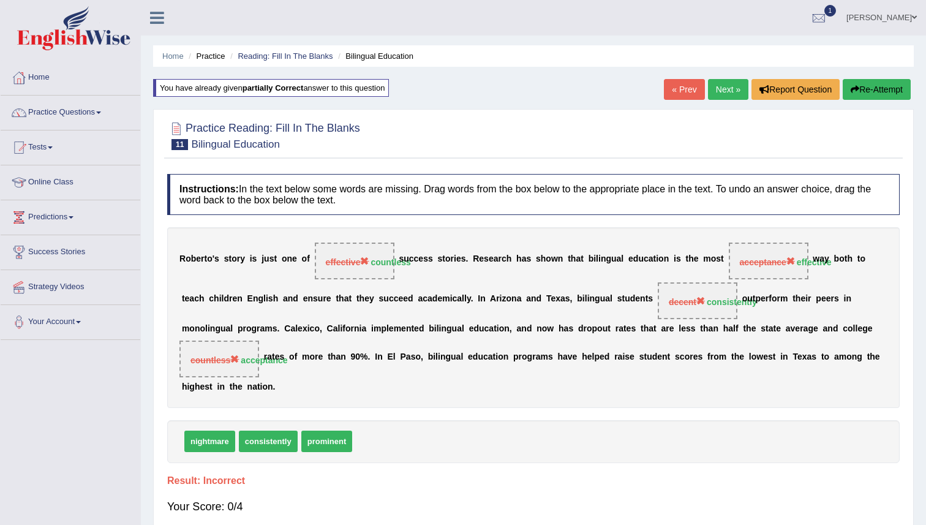
click at [877, 89] on button "Re-Attempt" at bounding box center [877, 89] width 68 height 21
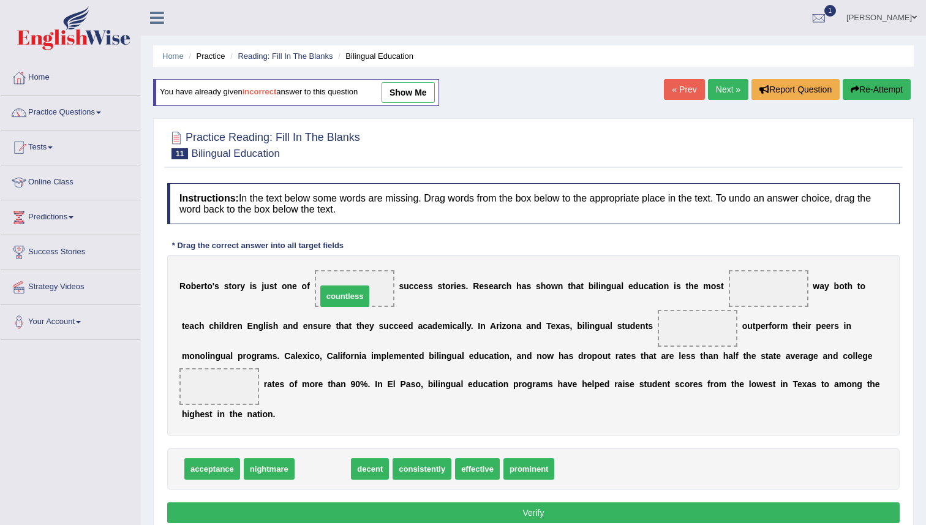
drag, startPoint x: 325, startPoint y: 469, endPoint x: 347, endPoint y: 296, distance: 173.5
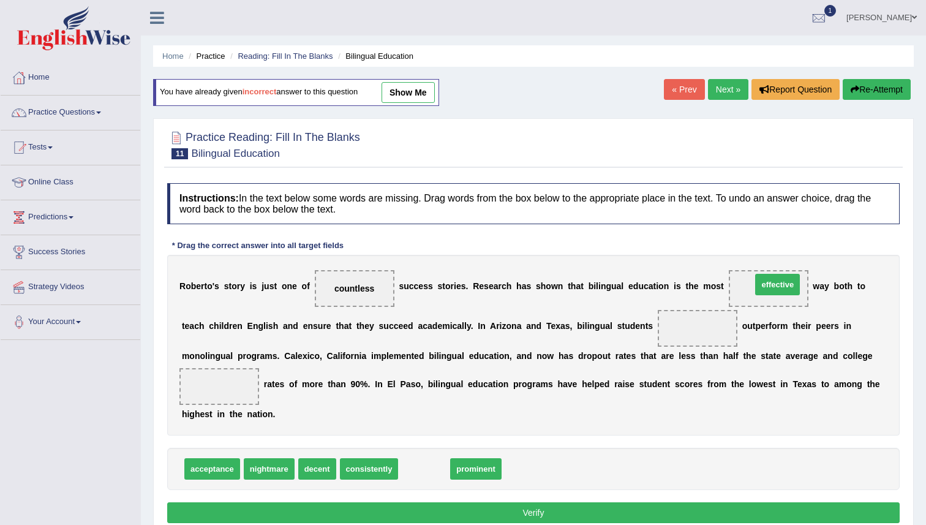
drag, startPoint x: 437, startPoint y: 473, endPoint x: 790, endPoint y: 289, distance: 398.7
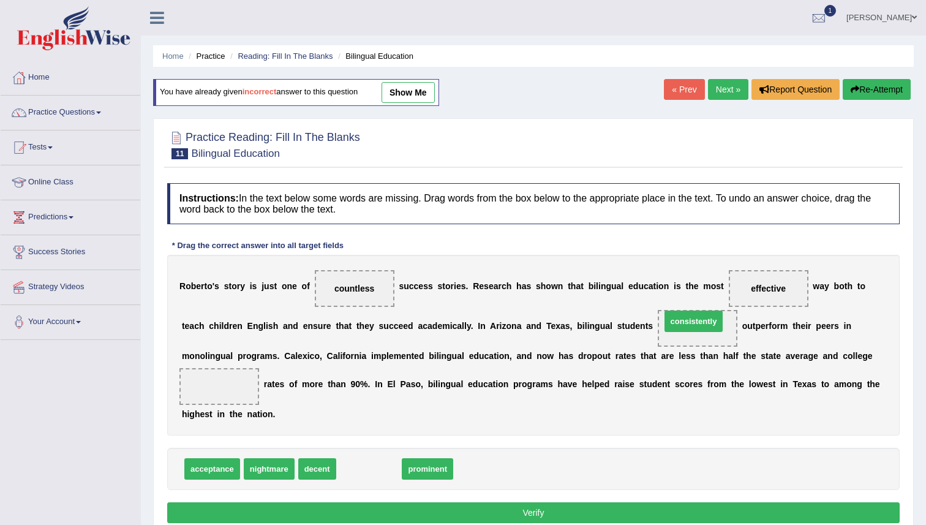
drag, startPoint x: 358, startPoint y: 467, endPoint x: 682, endPoint y: 319, distance: 356.7
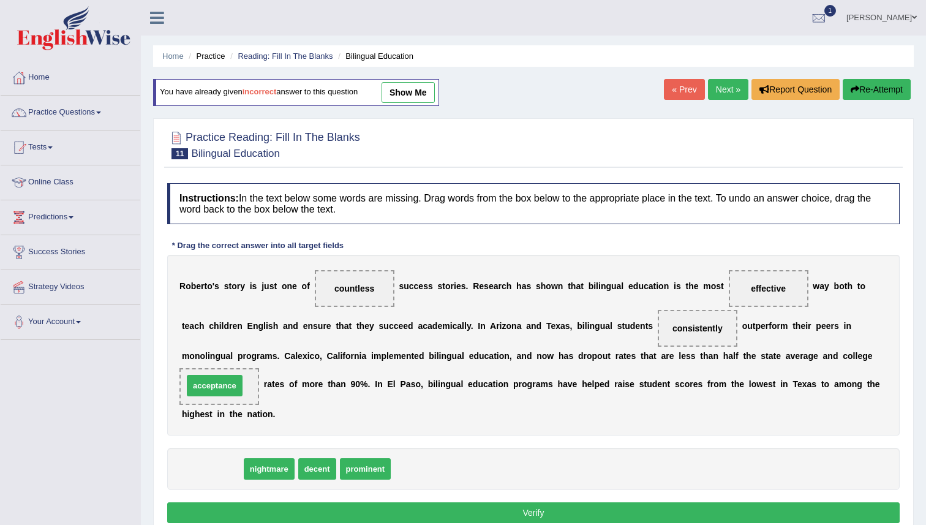
drag, startPoint x: 200, startPoint y: 450, endPoint x: 202, endPoint y: 375, distance: 74.7
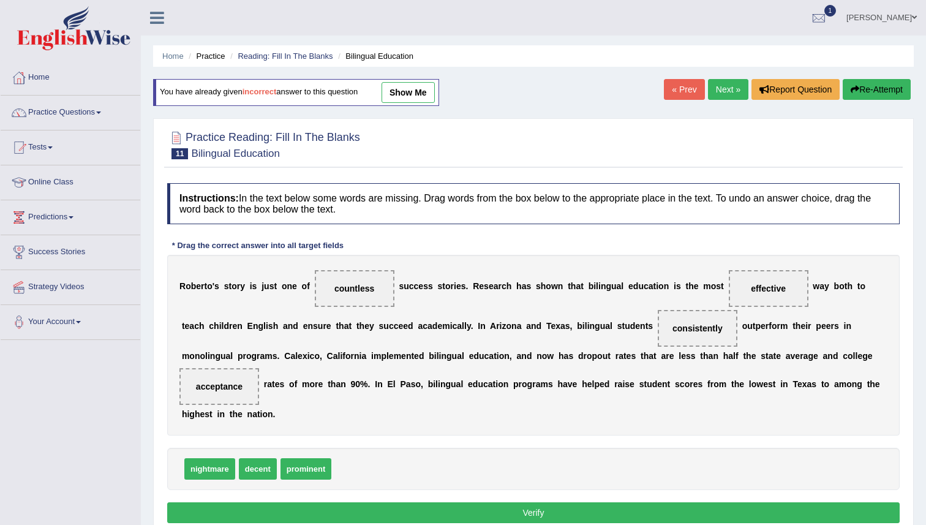
click at [575, 511] on button "Verify" at bounding box center [533, 512] width 733 height 21
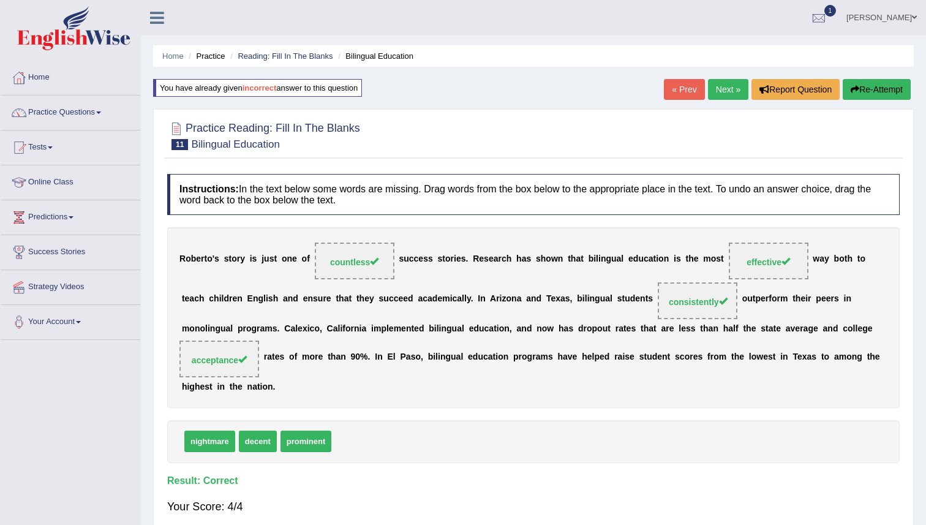
click at [726, 86] on link "Next »" at bounding box center [728, 89] width 40 height 21
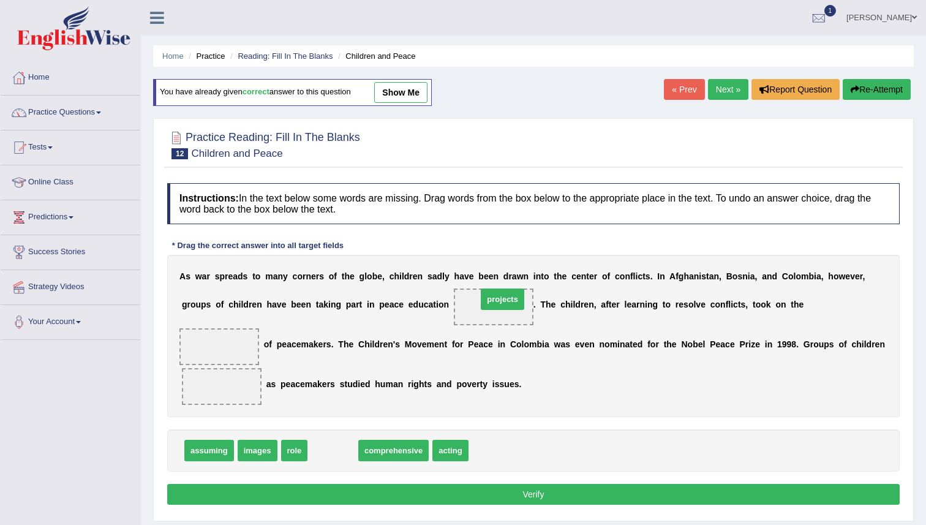
drag, startPoint x: 326, startPoint y: 452, endPoint x: 496, endPoint y: 301, distance: 227.3
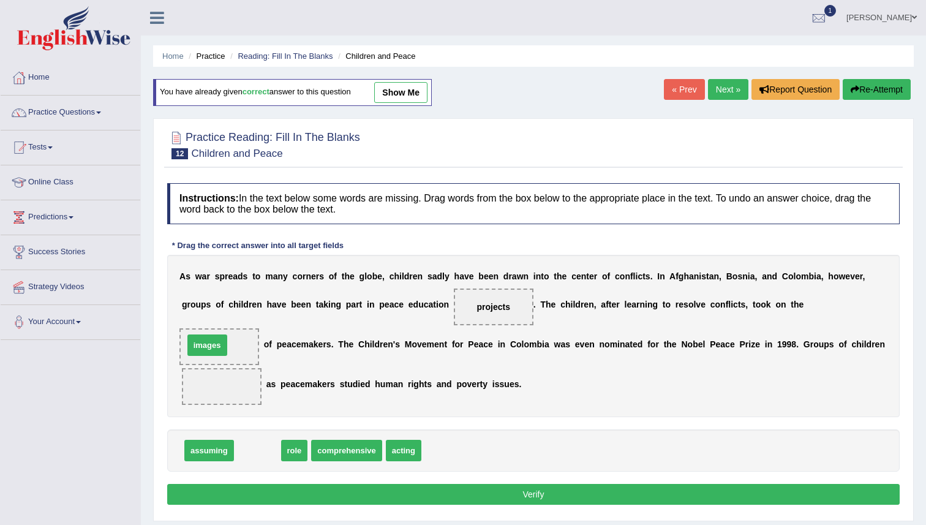
drag, startPoint x: 255, startPoint y: 453, endPoint x: 203, endPoint y: 353, distance: 112.6
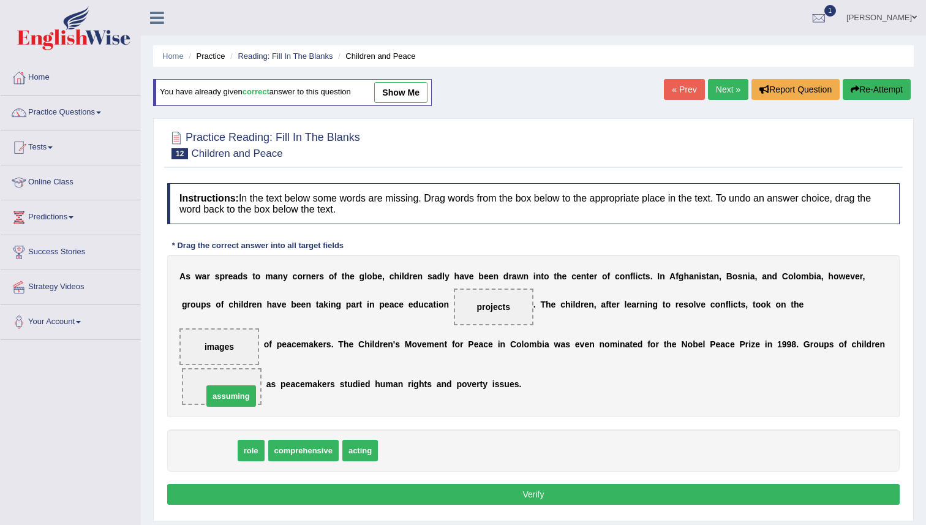
drag, startPoint x: 211, startPoint y: 454, endPoint x: 233, endPoint y: 394, distance: 64.2
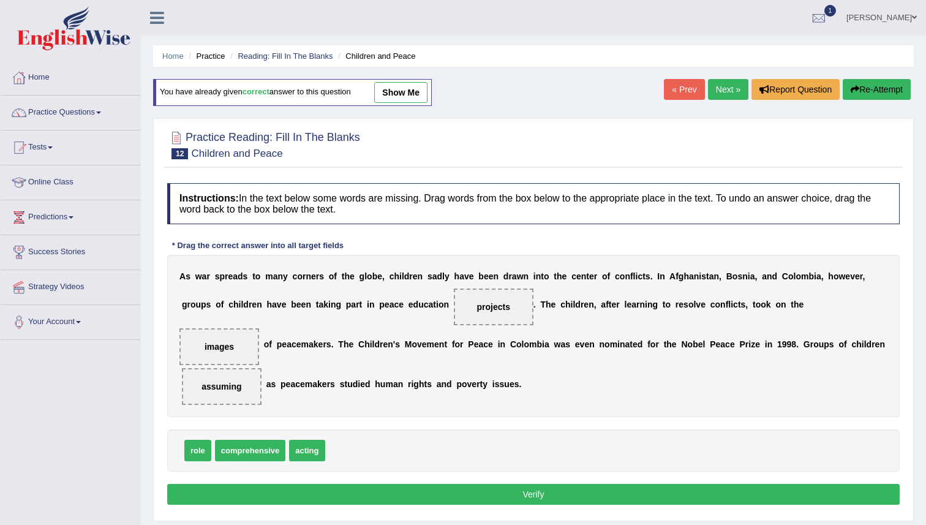
click at [421, 494] on button "Verify" at bounding box center [533, 494] width 733 height 21
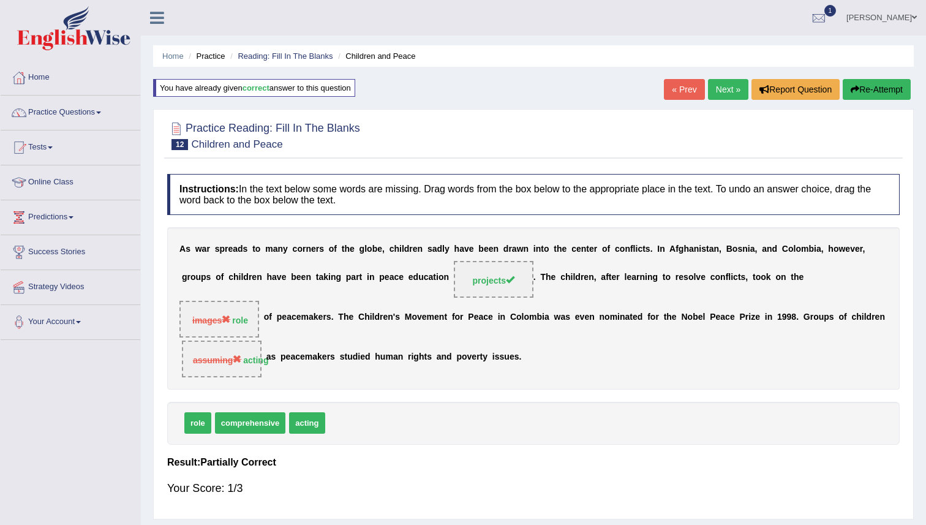
click at [874, 85] on button "Re-Attempt" at bounding box center [877, 89] width 68 height 21
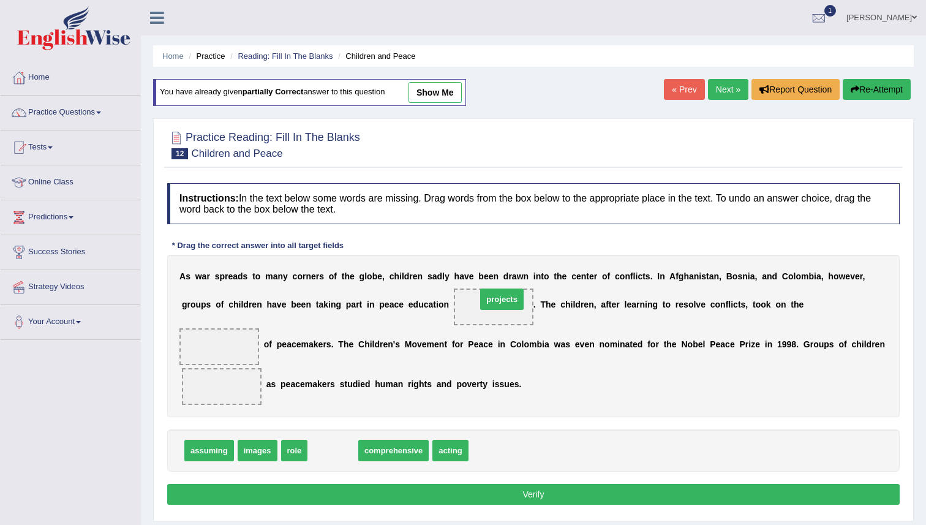
drag, startPoint x: 345, startPoint y: 456, endPoint x: 514, endPoint y: 304, distance: 226.9
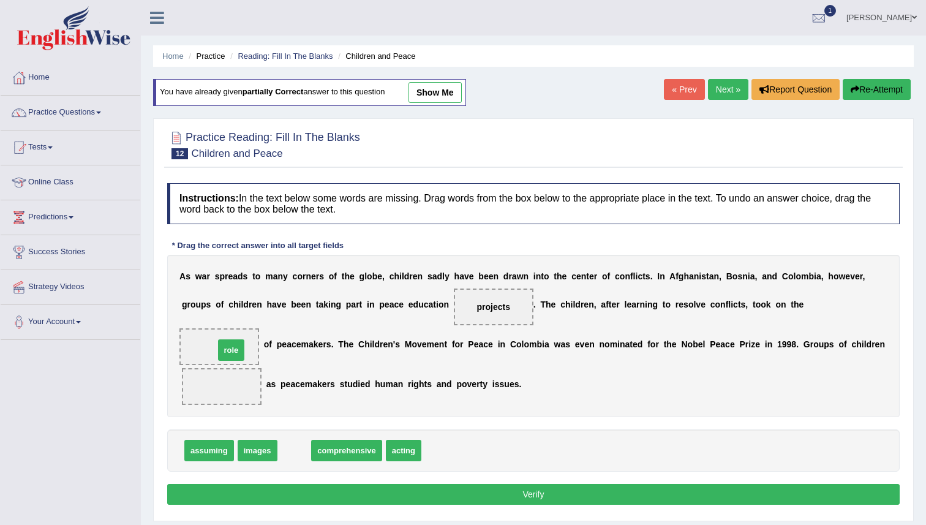
drag, startPoint x: 292, startPoint y: 448, endPoint x: 229, endPoint y: 347, distance: 118.6
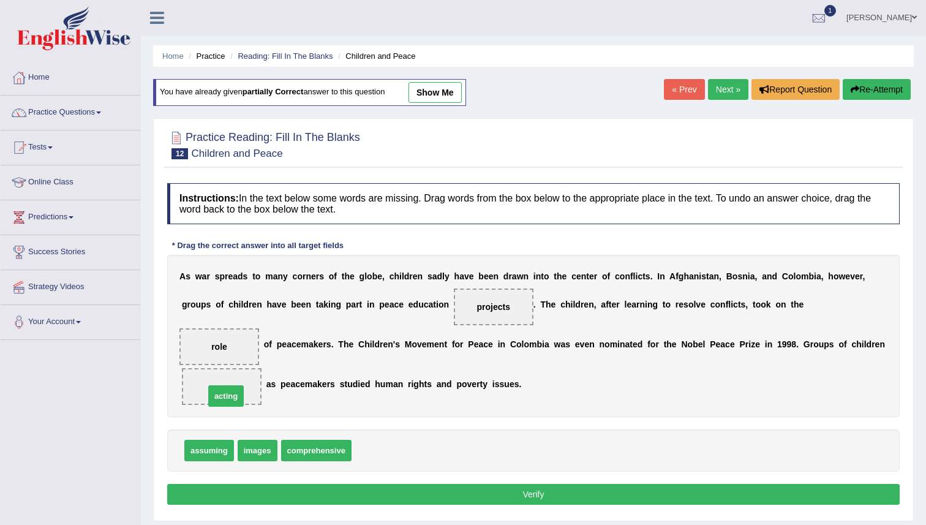
drag, startPoint x: 372, startPoint y: 454, endPoint x: 225, endPoint y: 398, distance: 157.4
click at [483, 497] on button "Verify" at bounding box center [533, 494] width 733 height 21
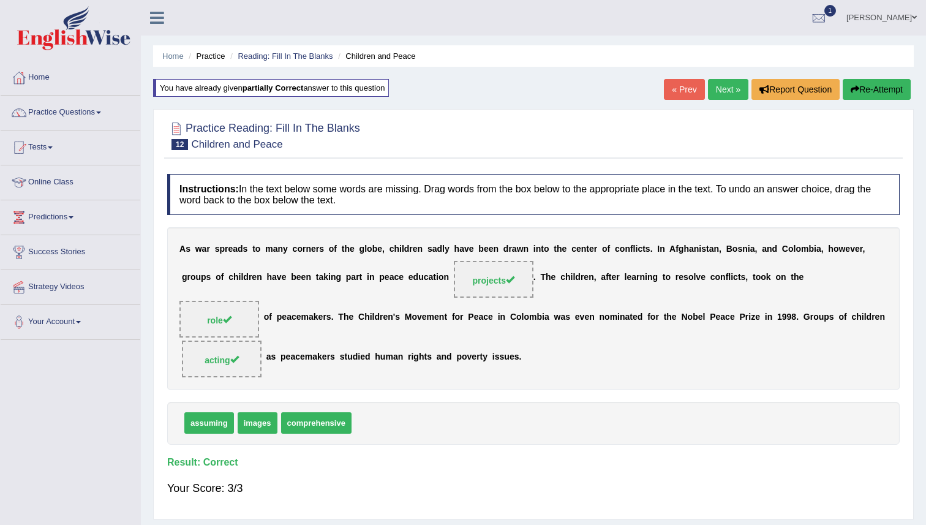
click at [725, 90] on link "Next »" at bounding box center [728, 89] width 40 height 21
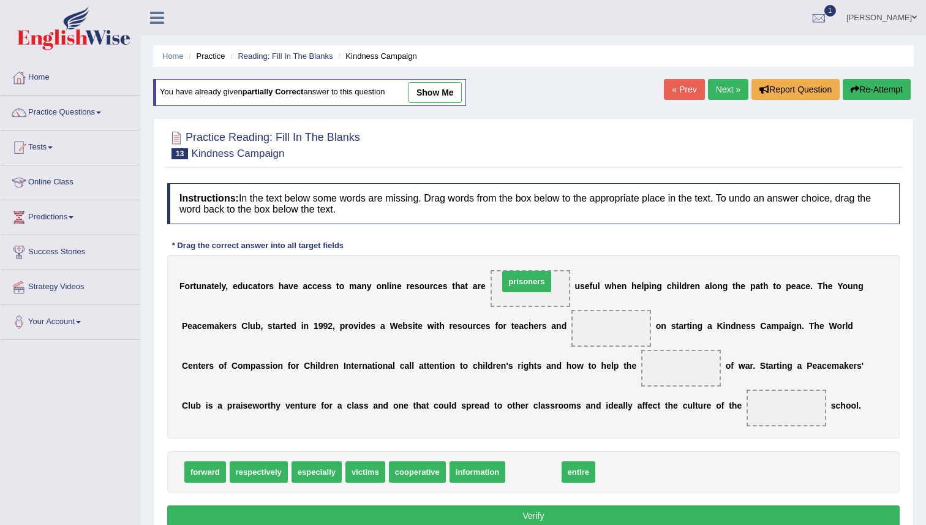
drag, startPoint x: 529, startPoint y: 472, endPoint x: 522, endPoint y: 284, distance: 188.2
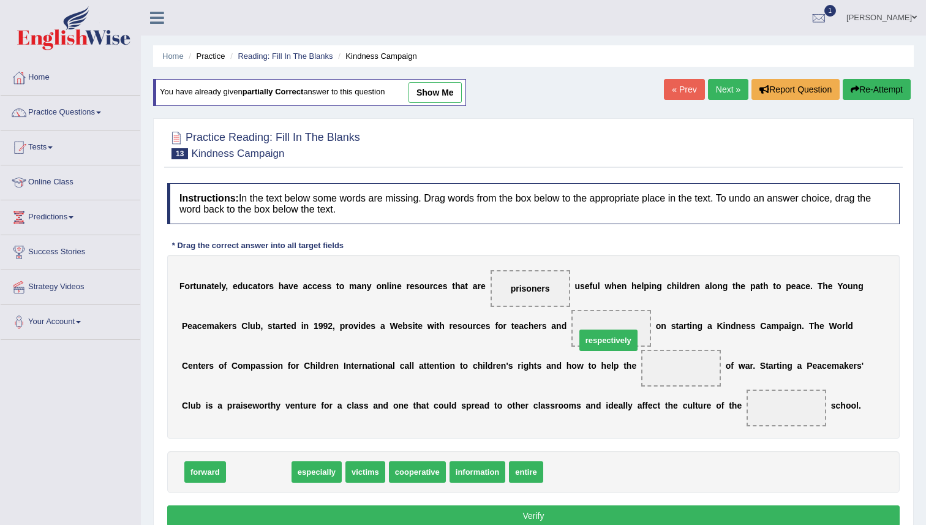
drag, startPoint x: 263, startPoint y: 463, endPoint x: 605, endPoint y: 338, distance: 364.2
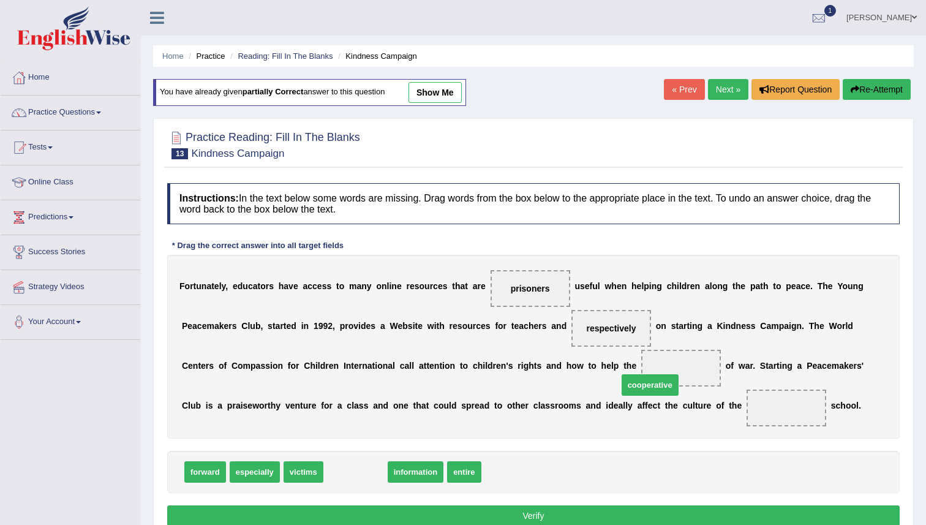
drag, startPoint x: 352, startPoint y: 475, endPoint x: 647, endPoint y: 388, distance: 307.2
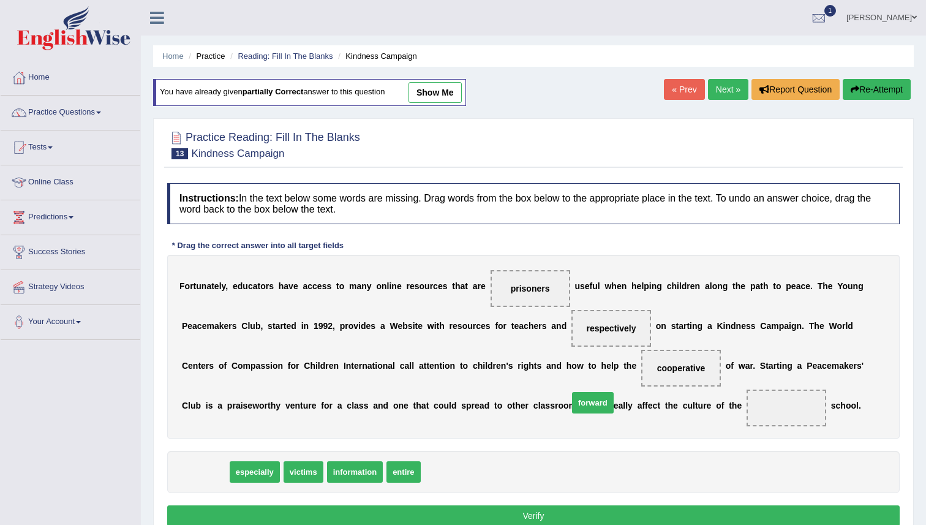
drag, startPoint x: 215, startPoint y: 466, endPoint x: 600, endPoint y: 399, distance: 390.4
click at [600, 399] on span "forward" at bounding box center [593, 402] width 42 height 21
drag, startPoint x: 202, startPoint y: 481, endPoint x: 364, endPoint y: 456, distance: 163.7
drag, startPoint x: 200, startPoint y: 466, endPoint x: 806, endPoint y: 397, distance: 609.8
click at [739, 508] on button "Verify" at bounding box center [533, 515] width 733 height 21
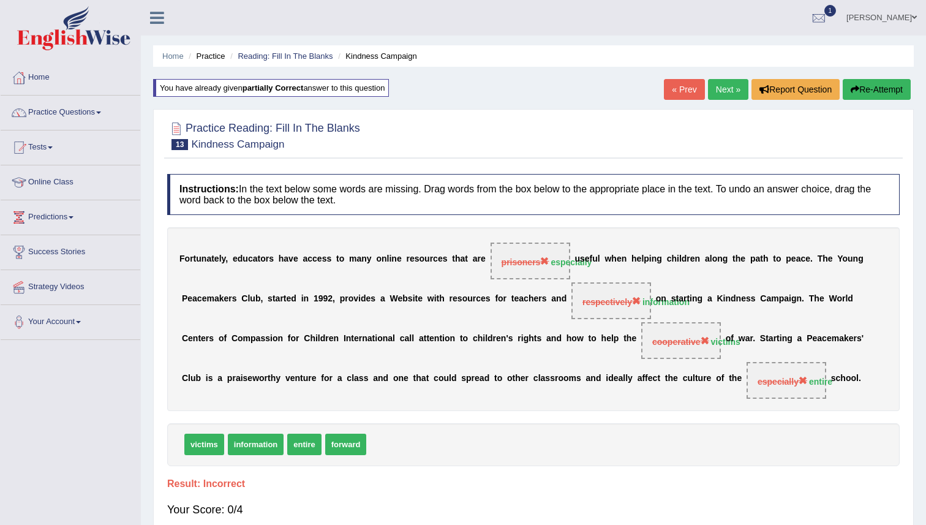
click at [890, 91] on button "Re-Attempt" at bounding box center [877, 89] width 68 height 21
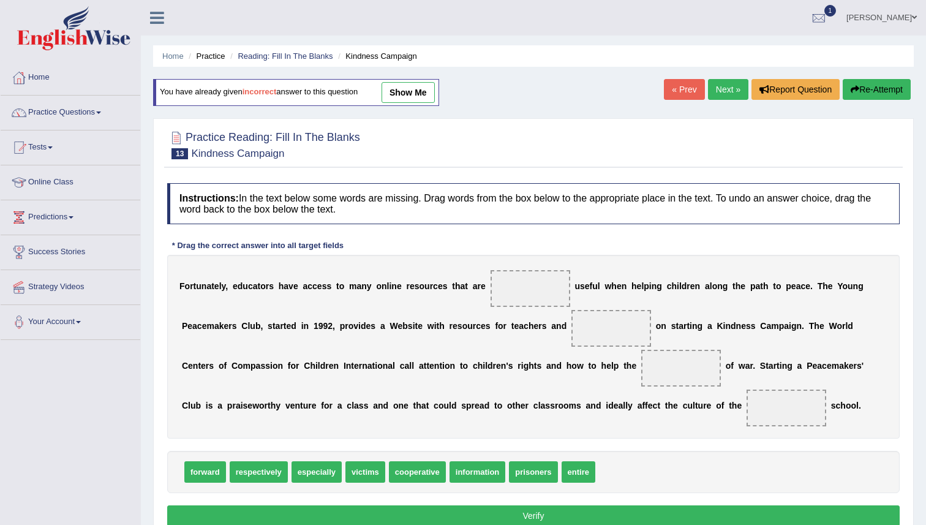
scroll to position [2, 0]
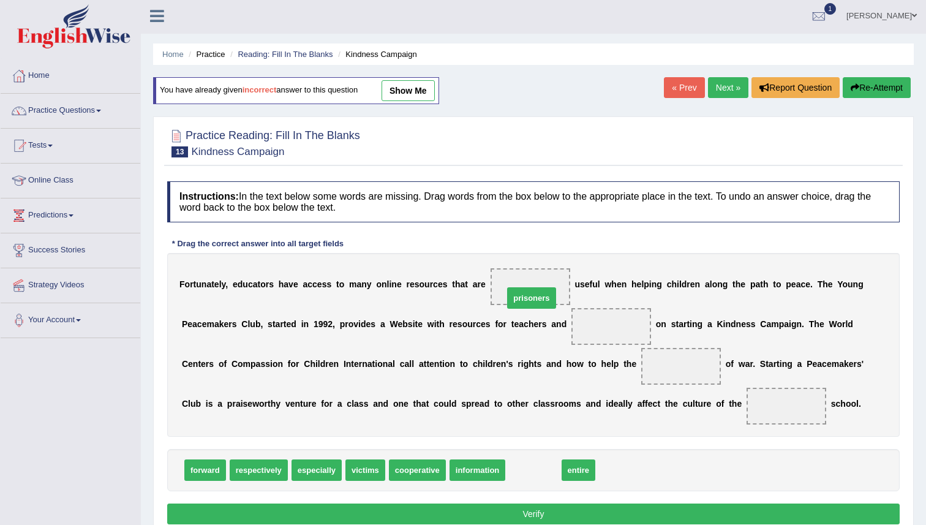
drag, startPoint x: 532, startPoint y: 478, endPoint x: 530, endPoint y: 304, distance: 174.0
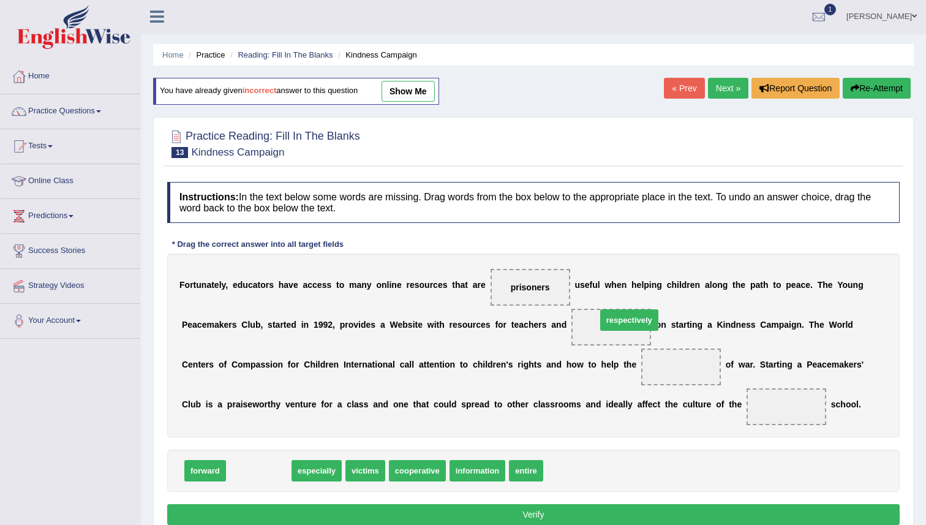
scroll to position [0, 0]
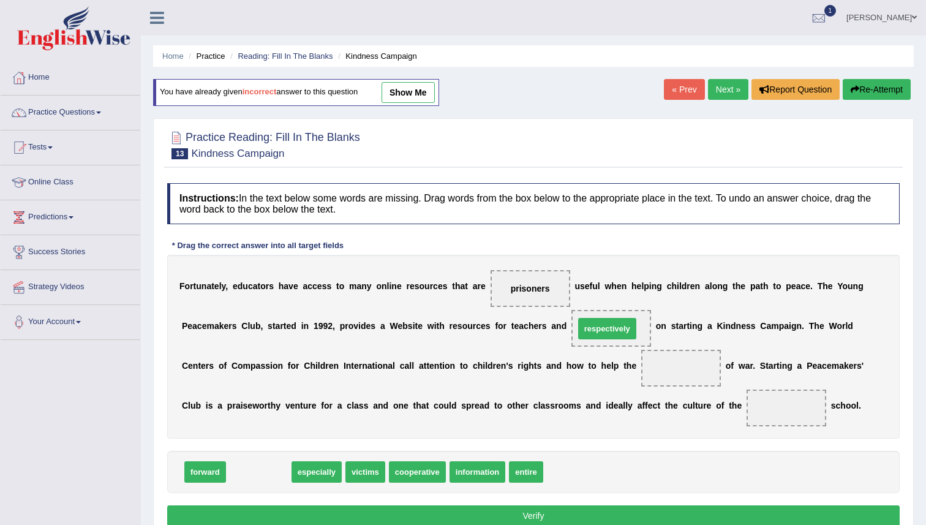
drag, startPoint x: 252, startPoint y: 469, endPoint x: 600, endPoint y: 328, distance: 375.6
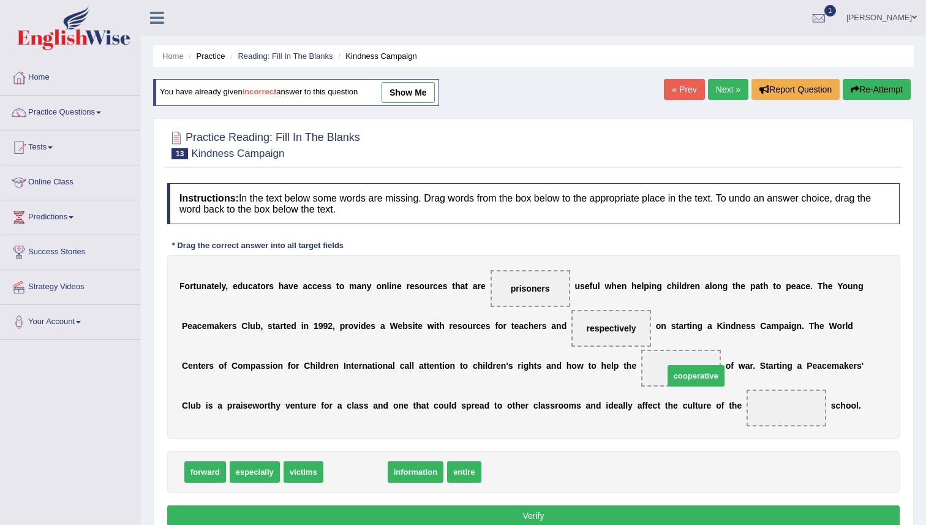
drag, startPoint x: 340, startPoint y: 476, endPoint x: 681, endPoint y: 378, distance: 354.4
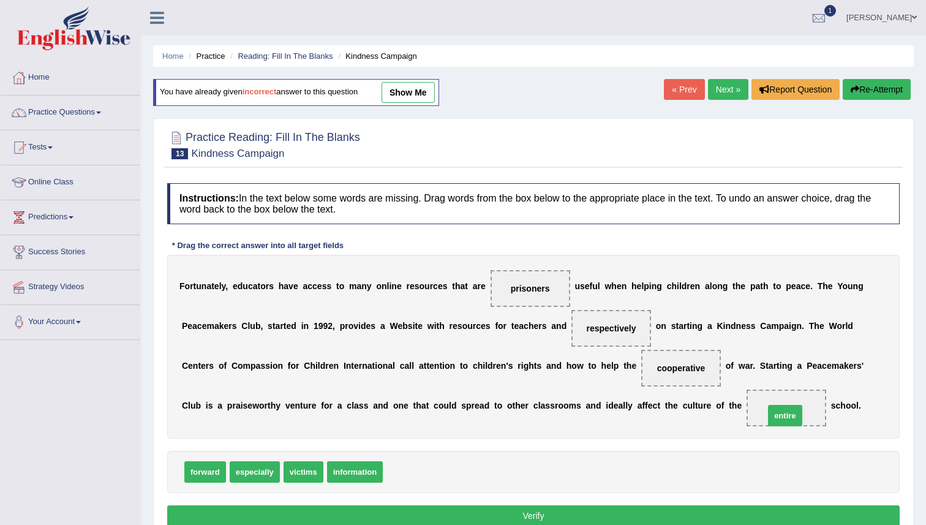
drag, startPoint x: 393, startPoint y: 474, endPoint x: 774, endPoint y: 416, distance: 385.3
click at [750, 518] on button "Verify" at bounding box center [533, 515] width 733 height 21
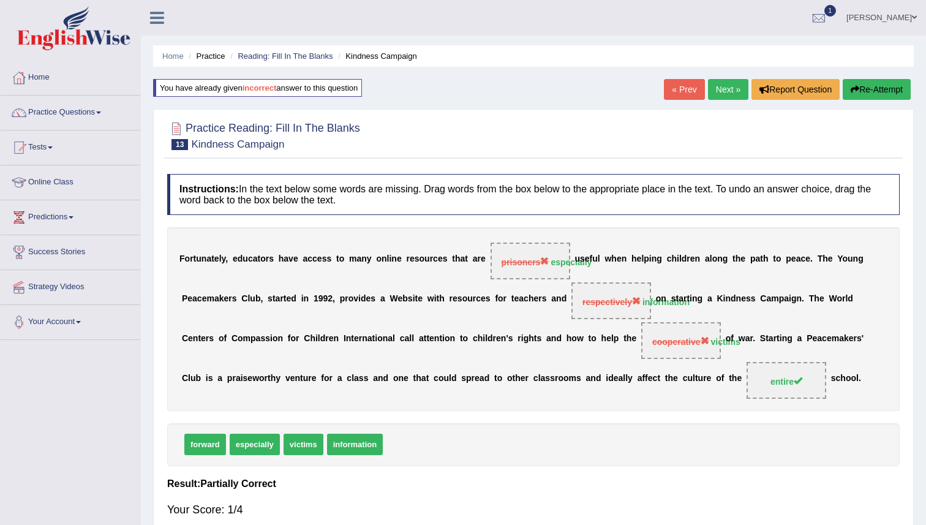
scroll to position [2, 0]
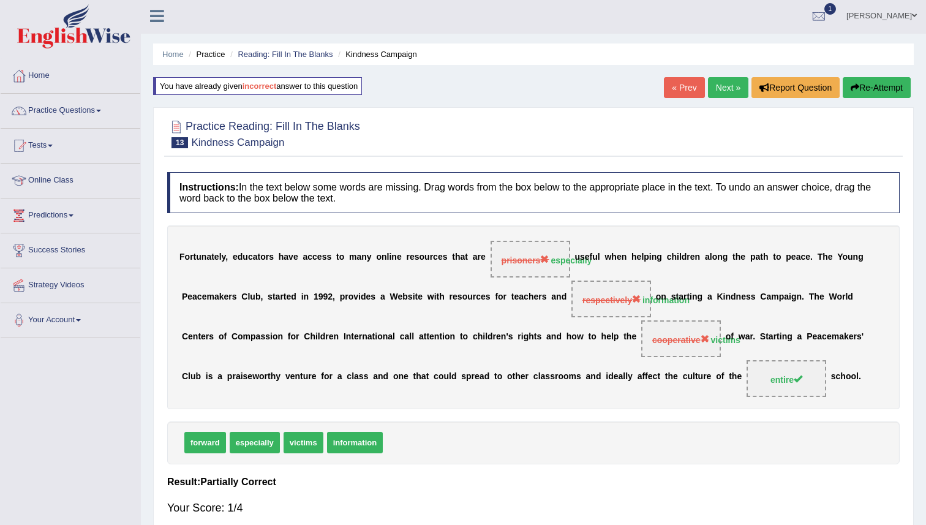
click at [867, 93] on button "Re-Attempt" at bounding box center [877, 87] width 68 height 21
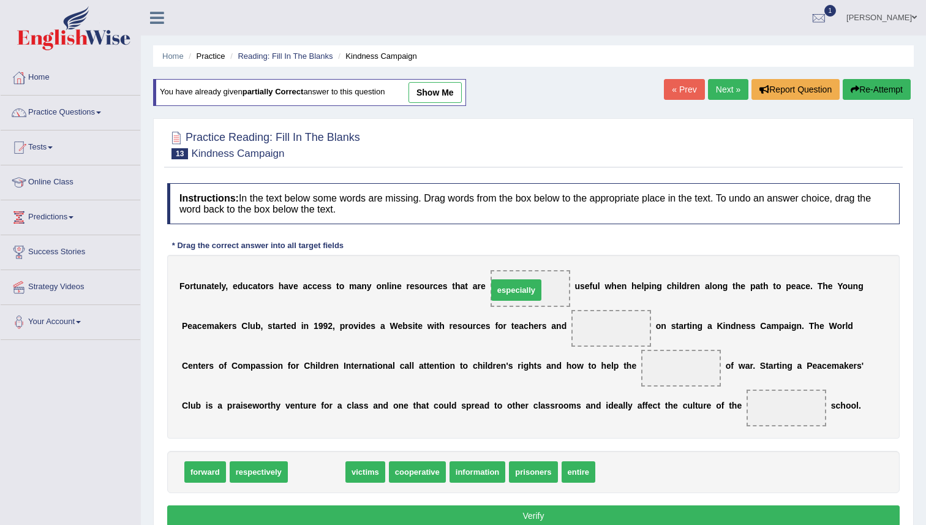
drag, startPoint x: 322, startPoint y: 470, endPoint x: 522, endPoint y: 288, distance: 270.1
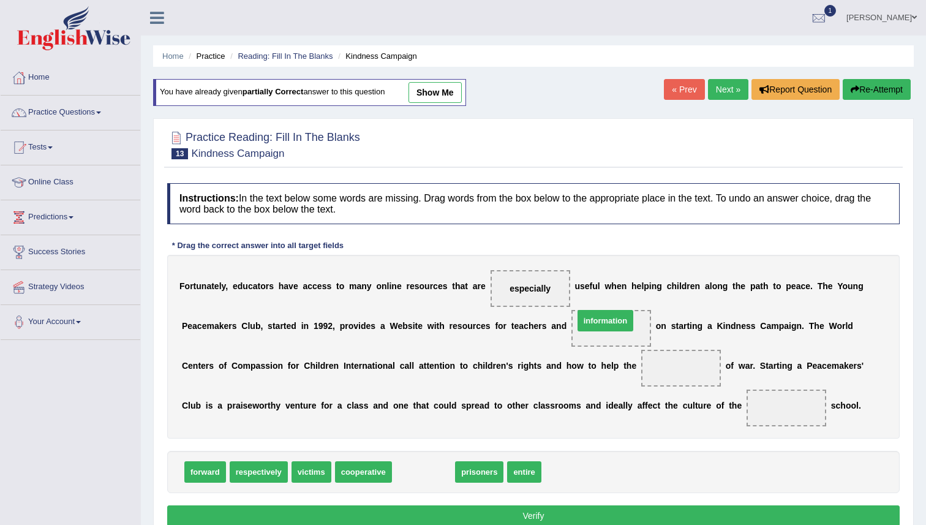
drag, startPoint x: 402, startPoint y: 475, endPoint x: 584, endPoint y: 323, distance: 236.6
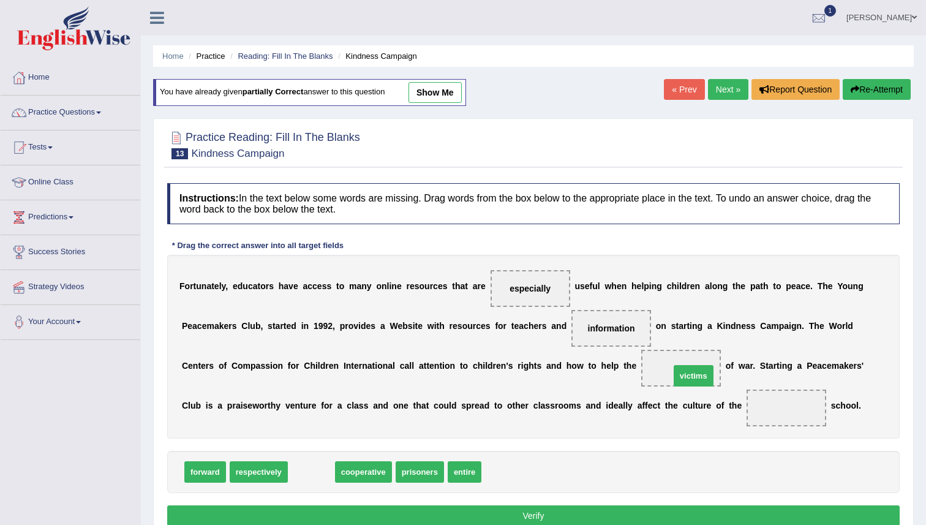
drag, startPoint x: 348, startPoint y: 462, endPoint x: 689, endPoint y: 378, distance: 351.4
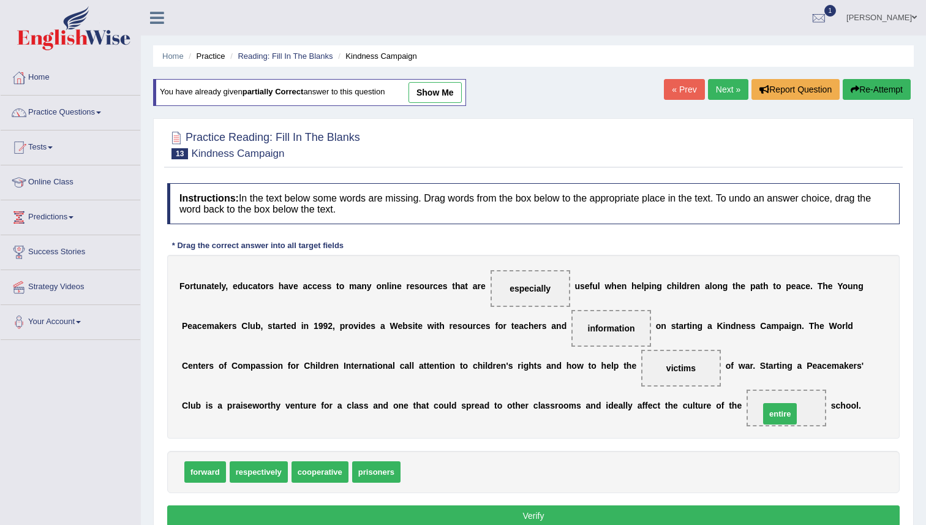
drag, startPoint x: 670, startPoint y: 447, endPoint x: 790, endPoint y: 408, distance: 126.3
click at [775, 512] on button "Verify" at bounding box center [533, 515] width 733 height 21
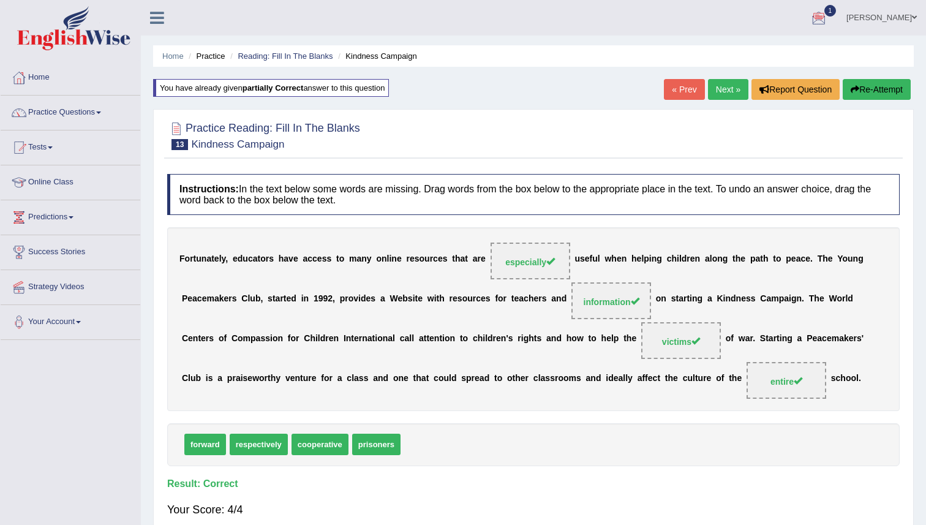
click at [718, 91] on link "Next »" at bounding box center [728, 89] width 40 height 21
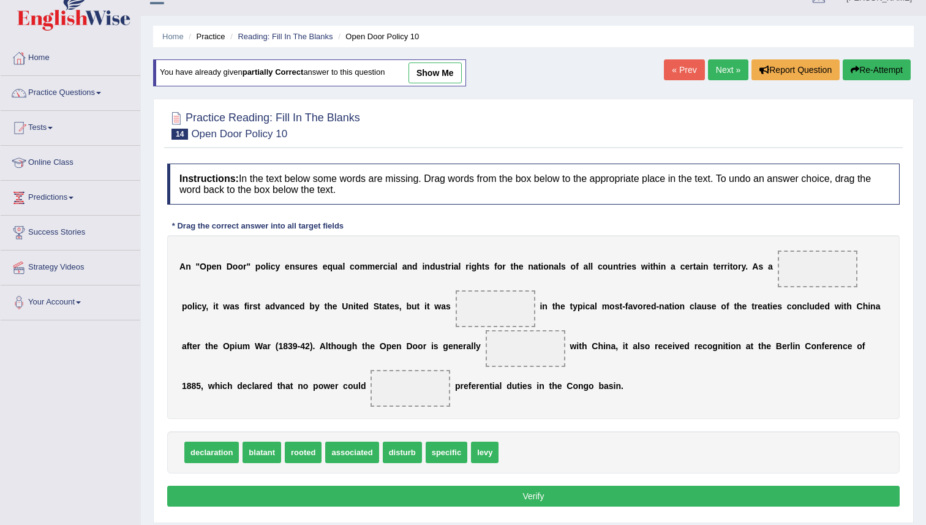
scroll to position [25, 0]
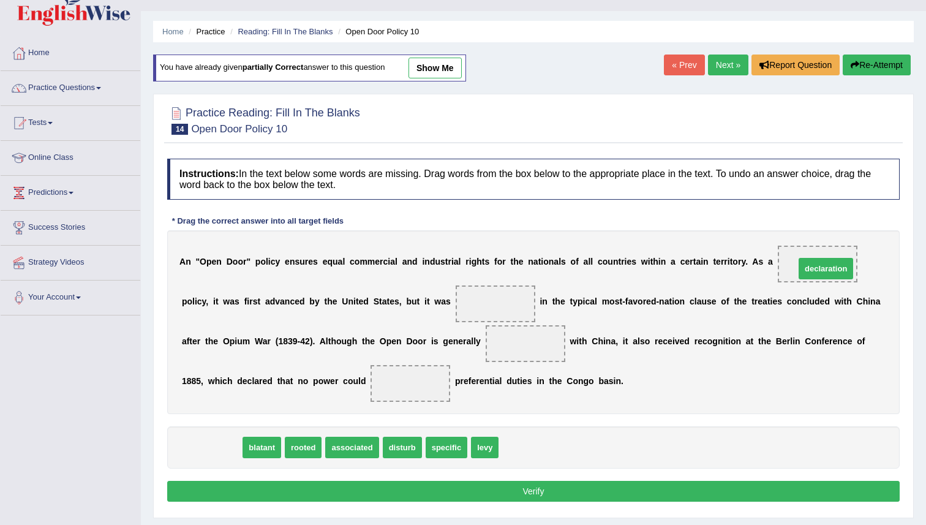
drag, startPoint x: 216, startPoint y: 450, endPoint x: 830, endPoint y: 266, distance: 641.3
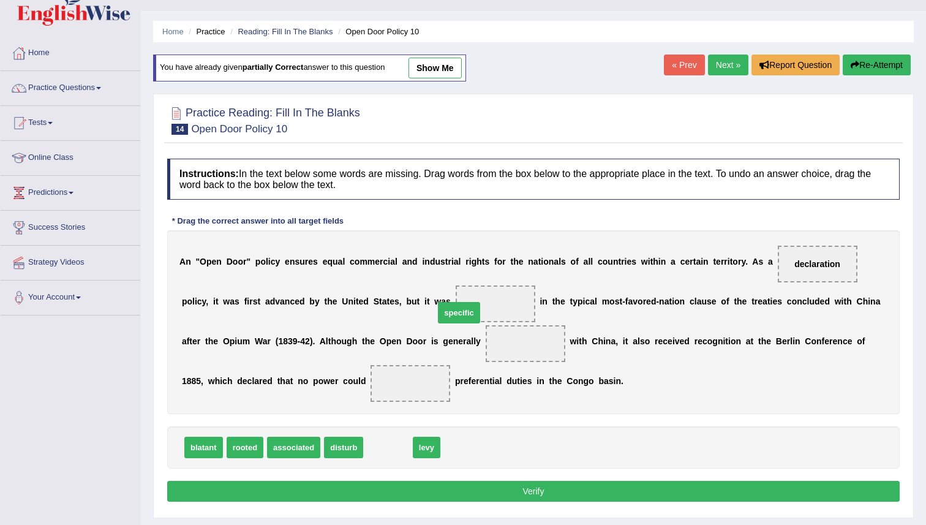
drag, startPoint x: 382, startPoint y: 453, endPoint x: 454, endPoint y: 314, distance: 156.4
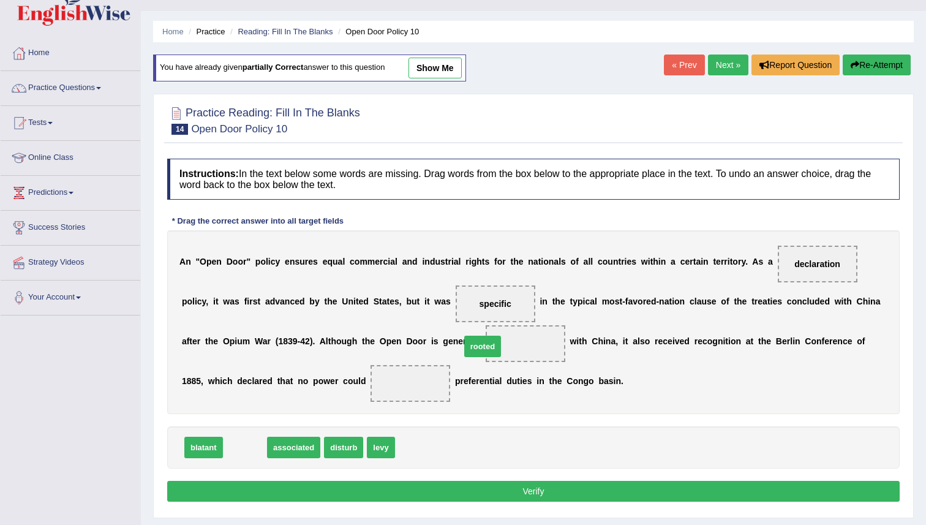
drag, startPoint x: 238, startPoint y: 452, endPoint x: 477, endPoint y: 351, distance: 260.0
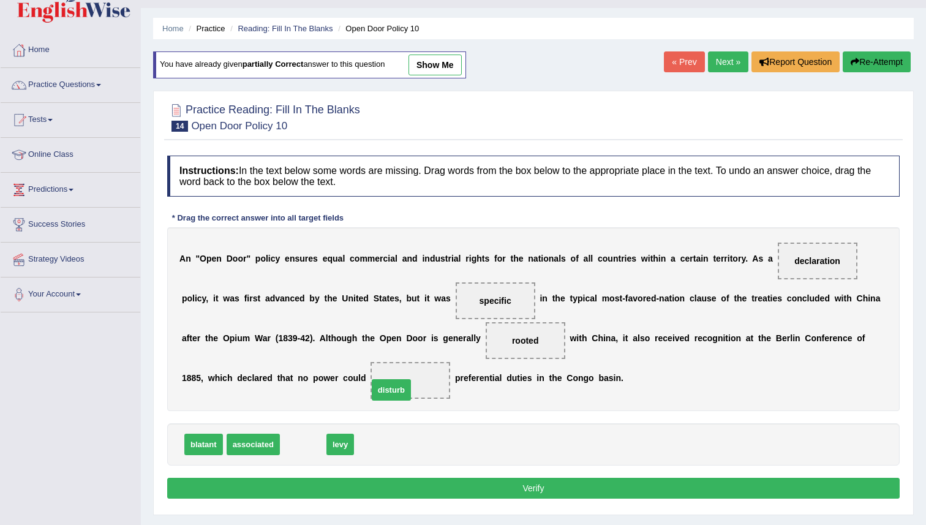
drag, startPoint x: 309, startPoint y: 446, endPoint x: 398, endPoint y: 388, distance: 105.7
click at [444, 495] on button "Verify" at bounding box center [533, 488] width 733 height 21
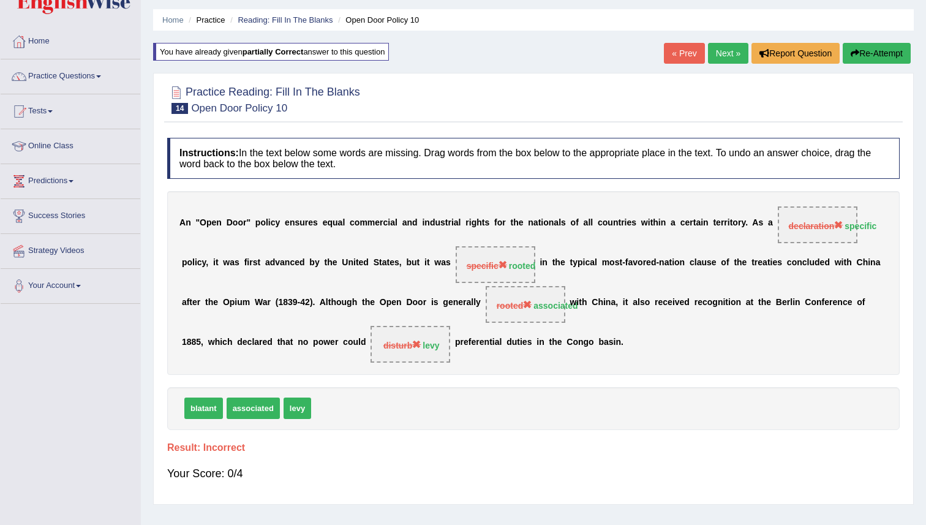
scroll to position [37, 0]
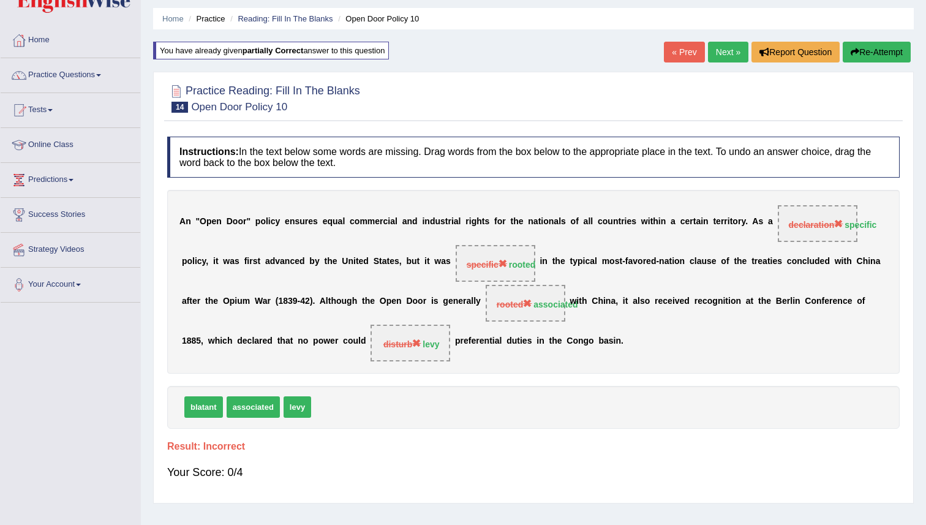
click at [880, 58] on button "Re-Attempt" at bounding box center [877, 52] width 68 height 21
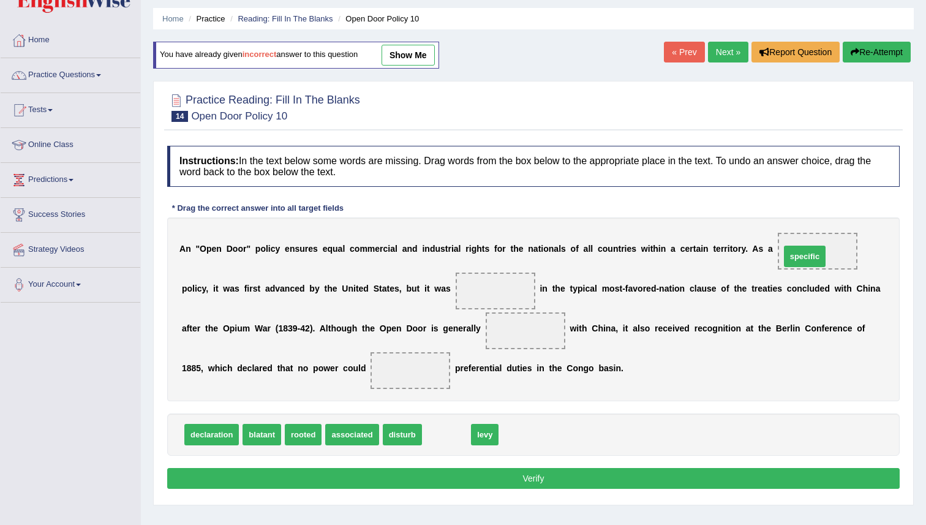
drag, startPoint x: 446, startPoint y: 439, endPoint x: 805, endPoint y: 260, distance: 401.1
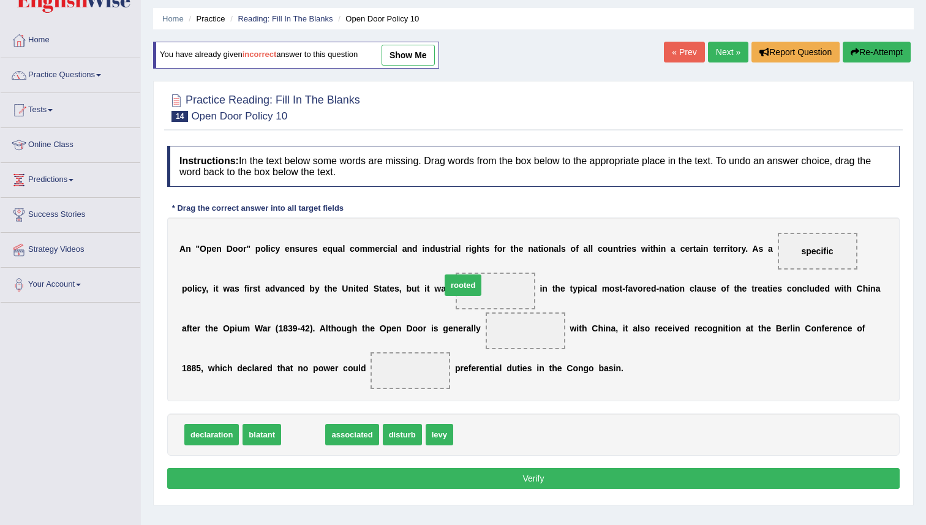
drag, startPoint x: 301, startPoint y: 436, endPoint x: 461, endPoint y: 287, distance: 218.9
drag, startPoint x: 306, startPoint y: 429, endPoint x: 478, endPoint y: 313, distance: 208.3
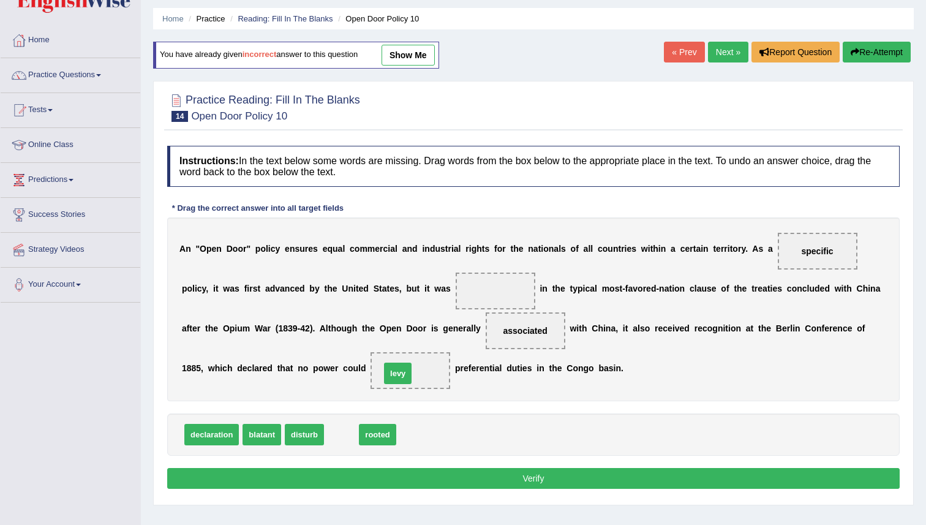
drag, startPoint x: 342, startPoint y: 437, endPoint x: 401, endPoint y: 374, distance: 85.8
click at [424, 474] on button "Verify" at bounding box center [533, 478] width 733 height 21
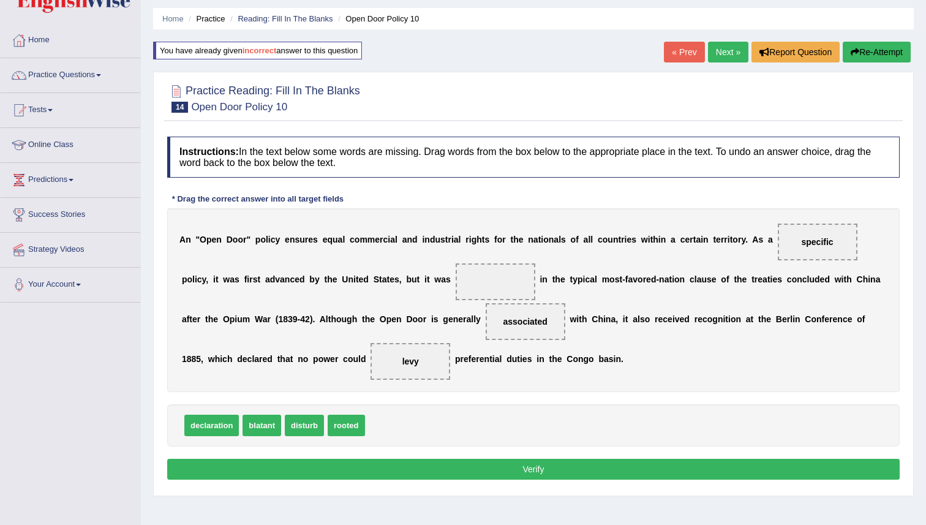
click at [523, 469] on button "Verify" at bounding box center [533, 469] width 733 height 21
drag, startPoint x: 344, startPoint y: 424, endPoint x: 457, endPoint y: 279, distance: 184.2
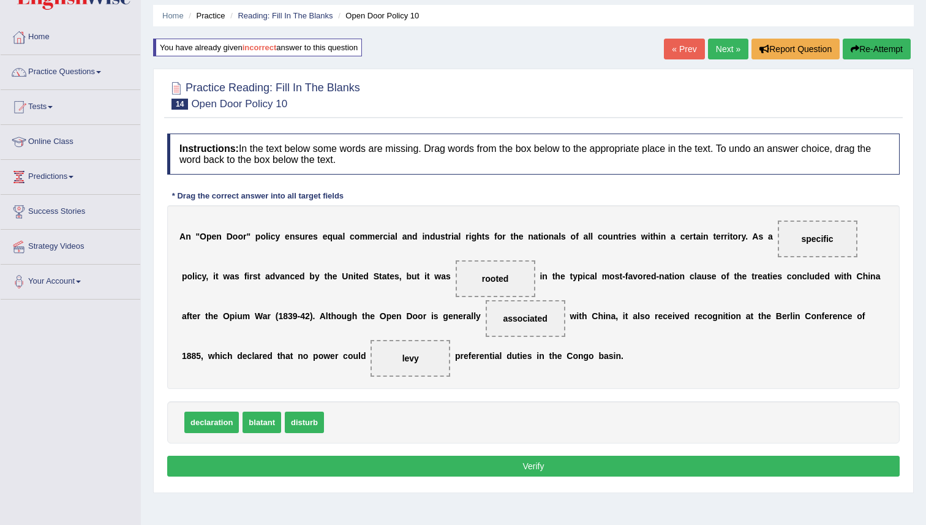
click at [483, 474] on button "Verify" at bounding box center [533, 466] width 733 height 21
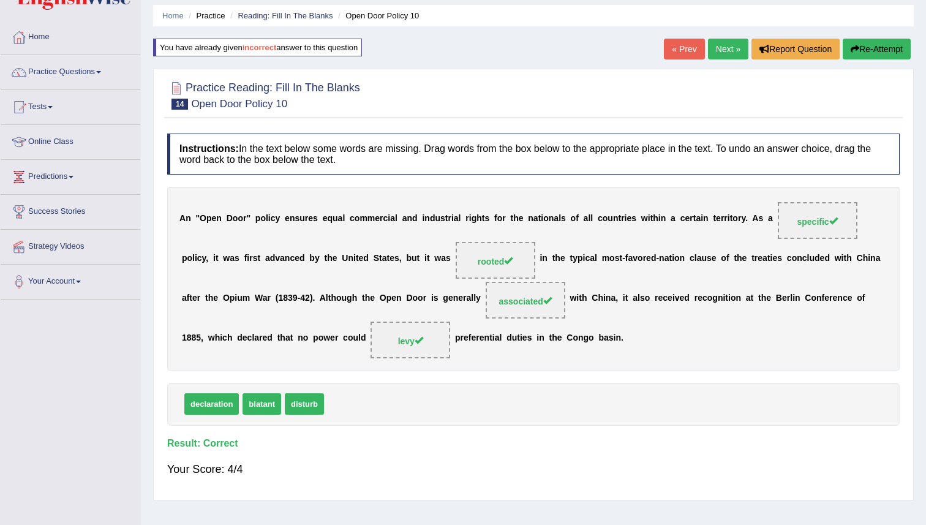
click at [734, 47] on link "Next »" at bounding box center [728, 49] width 40 height 21
